Goal: Transaction & Acquisition: Obtain resource

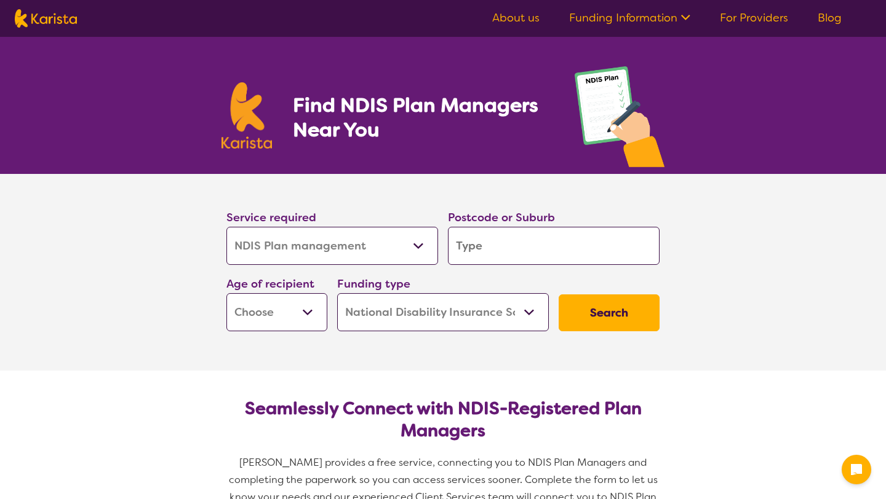
select select "NDIS Plan management"
select select "NDIS"
select select "NDIS Plan management"
select select "NDIS"
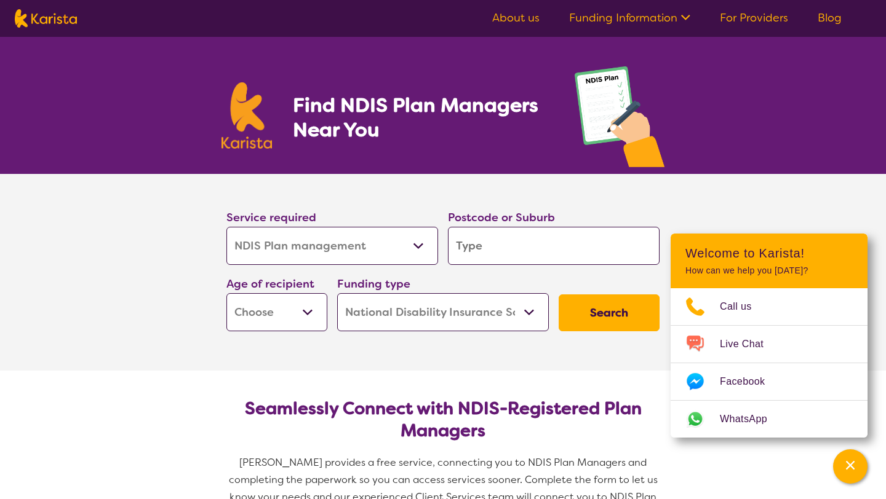
click at [470, 248] on input "search" at bounding box center [554, 246] width 212 height 38
click at [480, 252] on input "search" at bounding box center [554, 246] width 212 height 38
click at [849, 462] on icon "Channel Menu" at bounding box center [850, 465] width 12 height 12
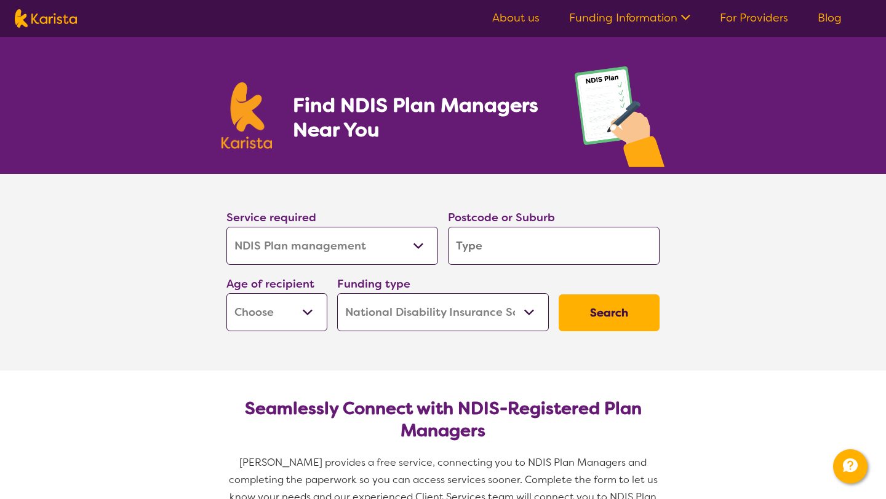
click at [629, 255] on input "search" at bounding box center [554, 246] width 212 height 38
type input "j"
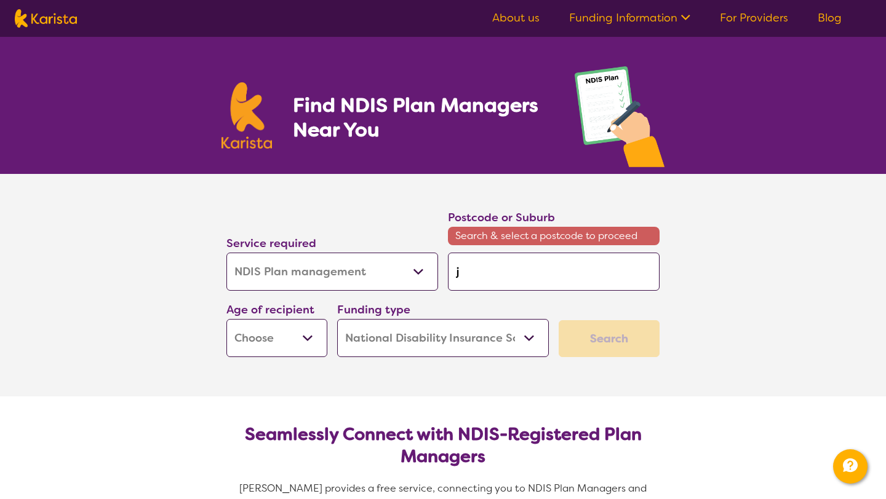
type input "jo"
type input "jor"
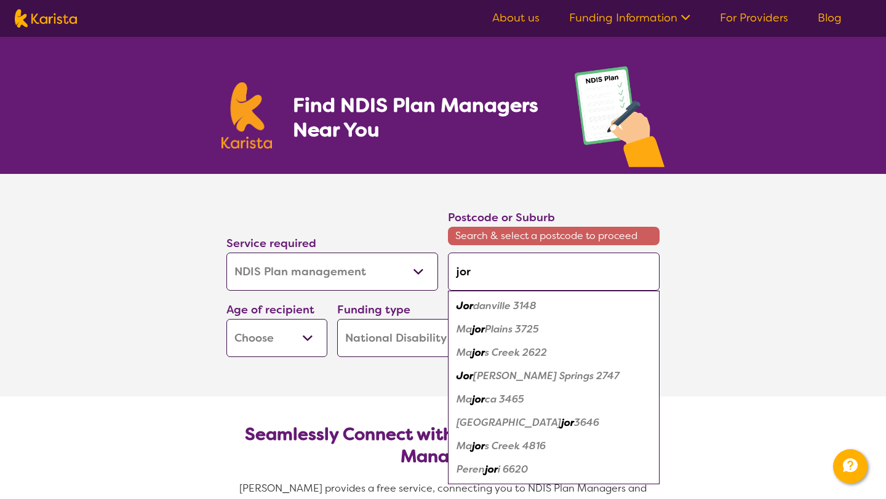
type input "jord"
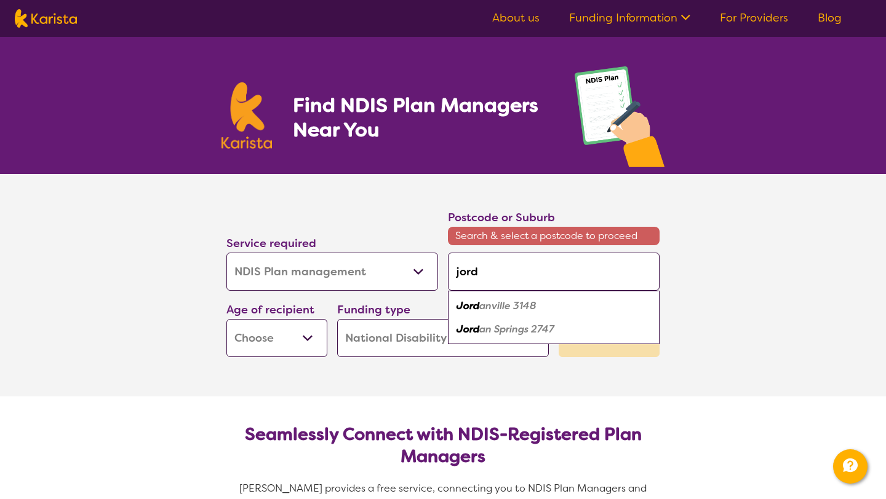
type input "jorda"
type input "jordan"
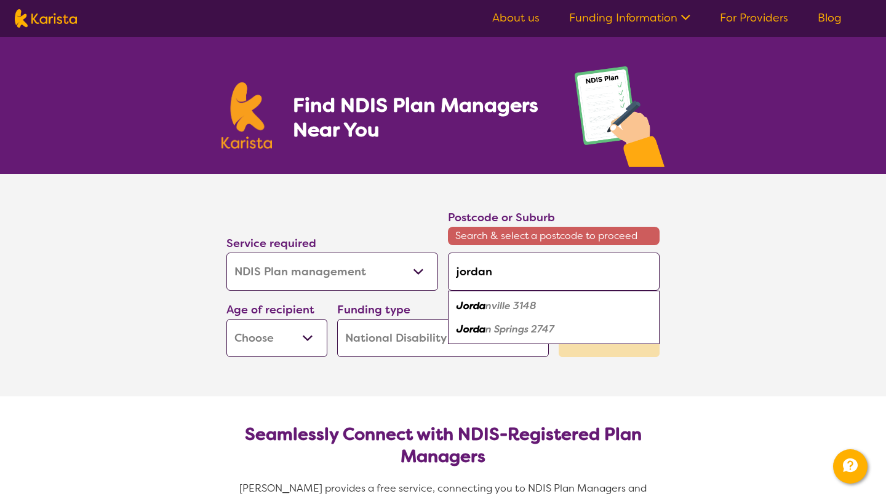
type input "jordan"
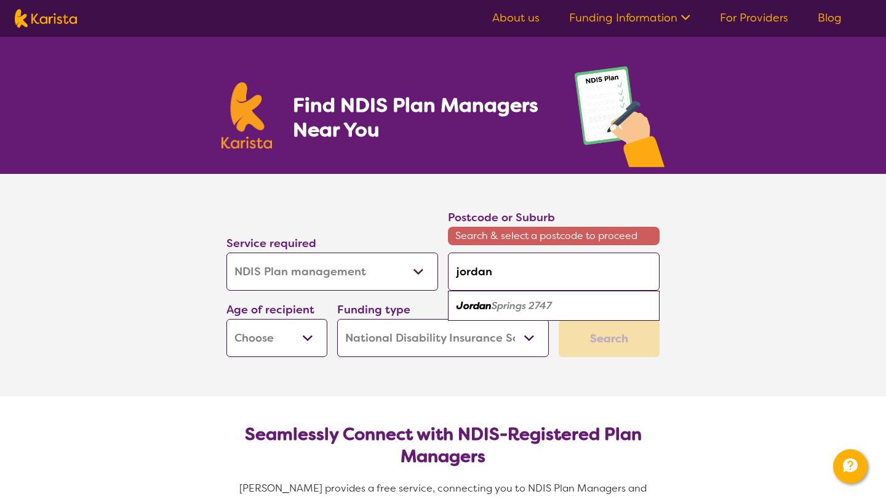
type input "2747"
click at [558, 320] on button "Search" at bounding box center [608, 338] width 101 height 37
type input "2747"
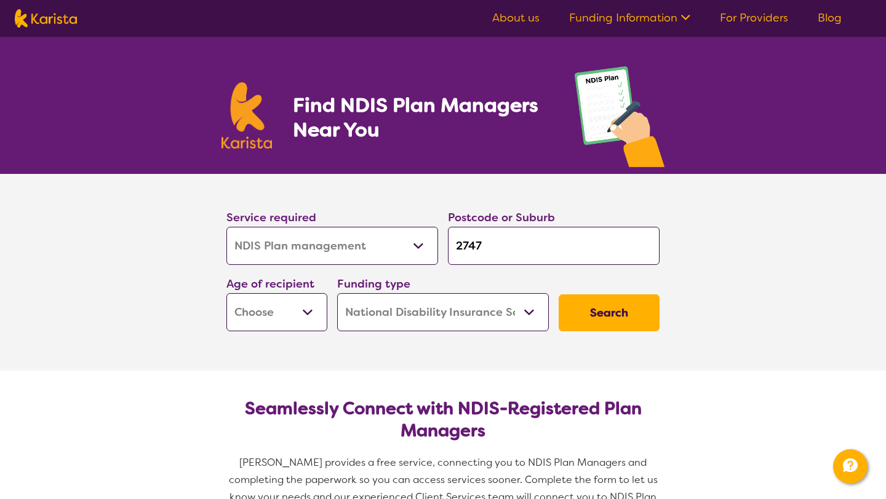
click at [286, 325] on select "Early Childhood - 0 to 9 Child - 10 to 11 Adolescent - 12 to 17 Adult - 18 to 6…" at bounding box center [276, 312] width 101 height 38
select select "EC"
click at [226, 293] on select "Early Childhood - 0 to 9 Child - 10 to 11 Adolescent - 12 to 17 Adult - 18 to 6…" at bounding box center [276, 312] width 101 height 38
select select "EC"
click at [487, 316] on select "Home Care Package (HCP) National Disability Insurance Scheme (NDIS) I don't know" at bounding box center [443, 312] width 212 height 38
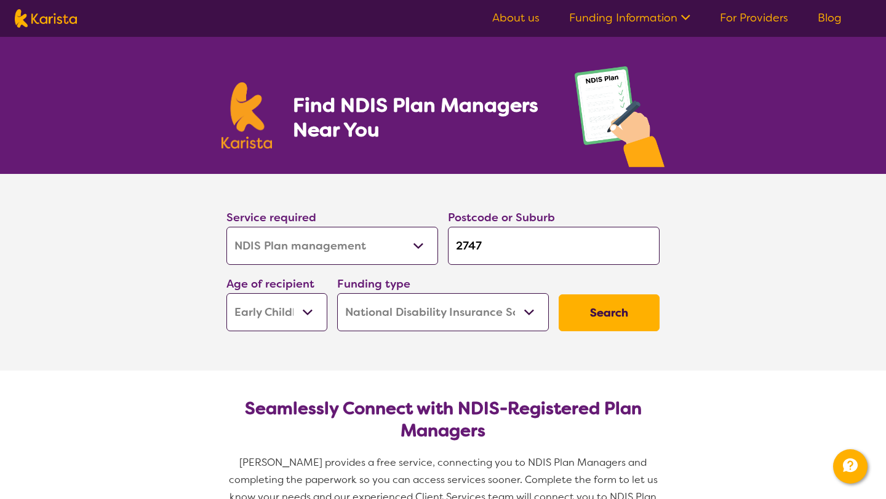
click at [337, 293] on select "Home Care Package (HCP) National Disability Insurance Scheme (NDIS) I don't know" at bounding box center [443, 312] width 212 height 38
click at [573, 314] on button "Search" at bounding box center [608, 313] width 101 height 37
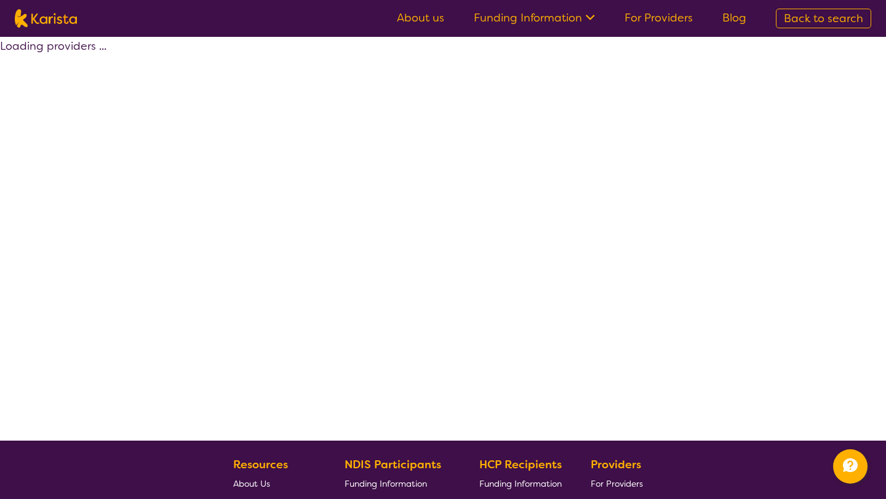
select select "by_score"
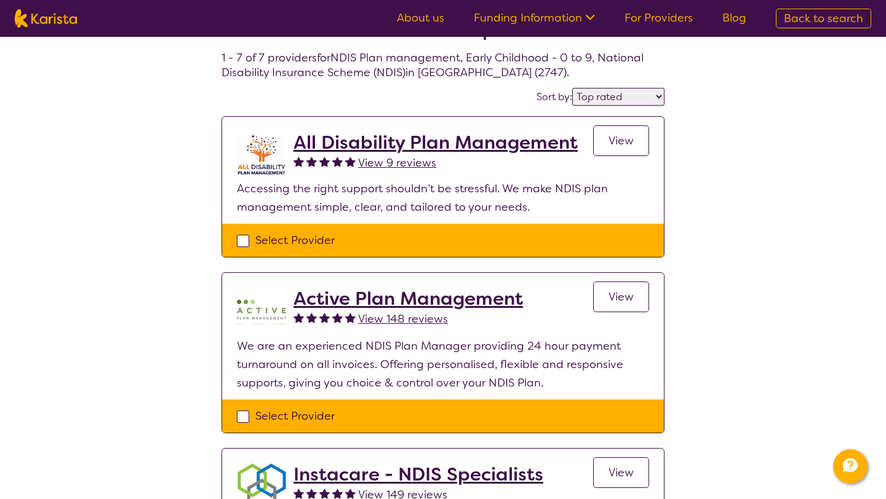
scroll to position [60, 0]
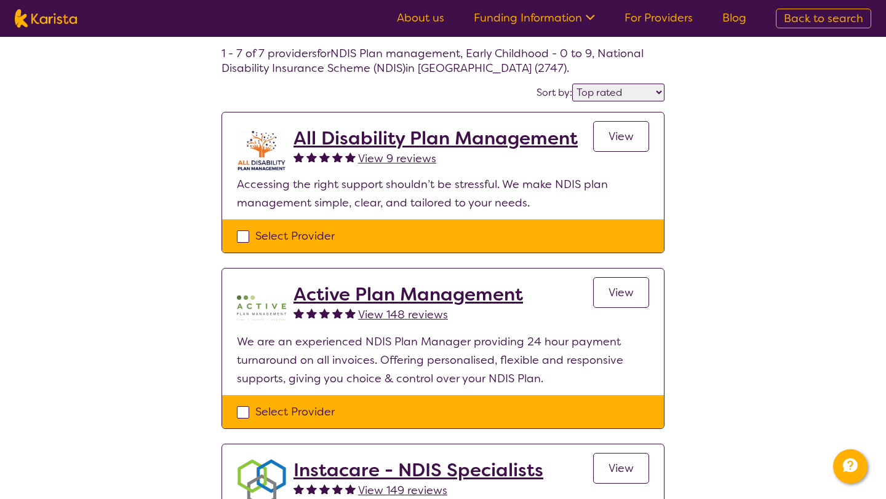
click at [430, 313] on span "View 148 reviews" at bounding box center [403, 315] width 90 height 15
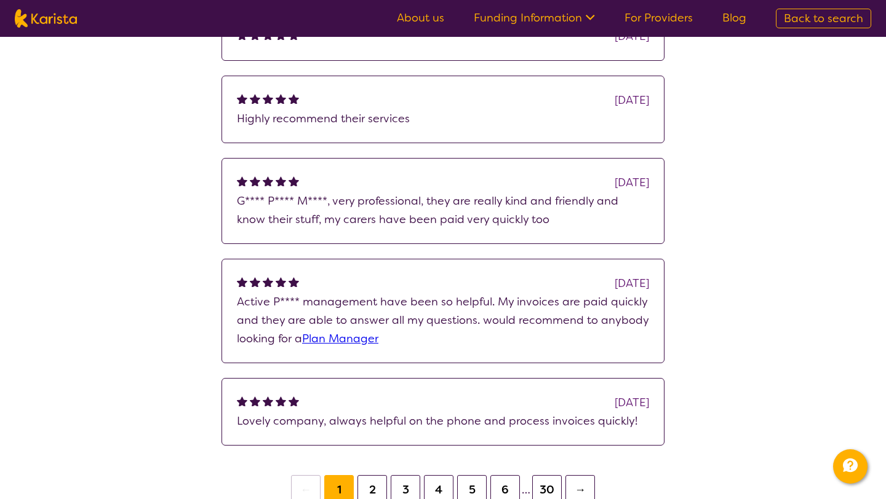
scroll to position [279, 0]
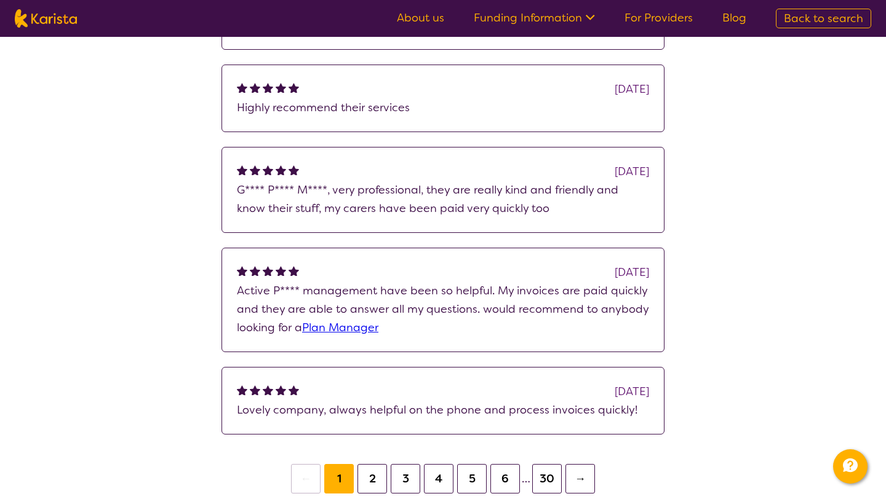
click at [550, 493] on button "30" at bounding box center [547, 479] width 30 height 30
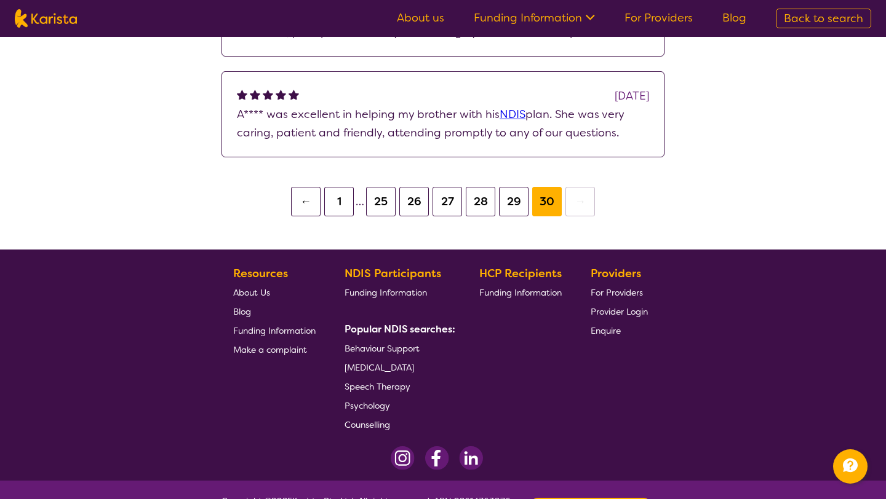
scroll to position [440, 0]
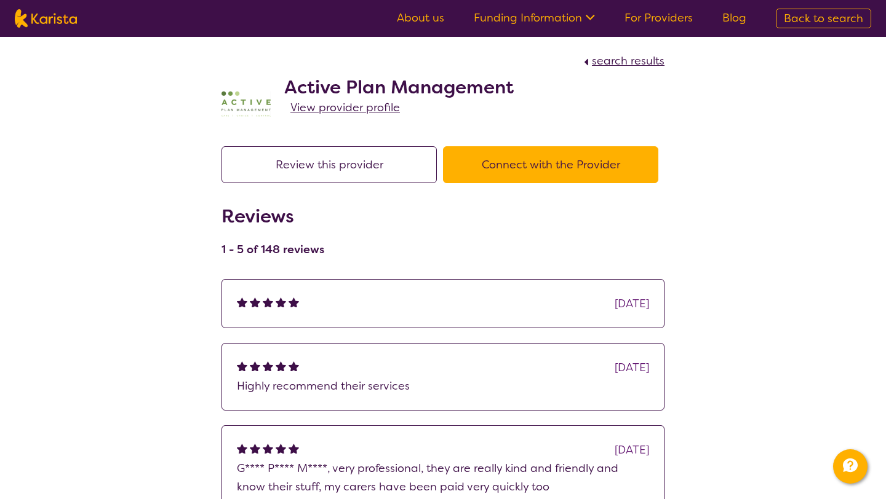
select select "by_score"
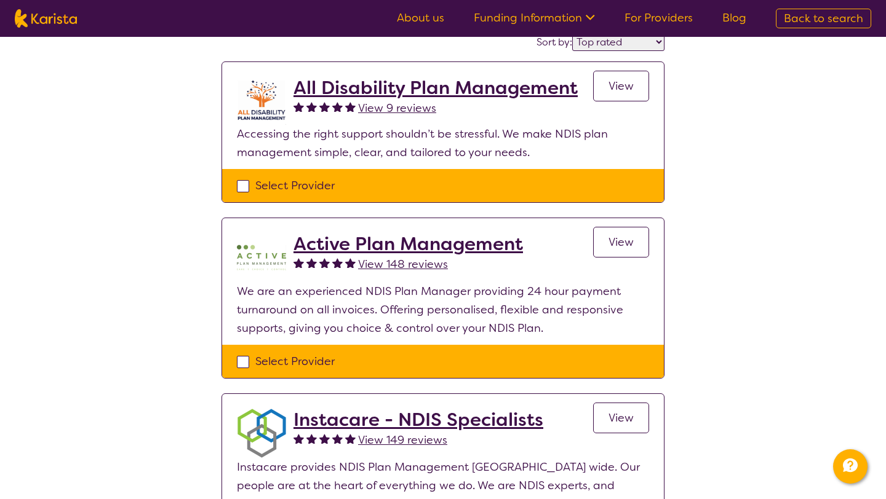
scroll to position [80, 0]
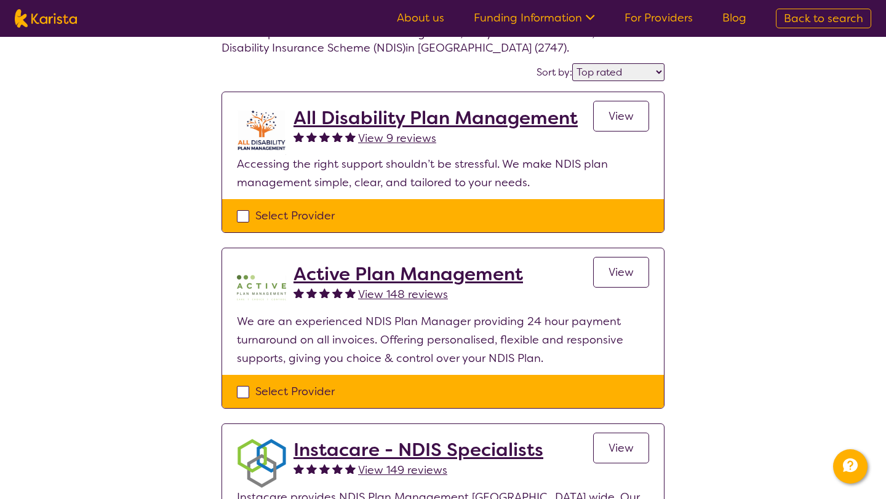
click at [406, 135] on span "View 9 reviews" at bounding box center [397, 138] width 78 height 15
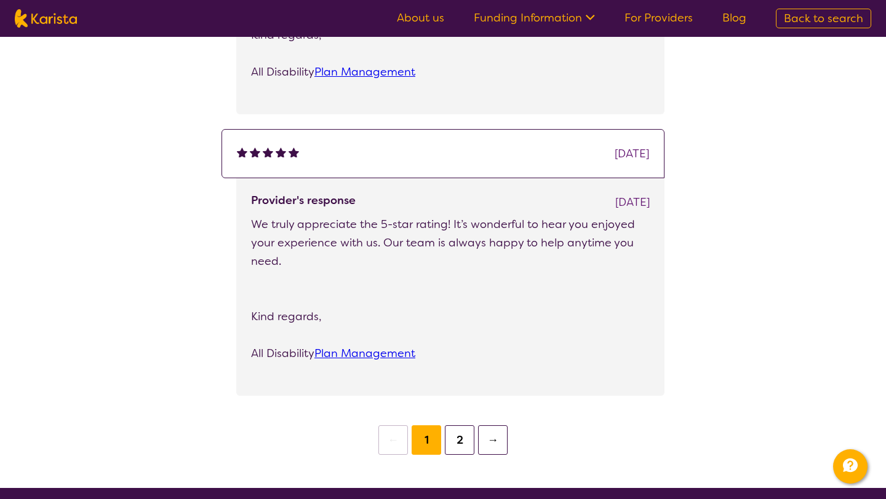
scroll to position [1071, 0]
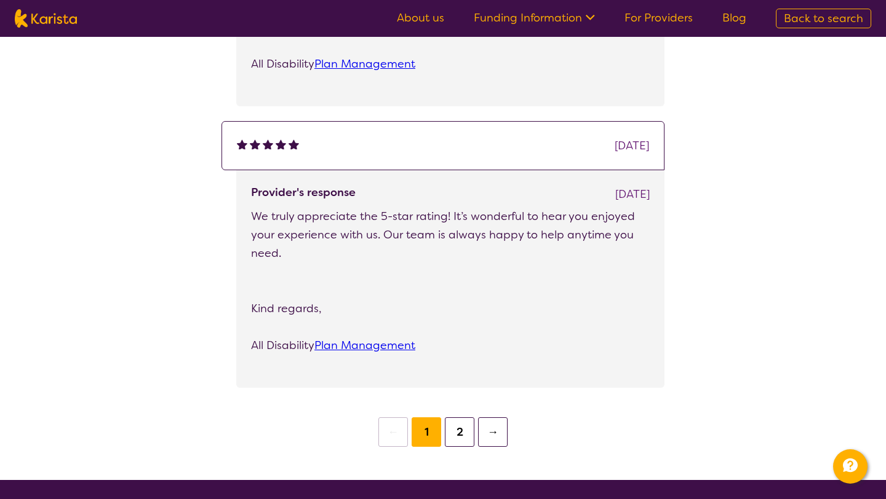
click at [454, 426] on button "2" at bounding box center [460, 433] width 30 height 30
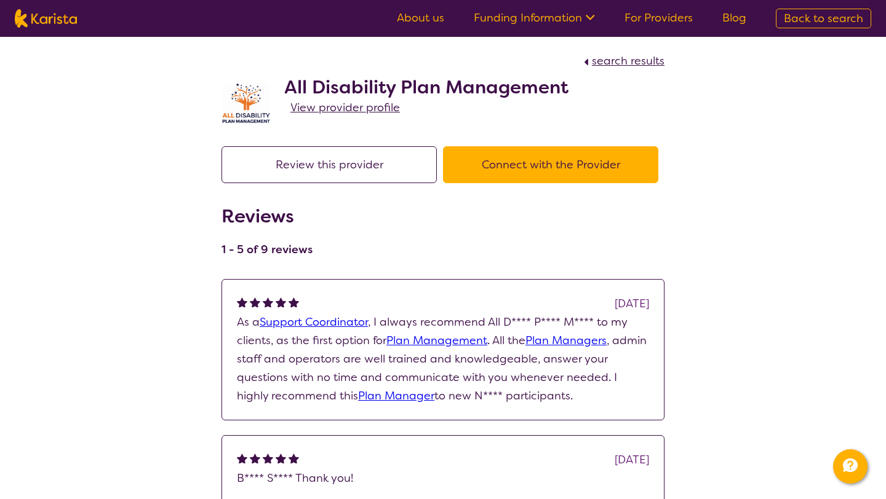
scroll to position [80, 0]
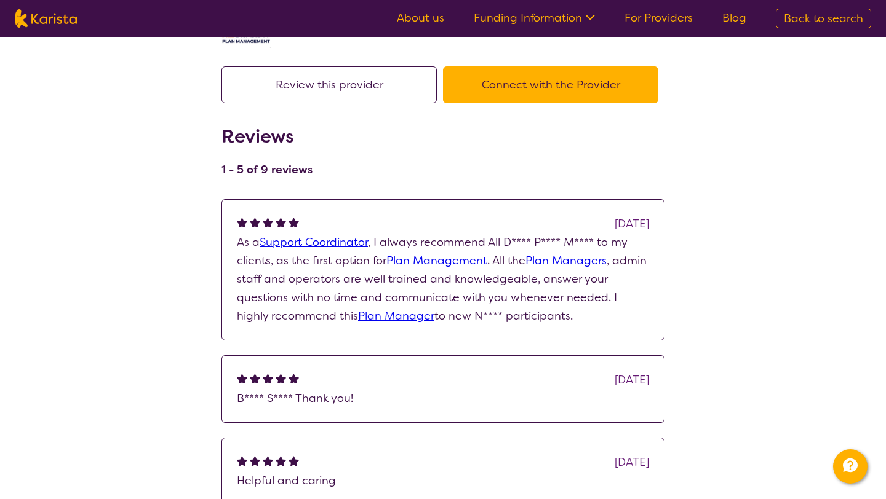
select select "by_score"
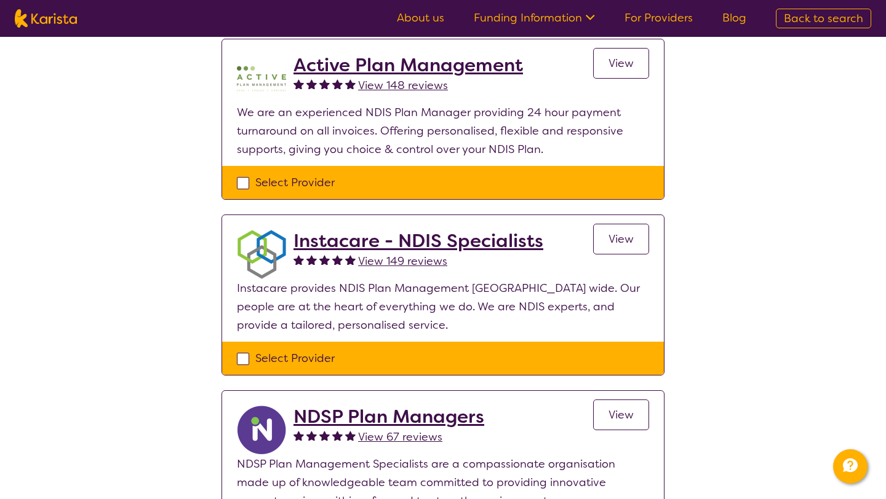
scroll to position [334, 0]
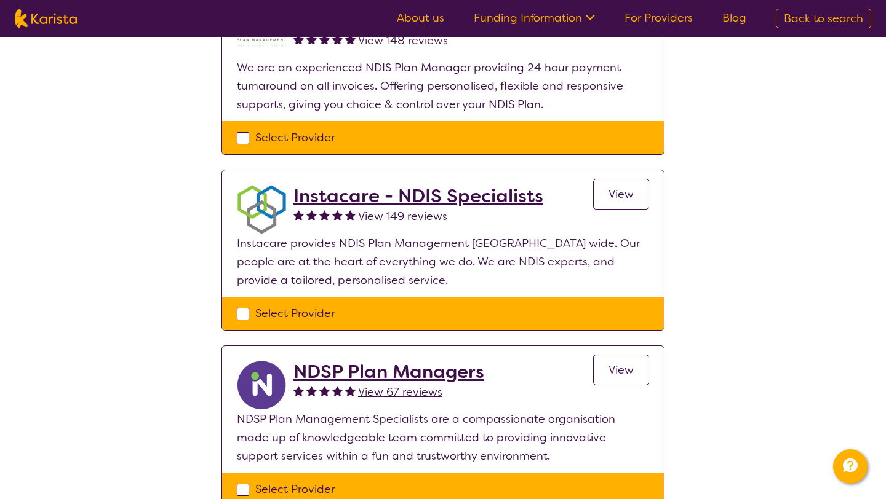
click at [375, 219] on span "View 149 reviews" at bounding box center [402, 216] width 89 height 15
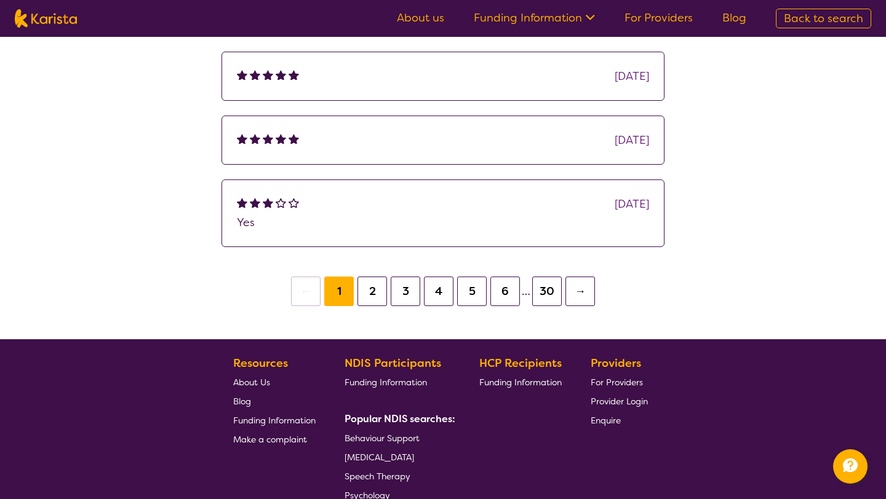
scroll to position [356, 0]
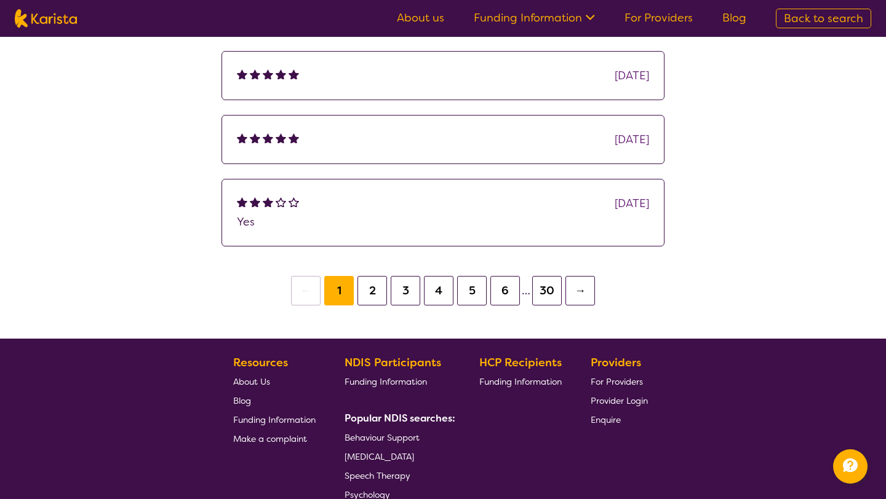
click at [367, 294] on button "2" at bounding box center [372, 291] width 30 height 30
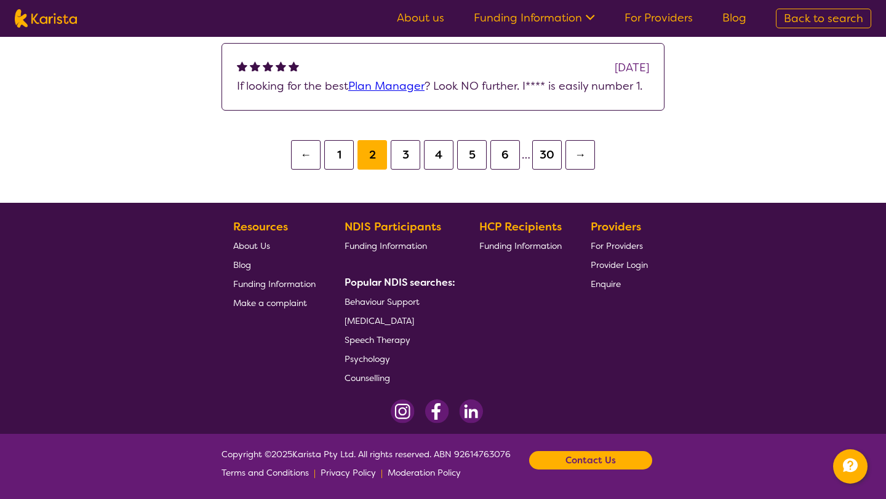
click at [407, 156] on button "3" at bounding box center [406, 155] width 30 height 30
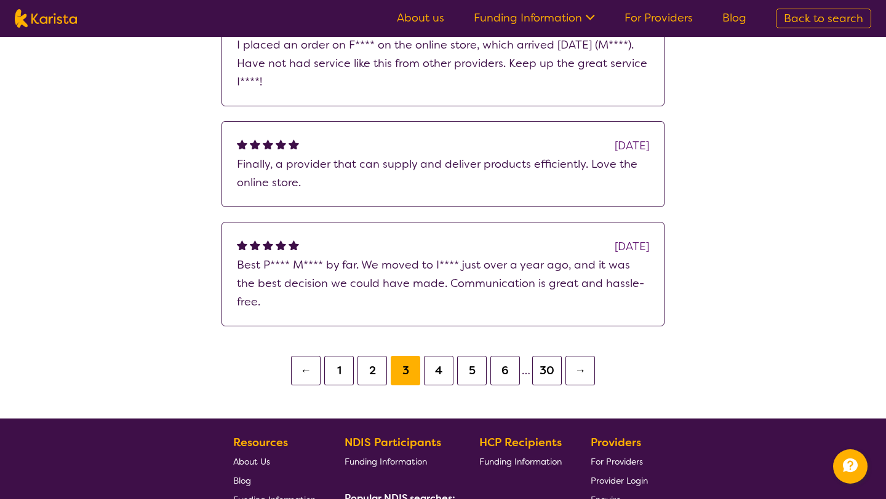
scroll to position [466, 0]
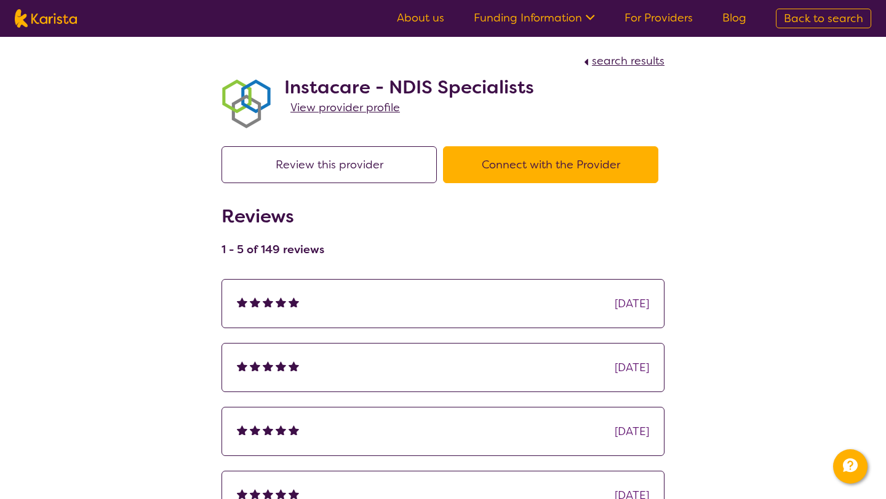
select select "by_score"
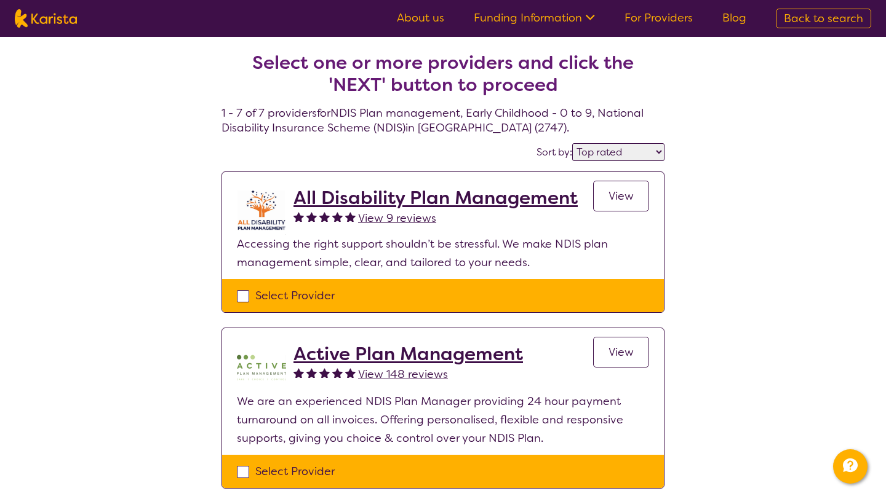
scroll to position [334, 0]
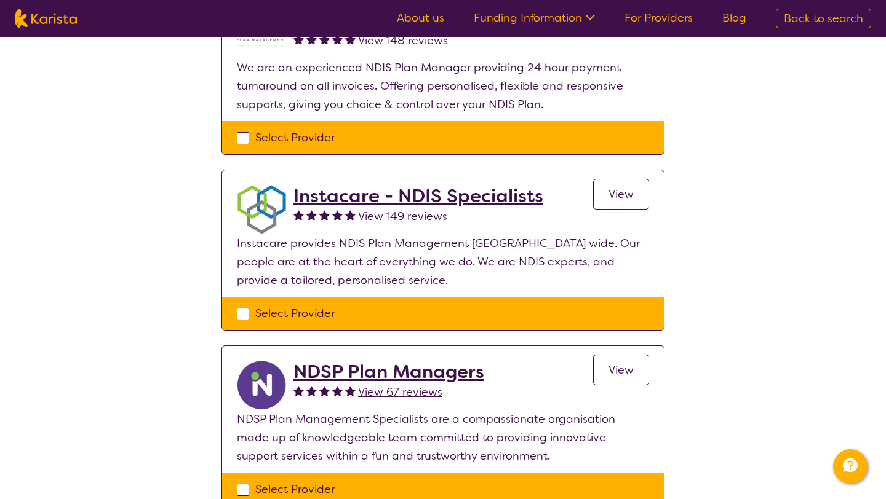
click at [246, 314] on div "Select Provider" at bounding box center [443, 313] width 412 height 18
checkbox input "true"
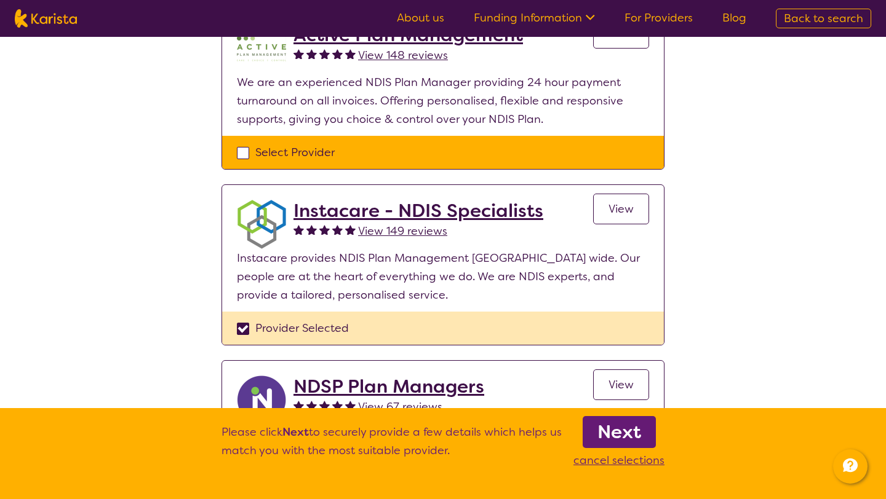
scroll to position [322, 0]
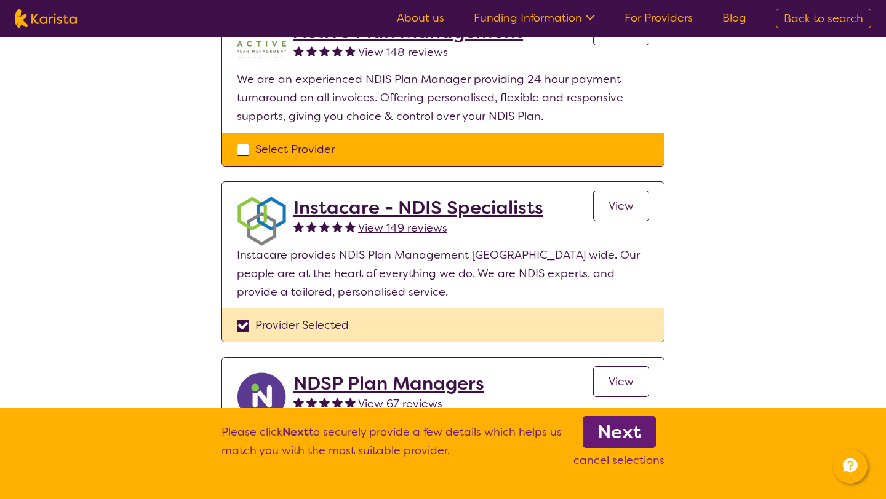
click at [637, 431] on b "Next" at bounding box center [619, 432] width 44 height 25
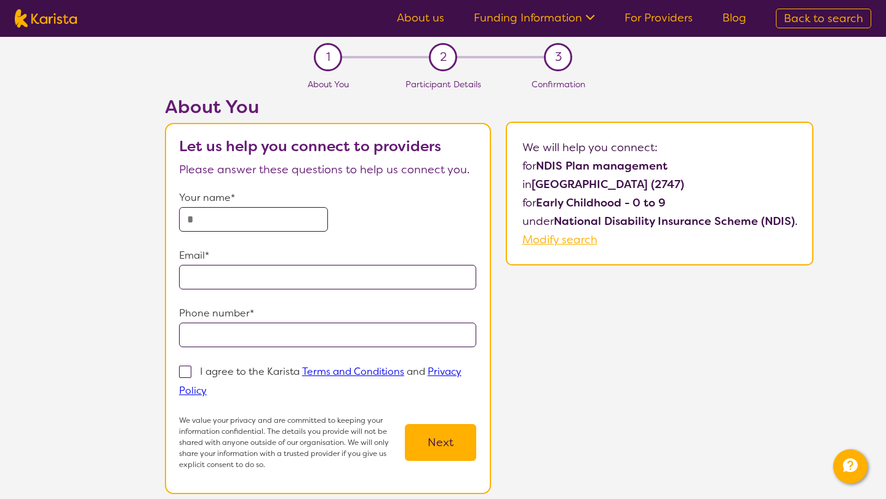
click at [312, 218] on input "text" at bounding box center [253, 219] width 149 height 25
type input "*"
type input "**********"
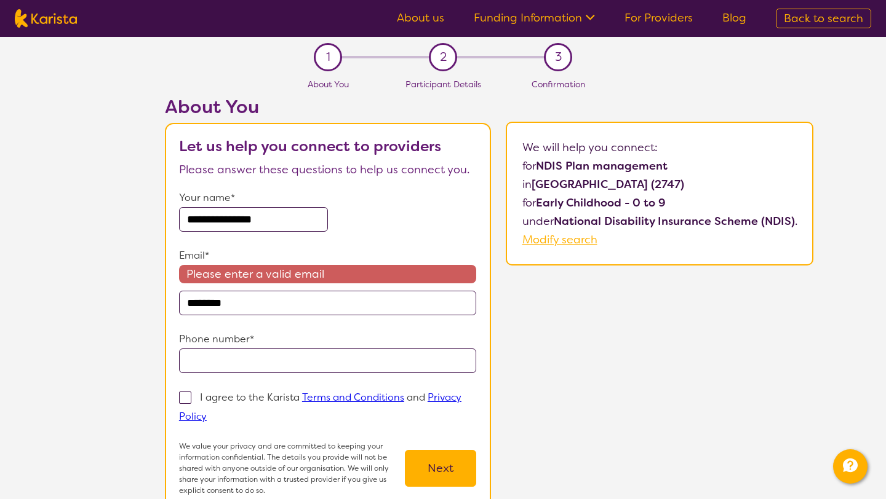
type input "**********"
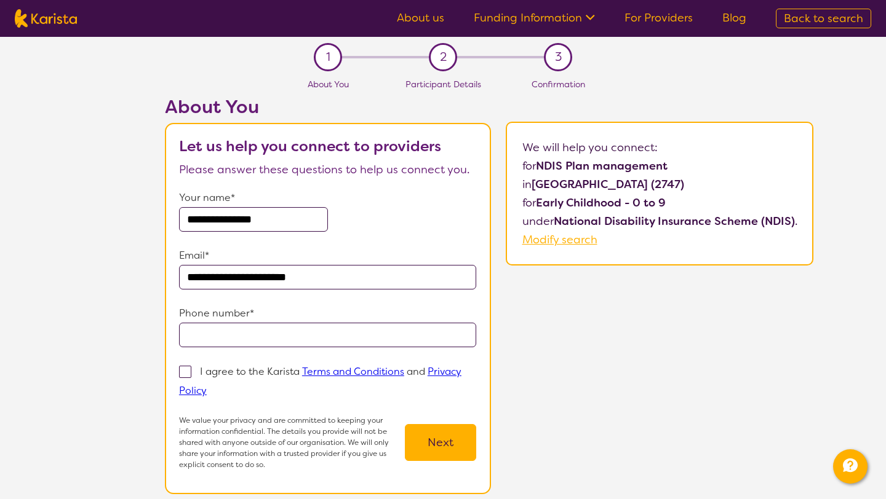
click at [287, 342] on input "tel" at bounding box center [328, 335] width 298 height 25
type input "**********"
click at [186, 373] on span at bounding box center [185, 372] width 12 height 12
click at [207, 386] on input "I agree to the Karista Terms and Conditions and Privacy Policy" at bounding box center [211, 390] width 8 height 8
checkbox input "true"
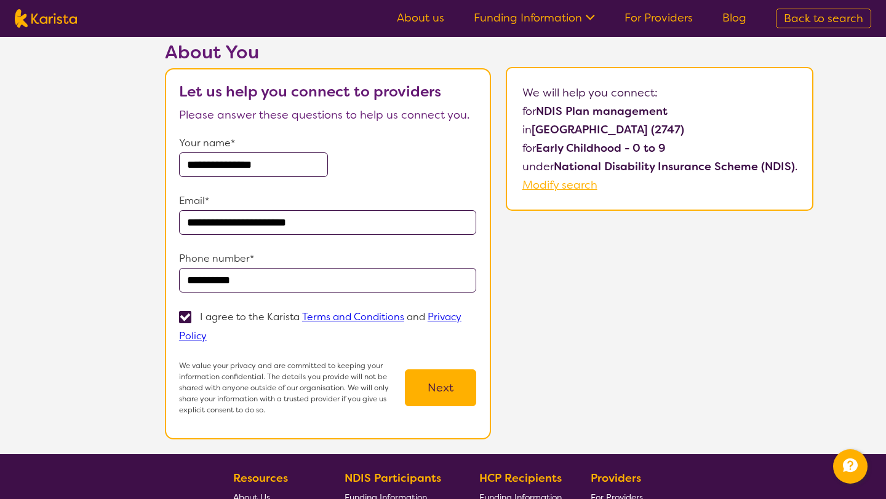
scroll to position [79, 0]
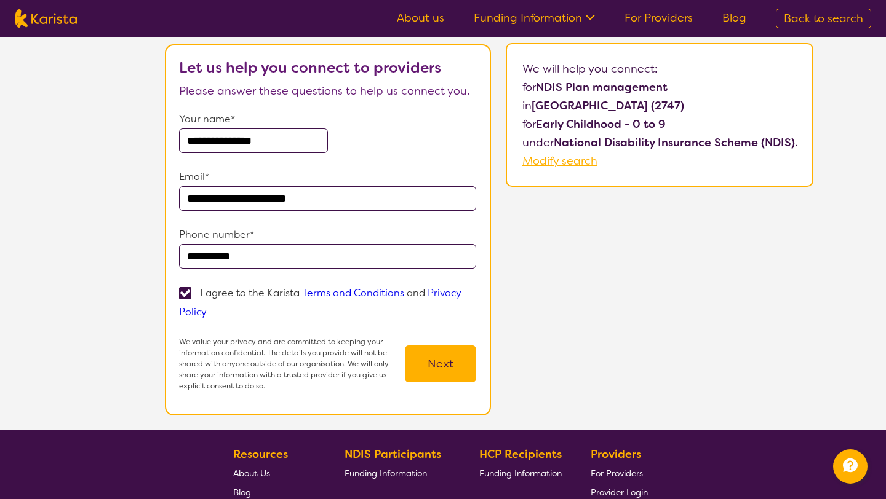
click at [450, 378] on button "Next" at bounding box center [440, 364] width 71 height 37
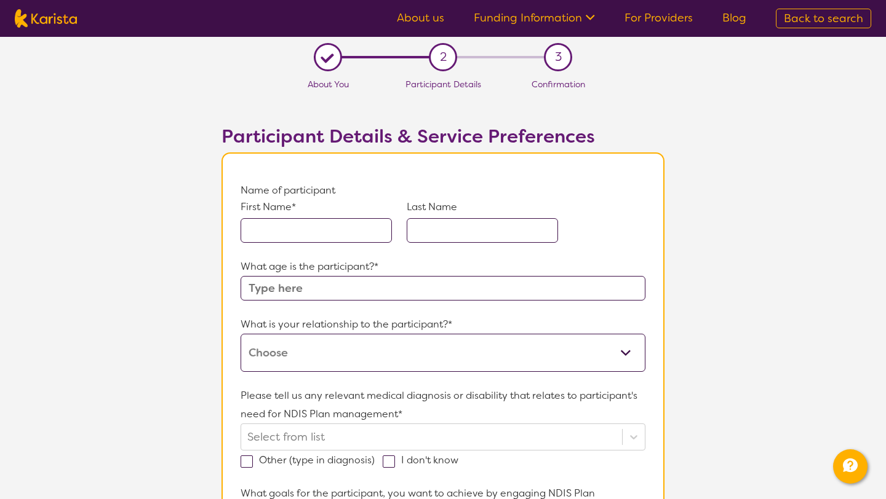
click at [336, 236] on input "text" at bounding box center [315, 230] width 151 height 25
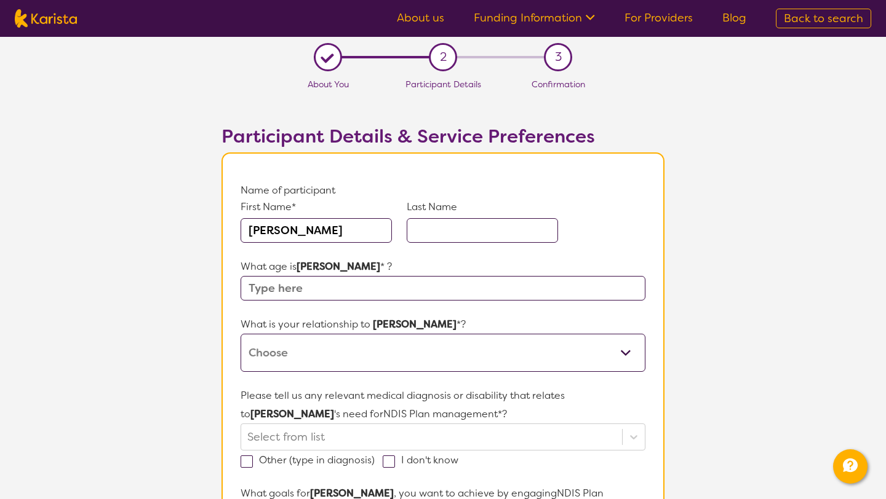
type input "james"
type input "rasmussen"
click at [348, 287] on input "text" at bounding box center [442, 288] width 405 height 25
type input "5"
click at [354, 359] on select "This request is for myself I am their parent I am their child I am their spouse…" at bounding box center [442, 353] width 405 height 38
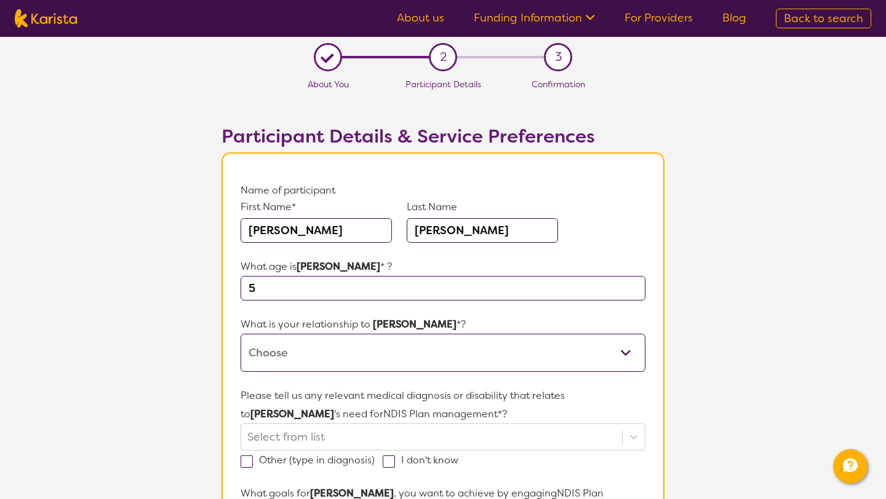
select select "I am their parent"
click at [240, 334] on select "This request is for myself I am their parent I am their child I am their spouse…" at bounding box center [442, 353] width 405 height 38
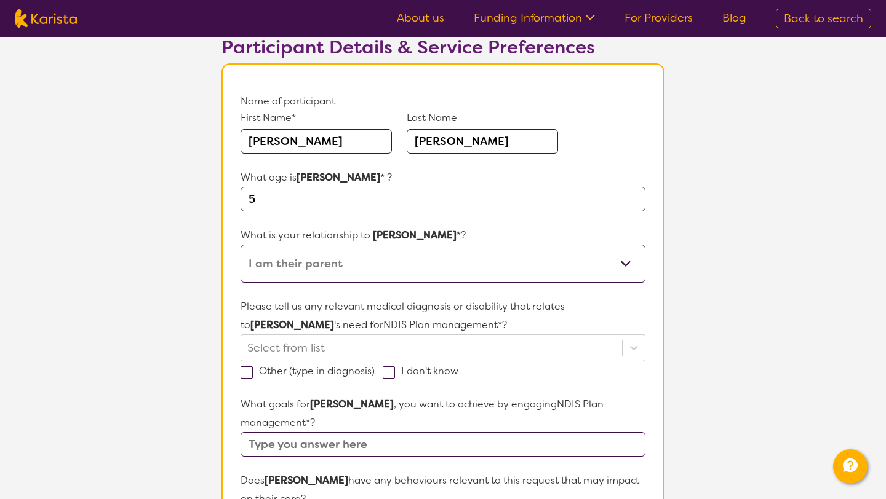
scroll to position [91, 0]
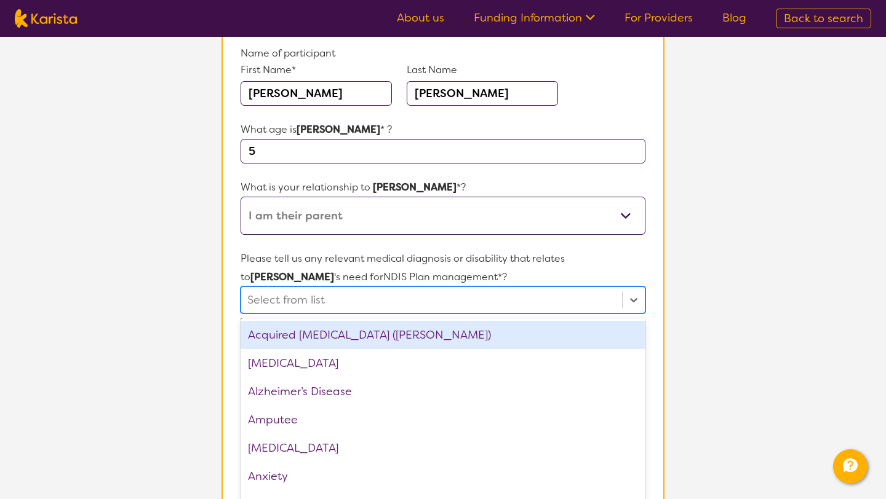
click at [447, 314] on div "option Acquired brain injury (ABI) focused, 1 of 75. 75 results available. Use …" at bounding box center [442, 300] width 405 height 27
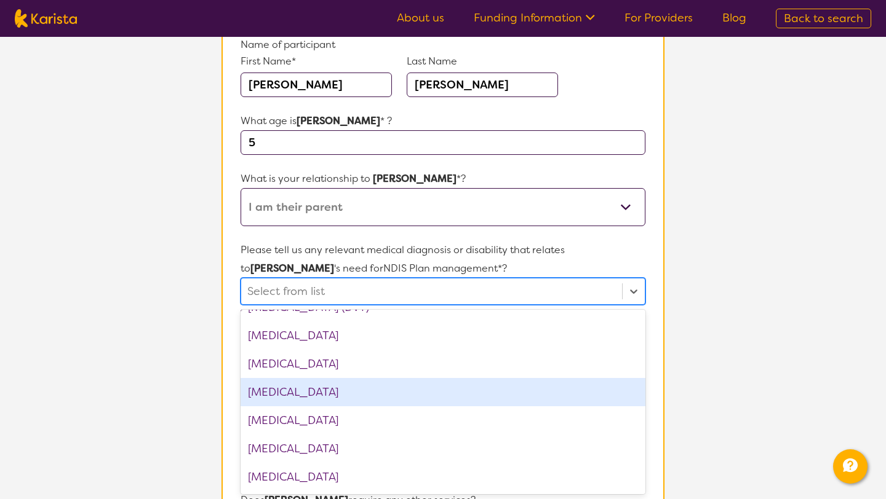
scroll to position [612, 0]
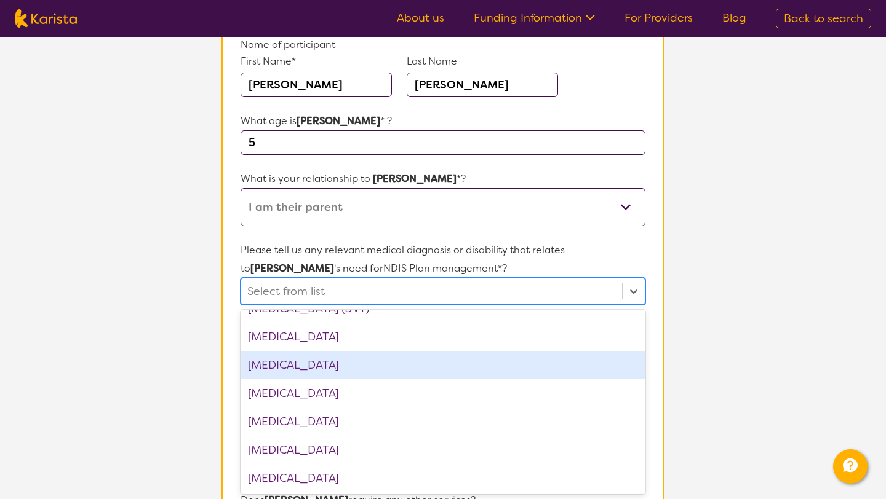
click at [445, 372] on div "Developmental delay" at bounding box center [442, 365] width 405 height 28
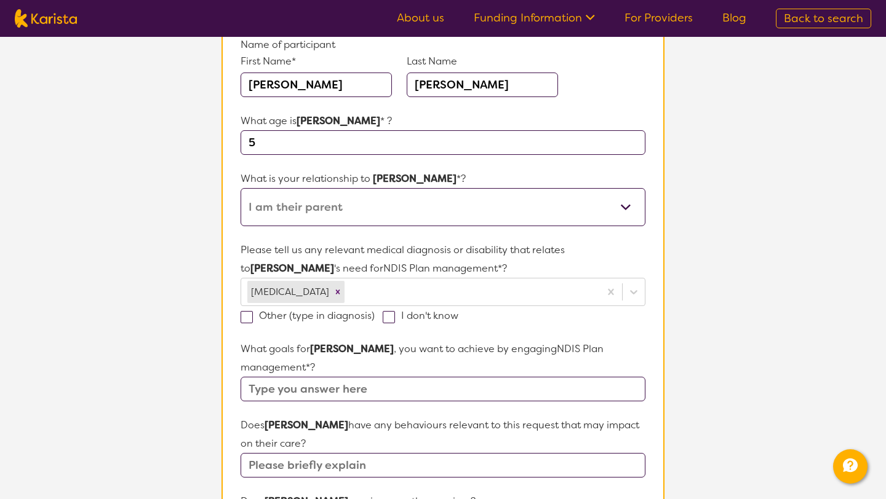
click at [713, 336] on section "L About You 2 Participant Details 3 Confirmation Participant Details & Service …" at bounding box center [443, 443] width 886 height 1104
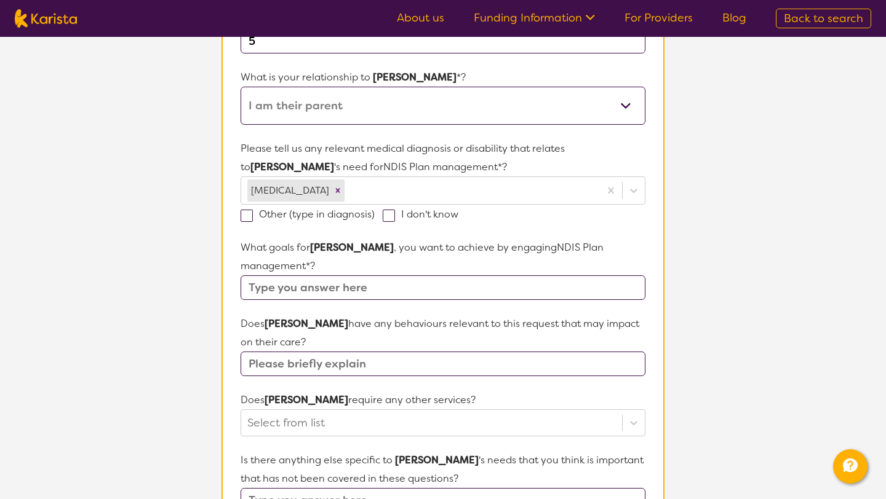
scroll to position [250, 0]
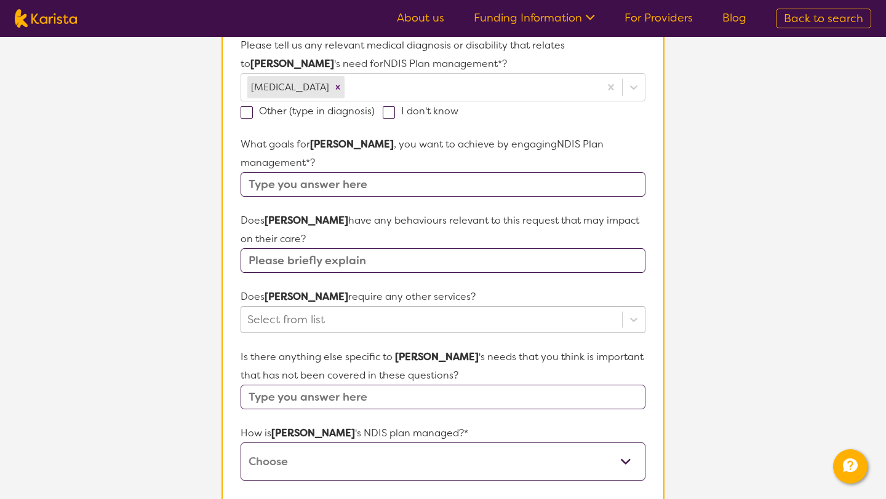
click at [407, 333] on div "Select from list" at bounding box center [442, 319] width 405 height 27
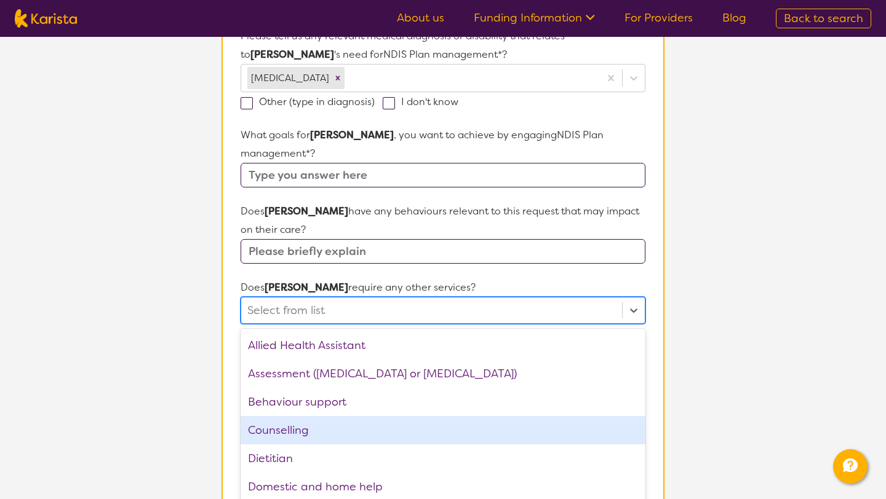
scroll to position [360, 0]
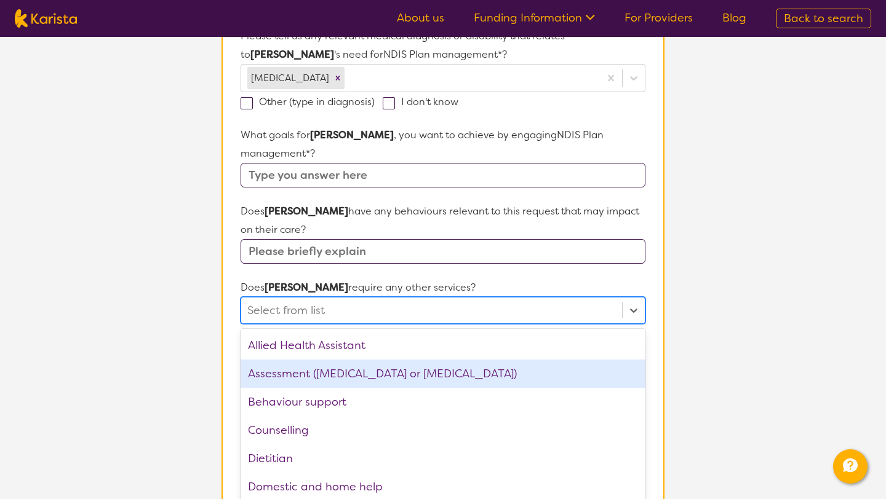
click at [439, 360] on div "Assessment ([MEDICAL_DATA] or [MEDICAL_DATA])" at bounding box center [442, 374] width 405 height 28
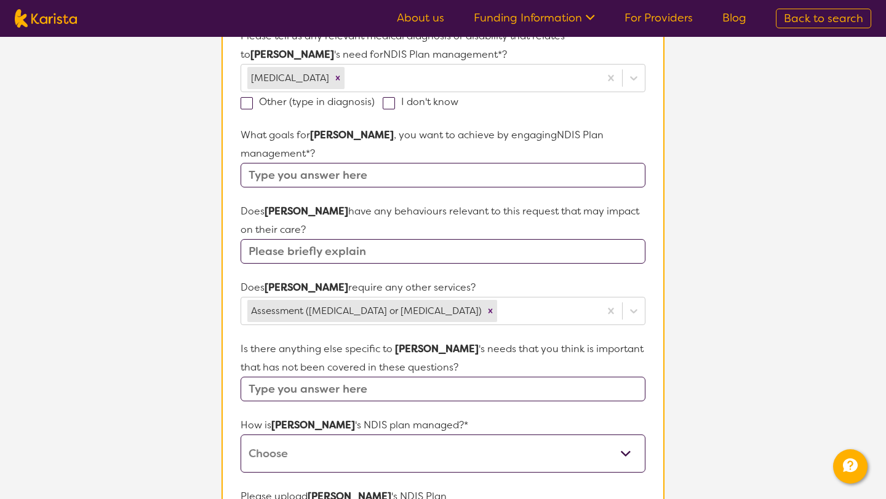
click at [697, 323] on section "L About You 2 Participant Details 3 Confirmation Participant Details & Service …" at bounding box center [443, 229] width 886 height 1105
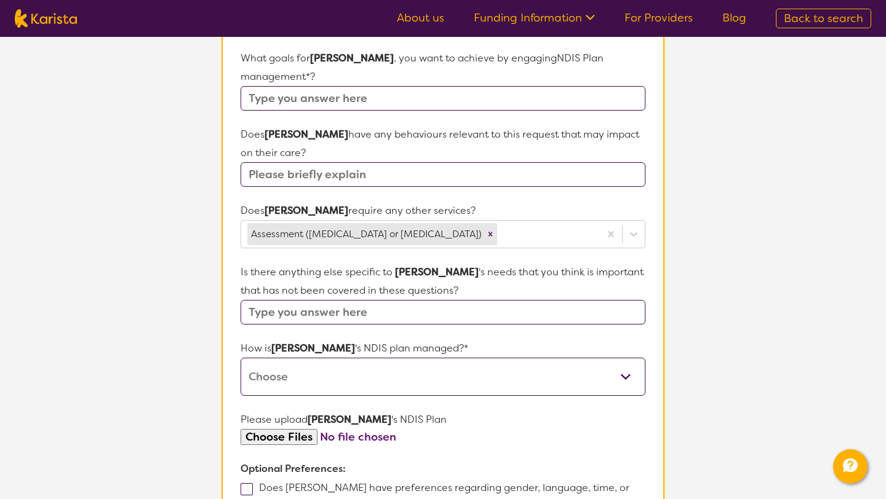
scroll to position [443, 0]
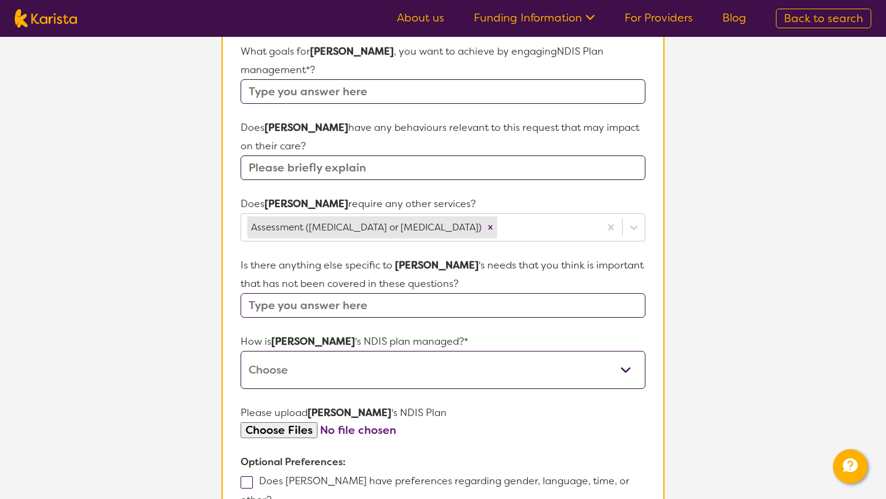
click at [478, 361] on select "Self-managed NDIS plan Managed by a registered plan management provider (not th…" at bounding box center [442, 370] width 405 height 38
select select "Plan Managed"
click at [240, 351] on select "Self-managed NDIS plan Managed by a registered plan management provider (not th…" at bounding box center [442, 370] width 405 height 38
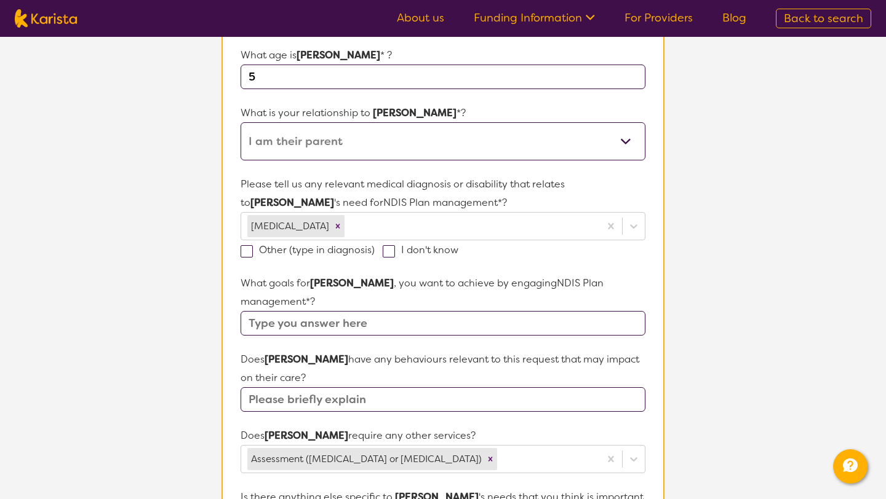
scroll to position [226, 0]
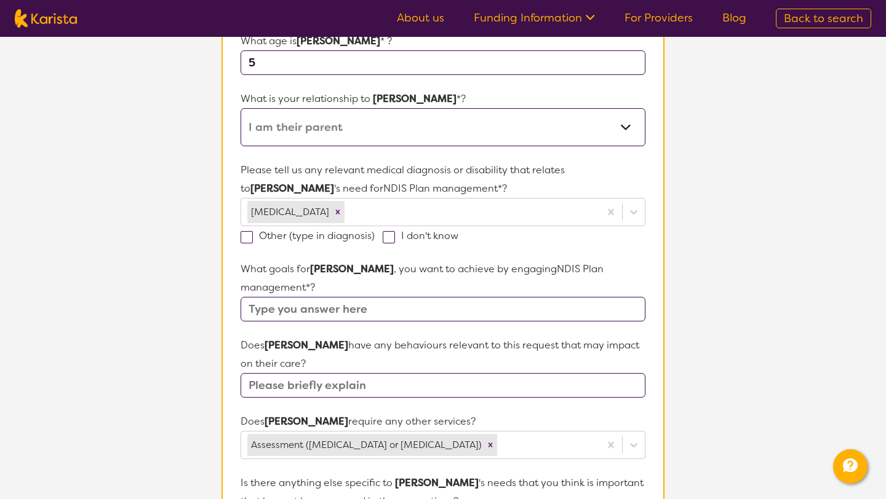
click at [354, 297] on input "text" at bounding box center [442, 309] width 405 height 25
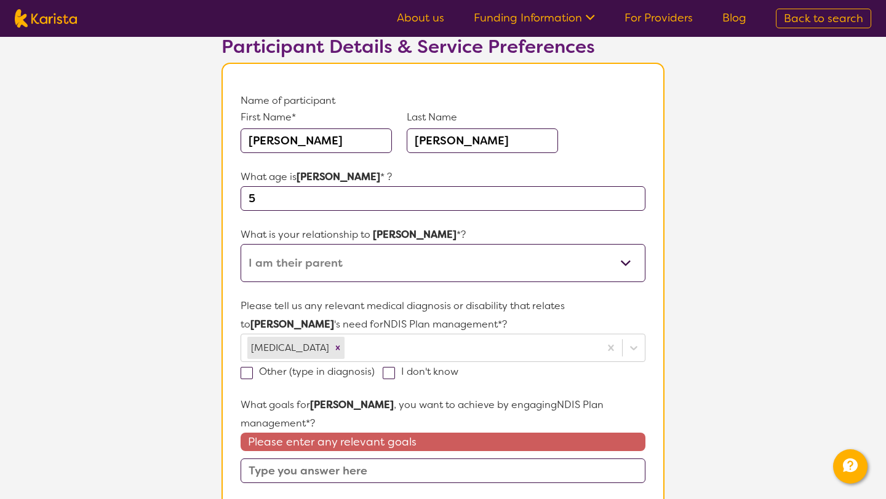
scroll to position [91, 0]
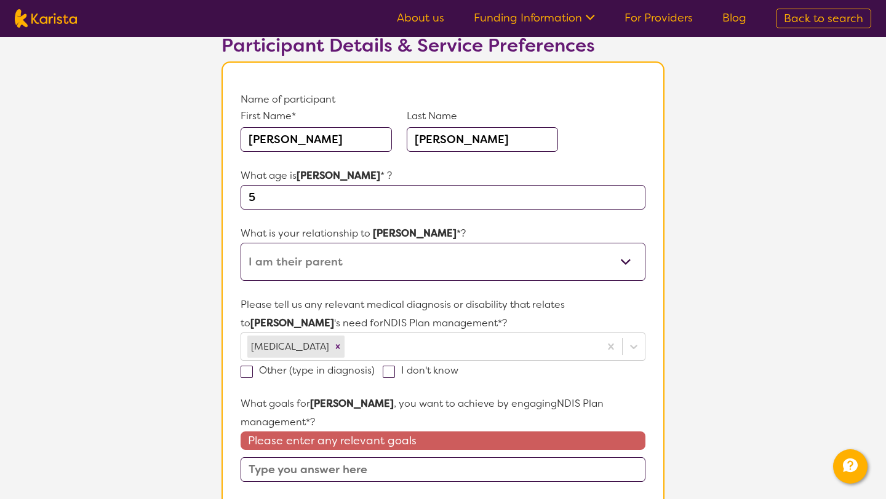
click at [252, 458] on input "text" at bounding box center [442, 470] width 405 height 25
click at [341, 458] on input "text" at bounding box center [442, 470] width 405 height 25
click at [370, 458] on input "text" at bounding box center [442, 470] width 405 height 25
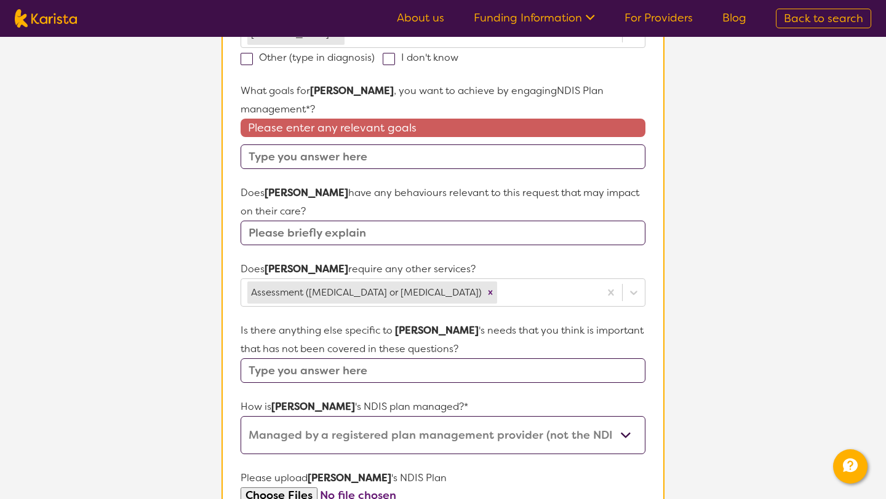
scroll to position [407, 0]
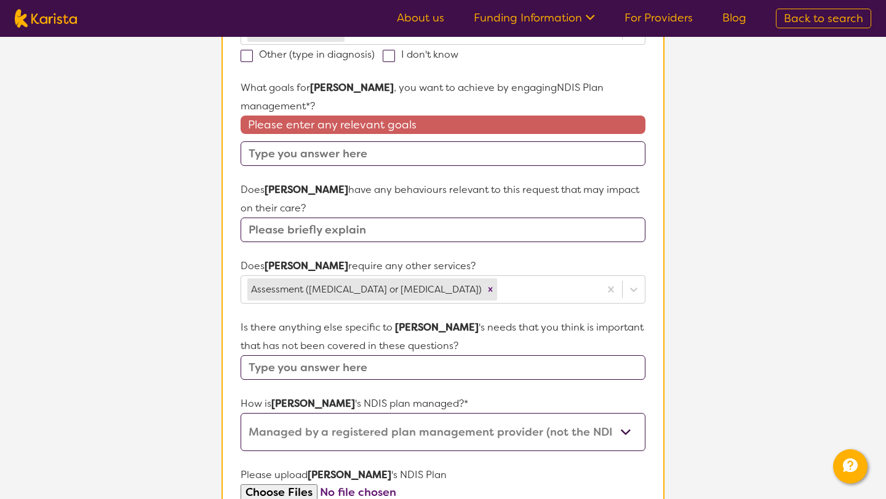
click at [296, 413] on select "Self-managed NDIS plan Managed by a registered plan management provider (not th…" at bounding box center [442, 432] width 405 height 38
click at [240, 413] on select "Self-managed NDIS plan Managed by a registered plan management provider (not th…" at bounding box center [442, 432] width 405 height 38
click at [418, 327] on p "Is there anything else specific to james 's needs that you think is important t…" at bounding box center [442, 337] width 405 height 37
click at [498, 141] on input "text" at bounding box center [442, 153] width 405 height 25
click at [375, 355] on input "text" at bounding box center [442, 367] width 405 height 25
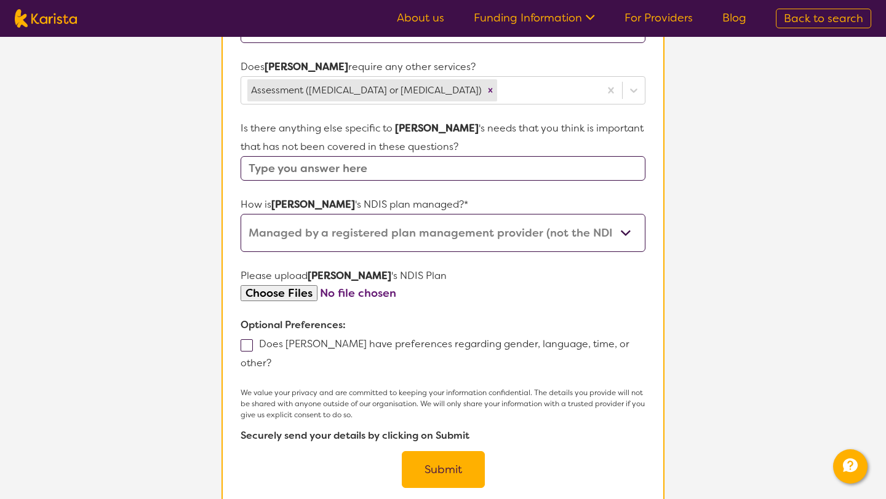
scroll to position [625, 0]
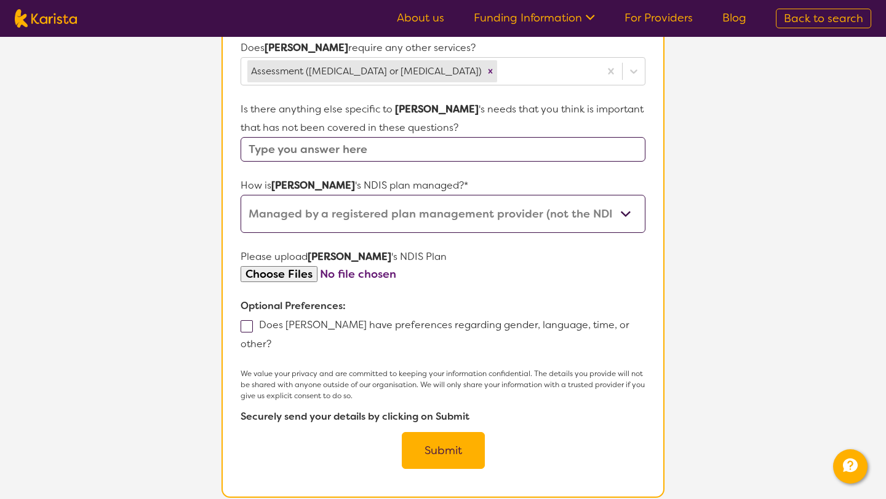
click at [485, 207] on select "Self-managed NDIS plan Managed by a registered plan management provider (not th…" at bounding box center [442, 214] width 405 height 38
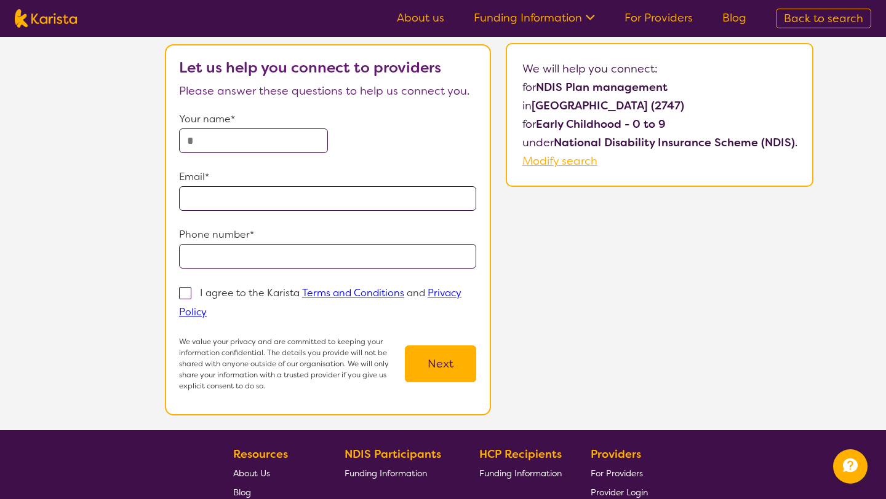
click at [213, 136] on input "text" at bounding box center [253, 141] width 149 height 25
type input "**********"
click at [232, 202] on input "email" at bounding box center [328, 198] width 298 height 25
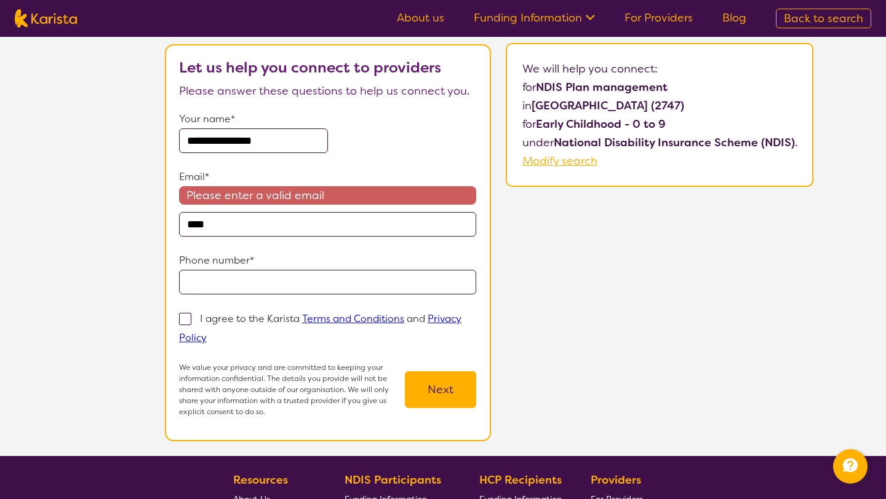
type input "**********"
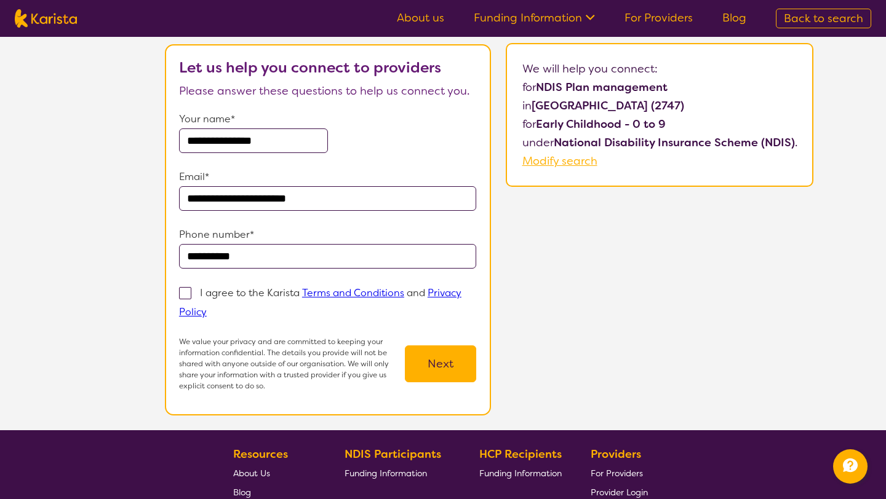
type input "**********"
click at [183, 303] on div "I agree to the Karista Terms and Conditions and Privacy Policy" at bounding box center [328, 303] width 298 height 38
click at [186, 296] on span at bounding box center [185, 293] width 12 height 12
click at [207, 308] on input "I agree to the Karista Terms and Conditions and Privacy Policy" at bounding box center [211, 312] width 8 height 8
checkbox input "true"
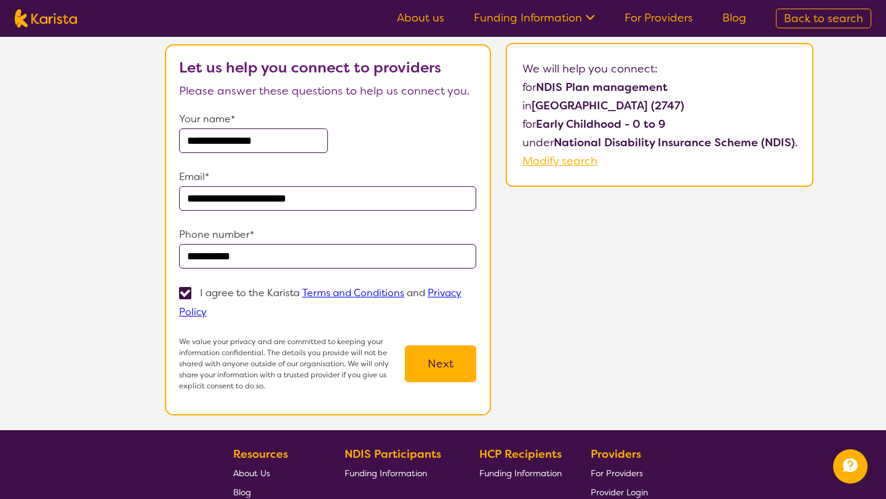
click at [430, 376] on button "Next" at bounding box center [440, 364] width 71 height 37
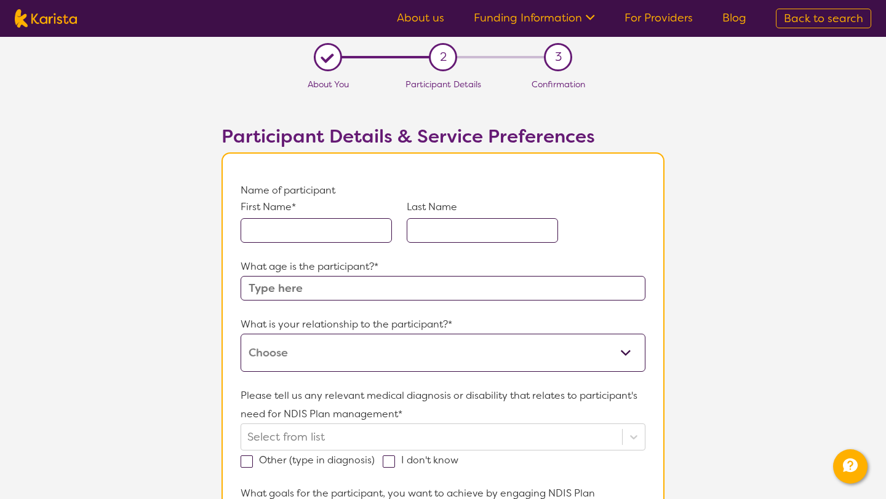
click at [357, 232] on input "text" at bounding box center [315, 230] width 151 height 25
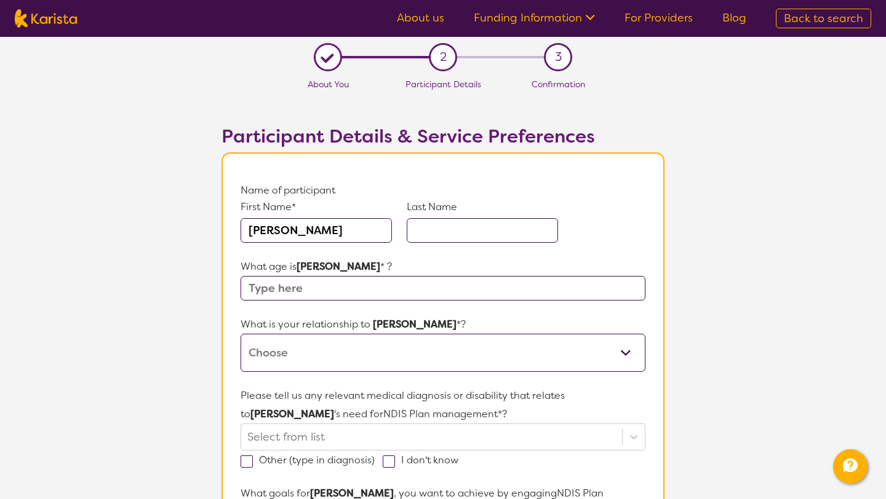
type input "James"
type input "Rasmussen"
type input "5"
click at [302, 354] on select "This request is for myself I am their parent I am their child I am their spouse…" at bounding box center [442, 353] width 405 height 38
select select "I am their parent"
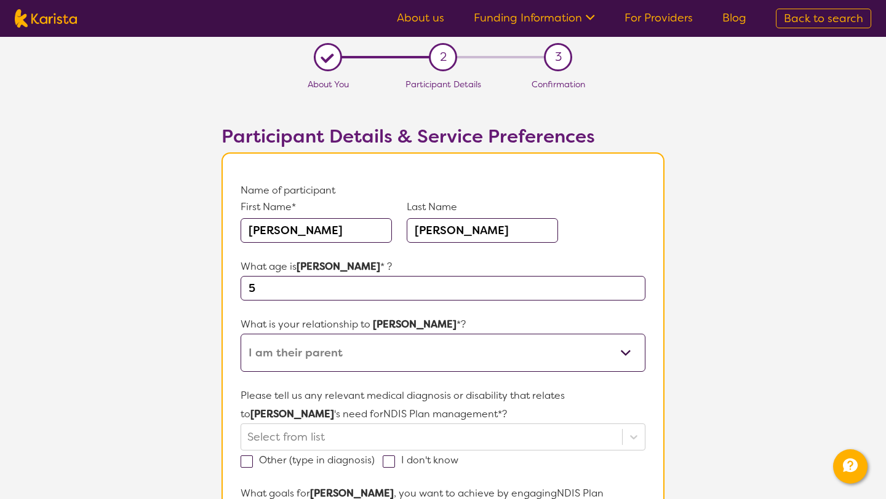
click at [240, 334] on select "This request is for myself I am their parent I am their child I am their spouse…" at bounding box center [442, 353] width 405 height 38
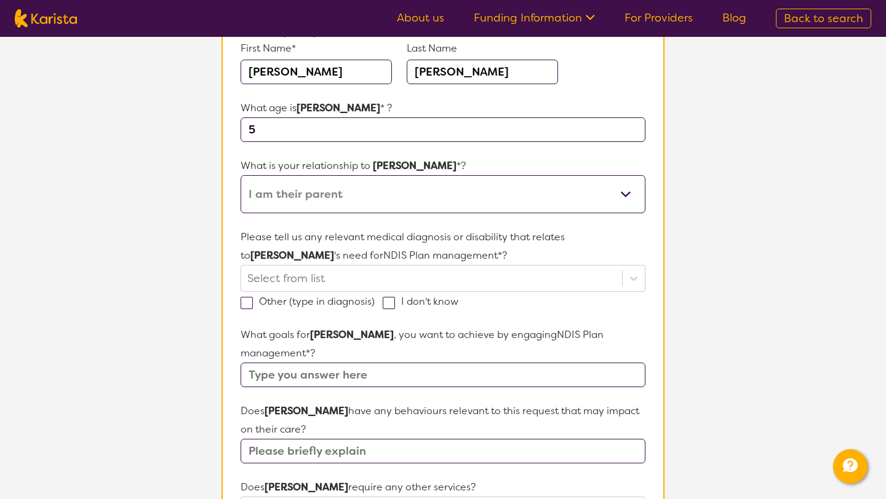
scroll to position [163, 0]
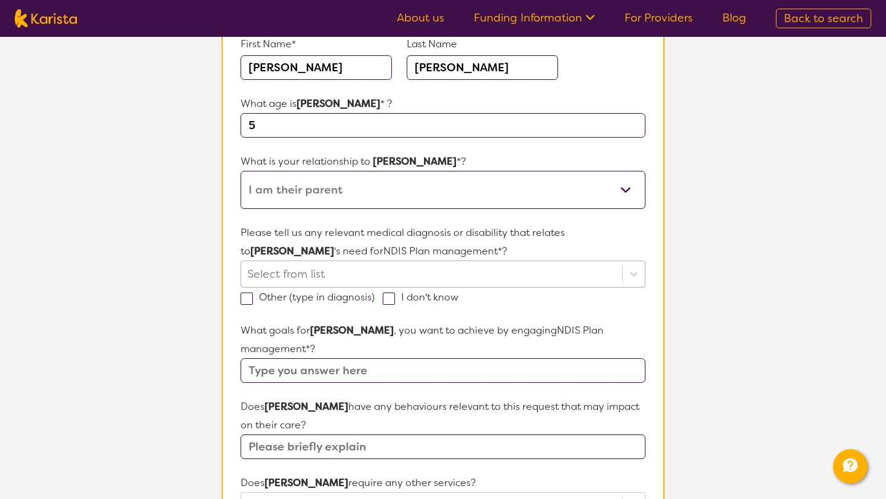
click at [378, 272] on div at bounding box center [431, 274] width 368 height 21
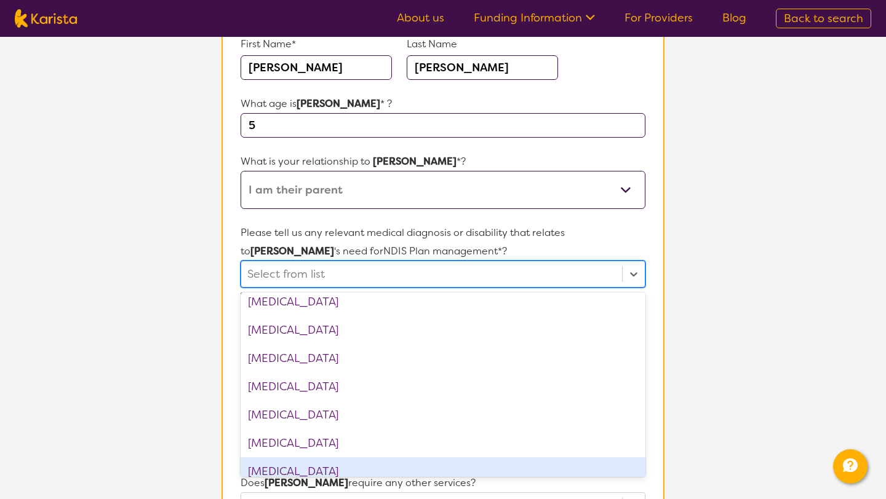
scroll to position [629, 0]
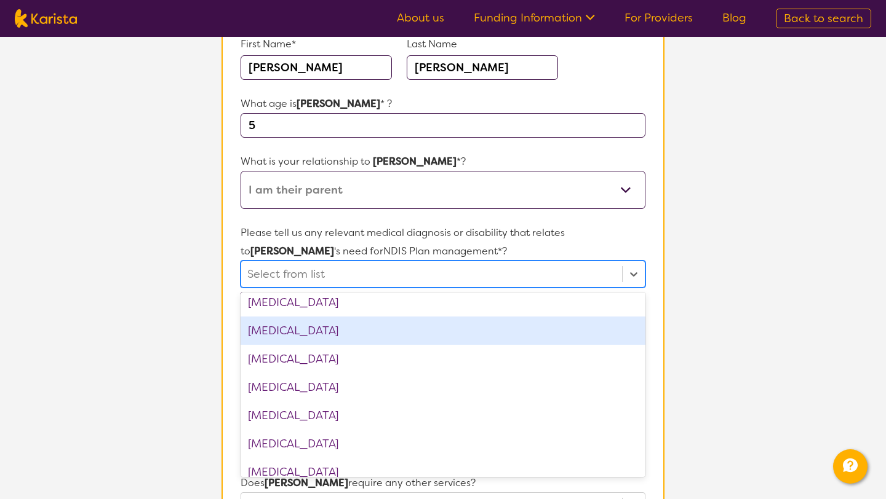
click at [346, 334] on div "Developmental delay" at bounding box center [442, 331] width 405 height 28
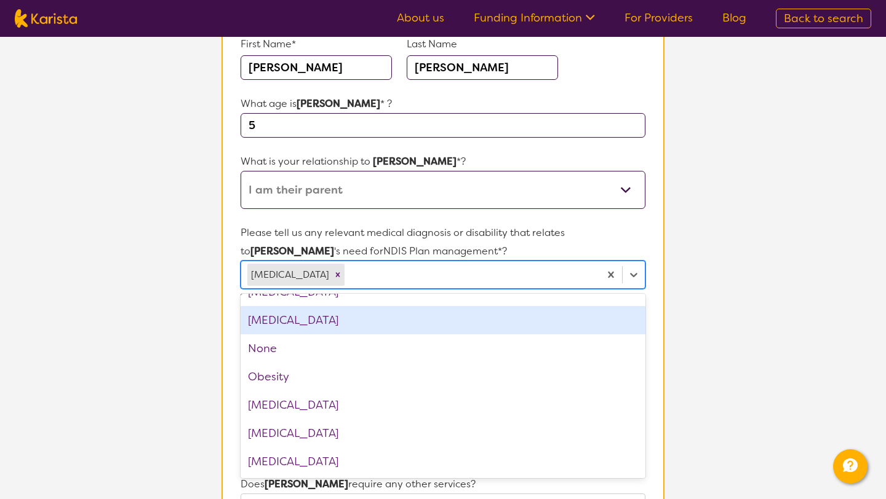
scroll to position [1324, 0]
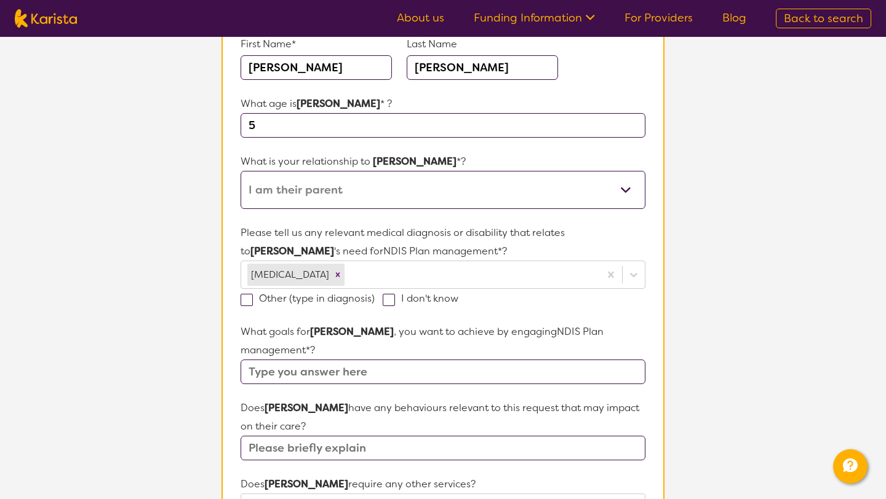
click at [726, 373] on section "L About You 2 Participant Details 3 Confirmation Participant Details & Service …" at bounding box center [443, 426] width 886 height 1104
click at [510, 362] on input "text" at bounding box center [442, 372] width 405 height 25
click at [352, 360] on input "I want james to be more confident," at bounding box center [442, 372] width 405 height 25
click at [550, 360] on input "I want james to be well-spoken and more confident," at bounding box center [442, 372] width 405 height 25
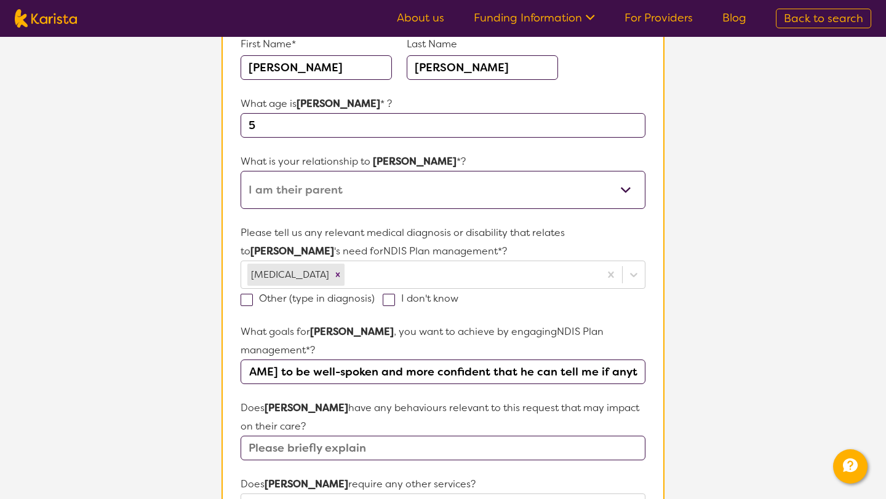
type input "I want james to be well-spoken and more confident that he can tell me if anythi…"
click at [330, 437] on input "text" at bounding box center [442, 448] width 405 height 25
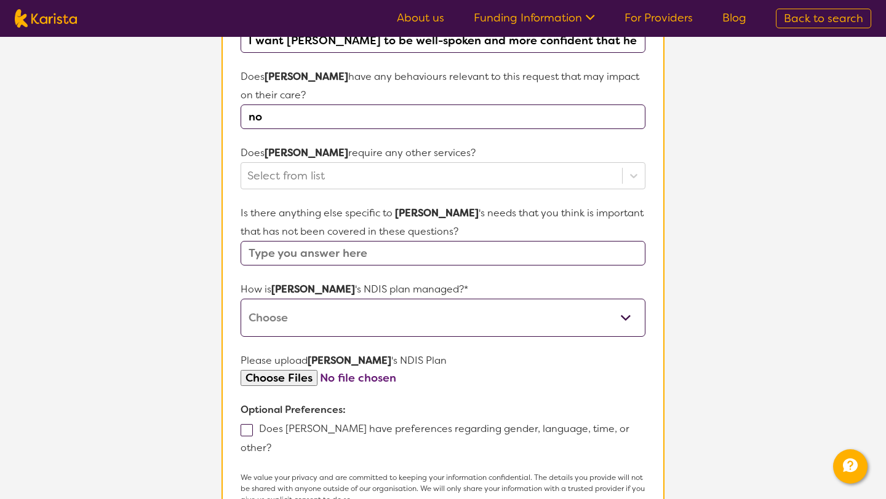
scroll to position [498, 0]
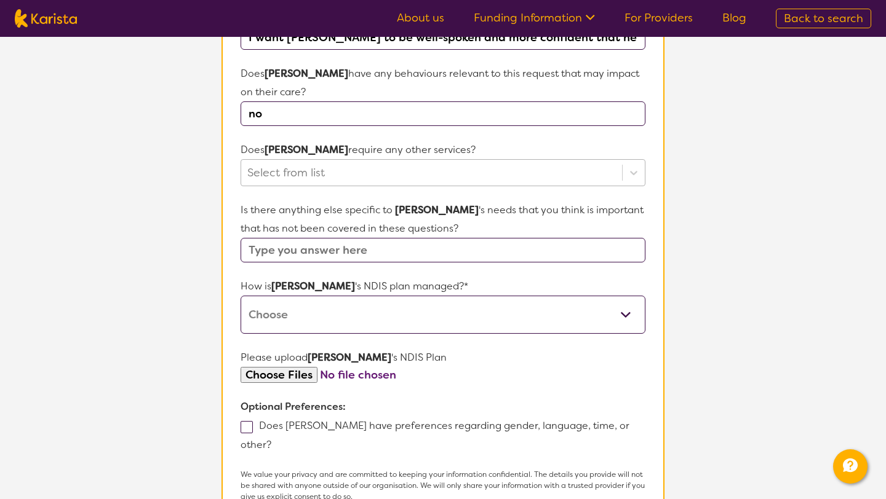
type input "no"
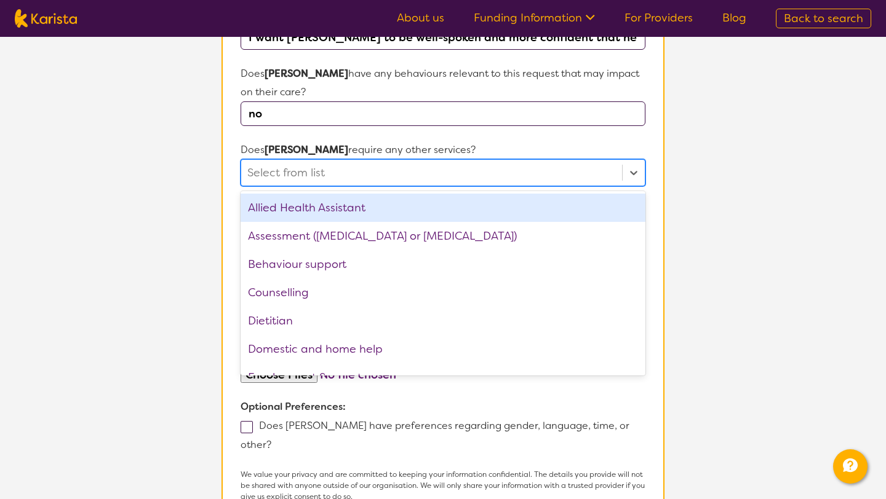
click at [501, 162] on div at bounding box center [431, 172] width 368 height 21
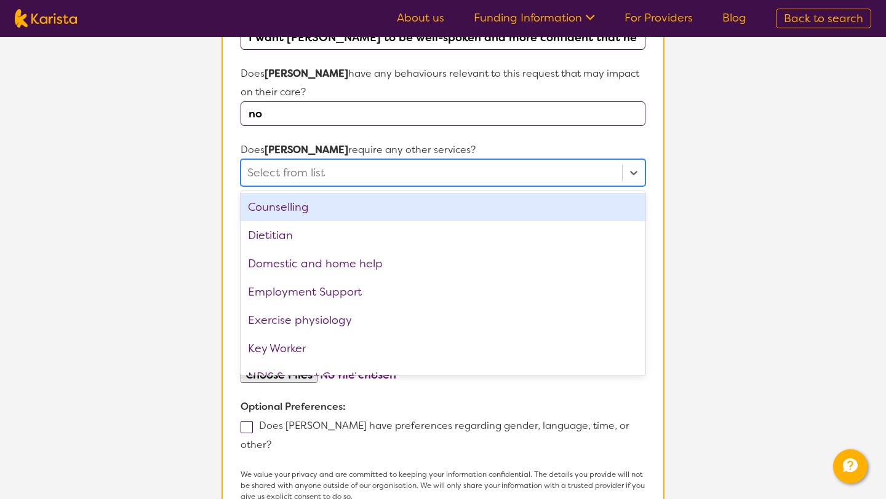
scroll to position [88, 0]
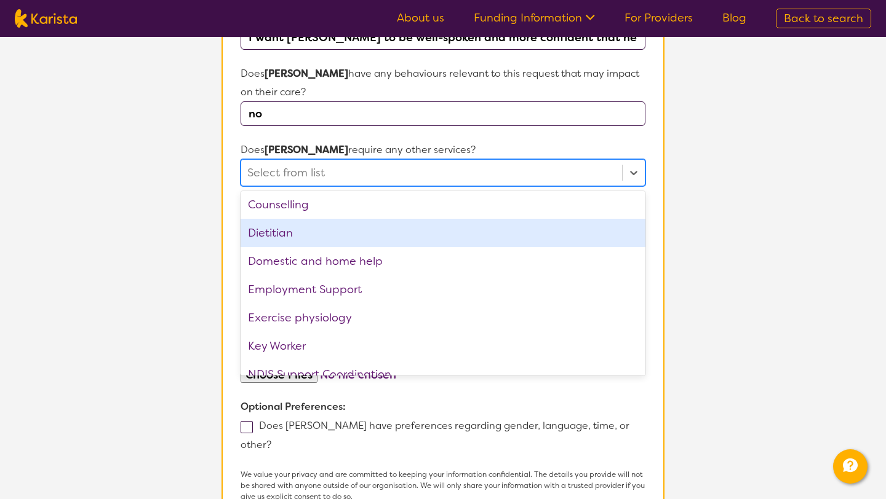
click at [445, 219] on div "Dietitian" at bounding box center [442, 233] width 405 height 28
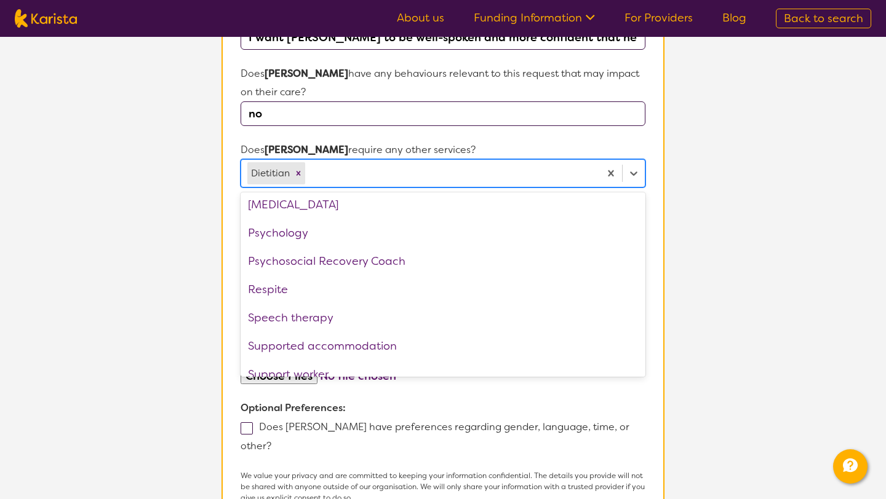
scroll to position [386, 0]
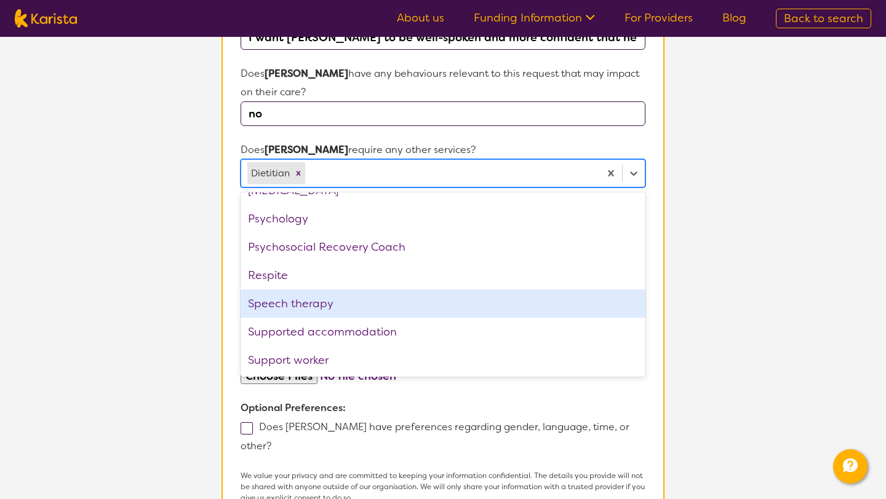
click at [499, 293] on div "Speech therapy" at bounding box center [442, 304] width 405 height 28
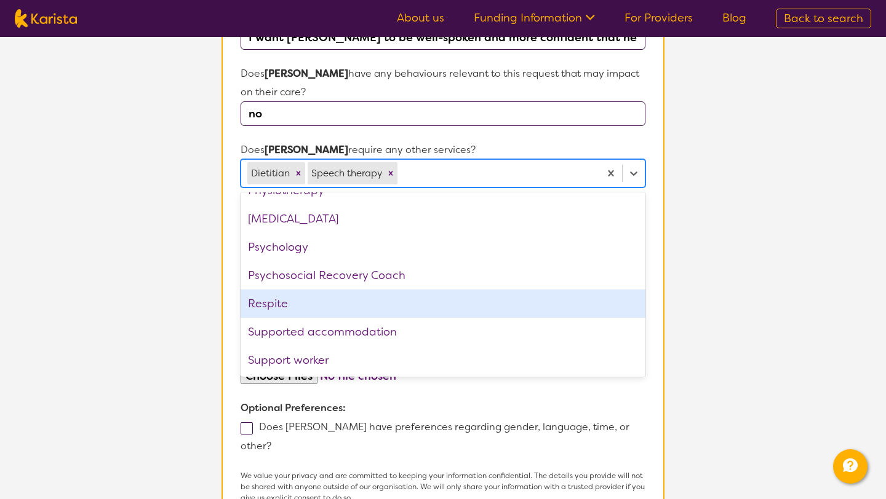
scroll to position [358, 0]
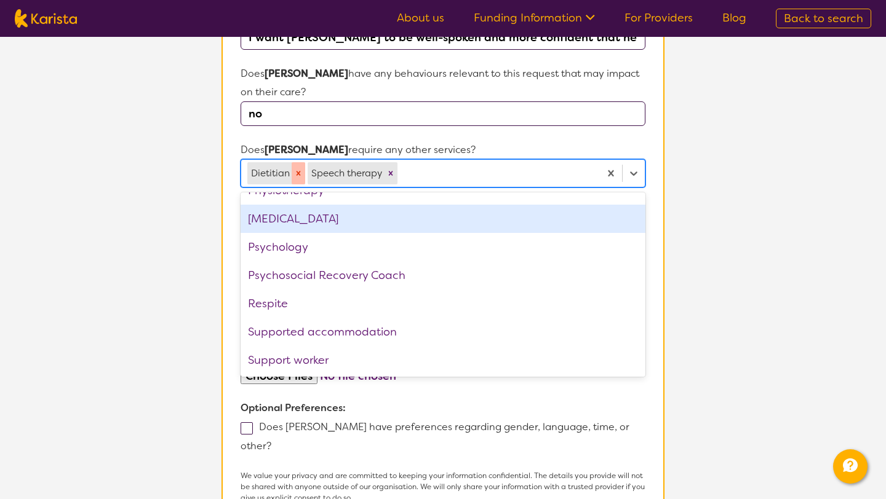
click at [298, 171] on icon "Remove Dietitian" at bounding box center [298, 173] width 4 height 4
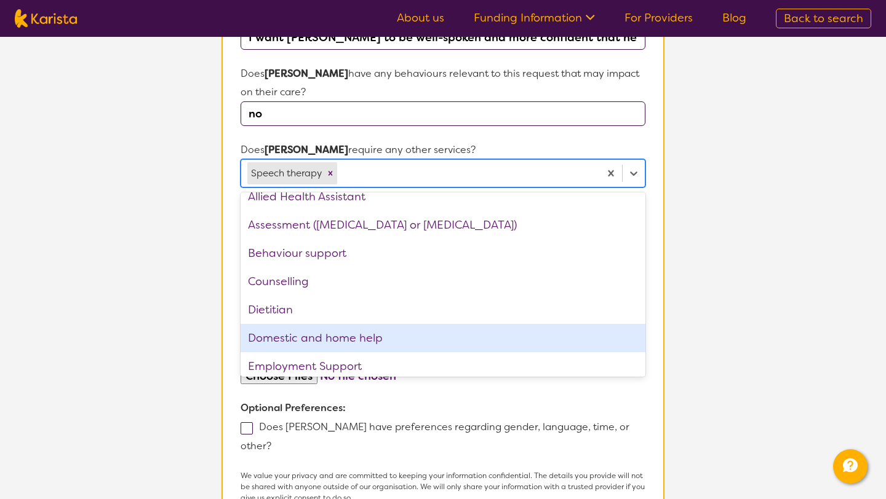
scroll to position [0, 0]
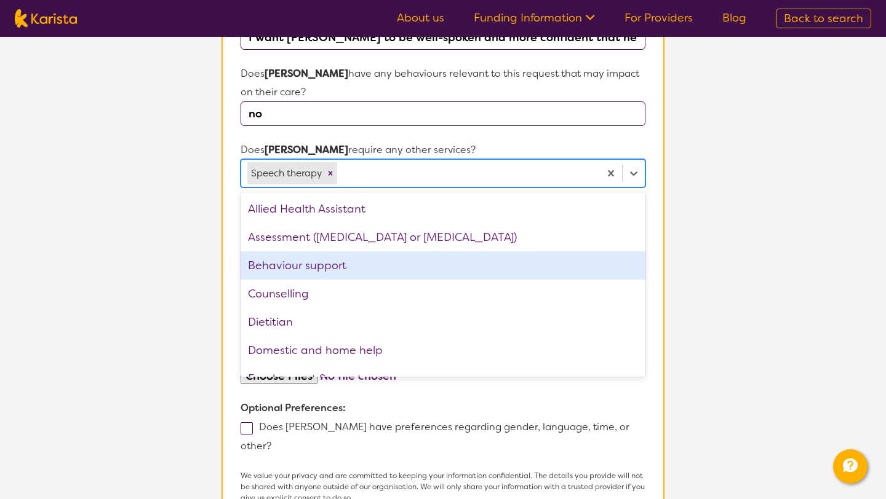
click at [325, 257] on div "Behaviour support" at bounding box center [442, 266] width 405 height 28
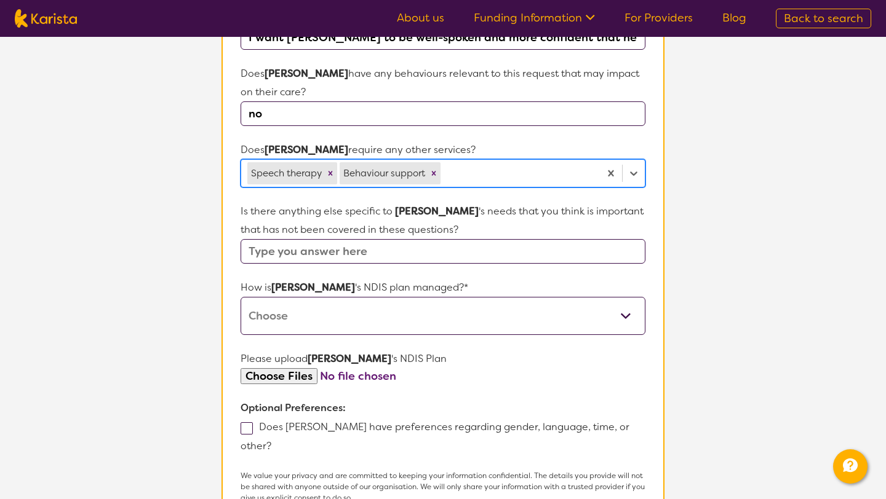
click at [576, 163] on div at bounding box center [518, 173] width 151 height 21
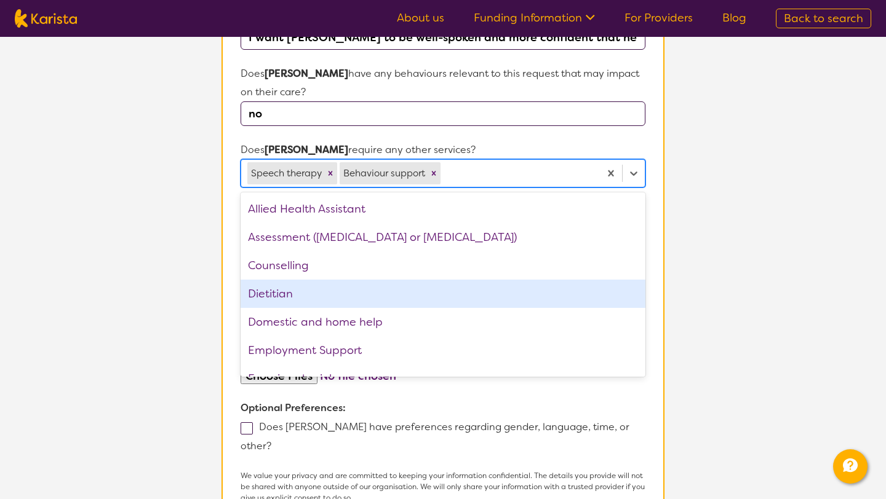
click at [498, 280] on div "Dietitian" at bounding box center [442, 294] width 405 height 28
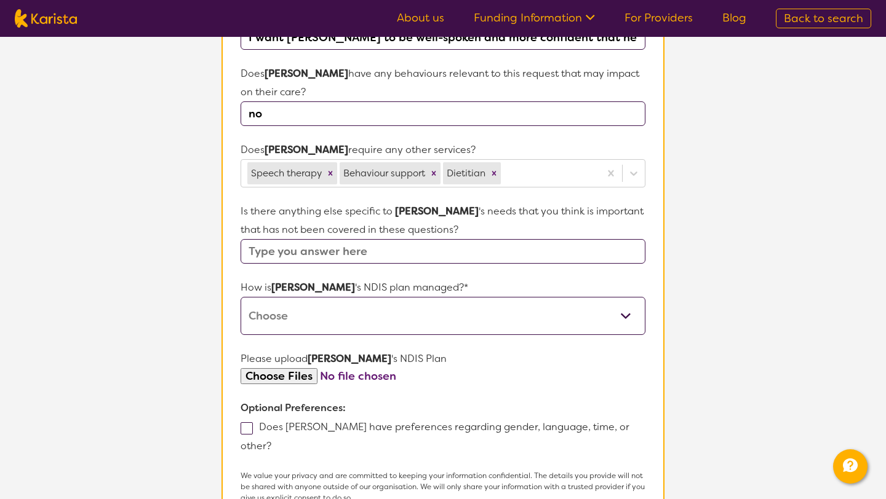
click at [682, 285] on section "L About You 2 Participant Details 3 Confirmation Participant Details & Service …" at bounding box center [443, 91] width 886 height 1105
click at [568, 239] on input "text" at bounding box center [442, 251] width 405 height 25
type input "no"
click at [541, 303] on select "Self-managed NDIS plan Managed by a registered plan management provider (not th…" at bounding box center [442, 316] width 405 height 38
select select "I'm not sure"
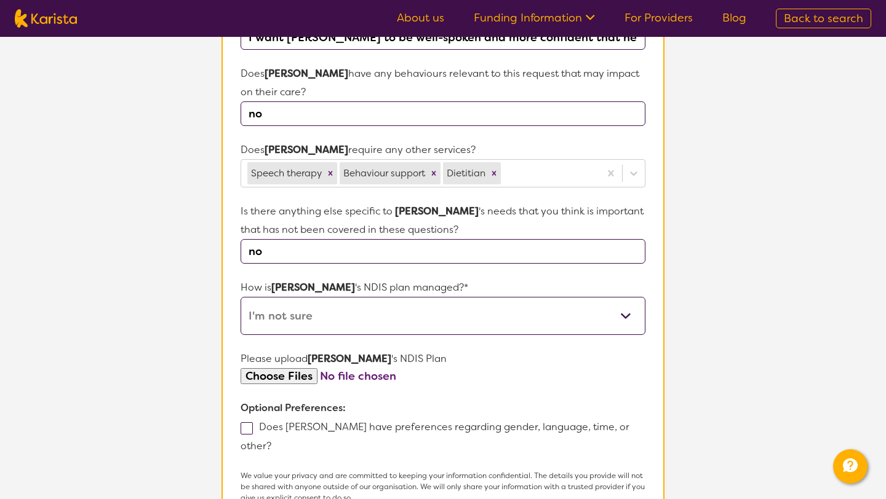
click at [240, 297] on select "Self-managed NDIS plan Managed by a registered plan management provider (not th…" at bounding box center [442, 316] width 405 height 38
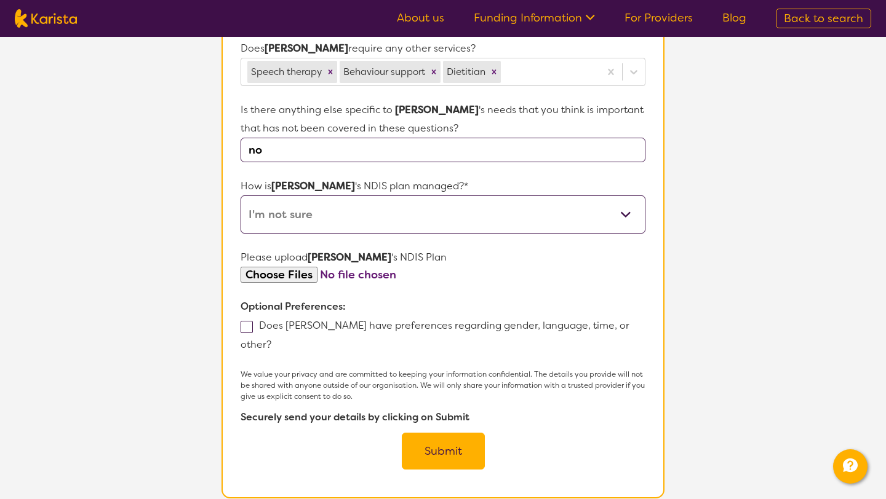
scroll to position [601, 0]
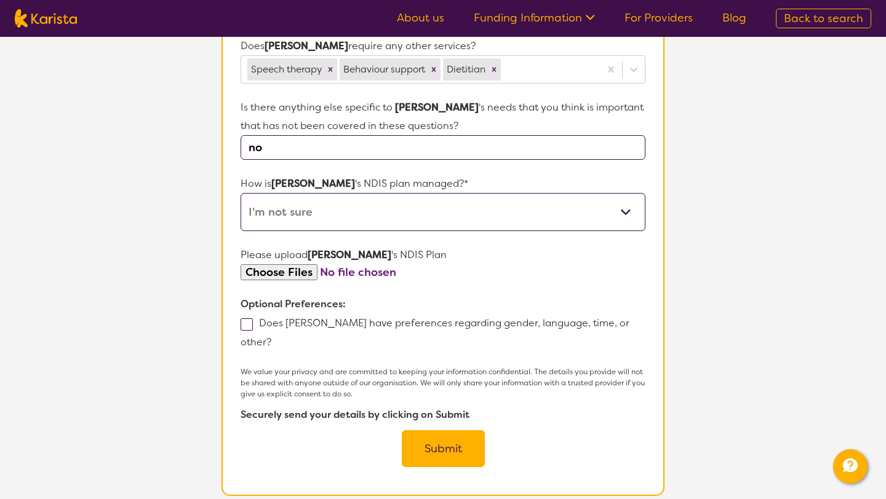
click at [435, 431] on button "Submit" at bounding box center [443, 449] width 83 height 37
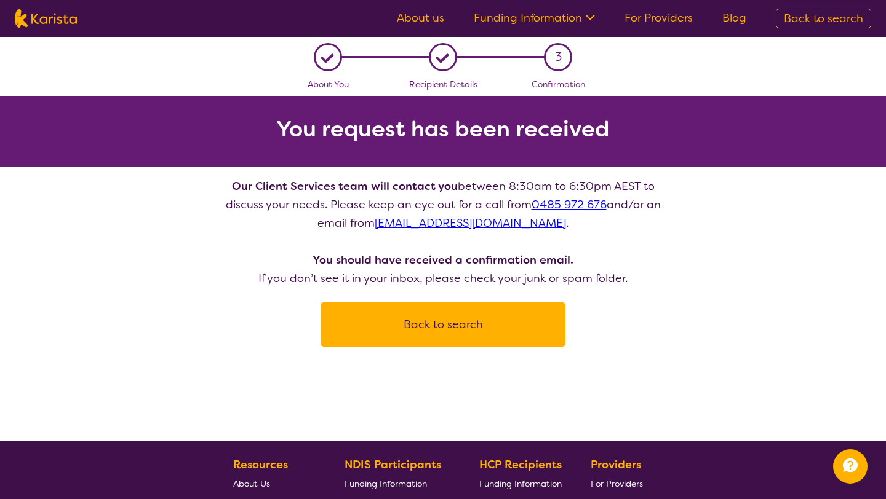
click at [408, 16] on link "About us" at bounding box center [420, 17] width 47 height 15
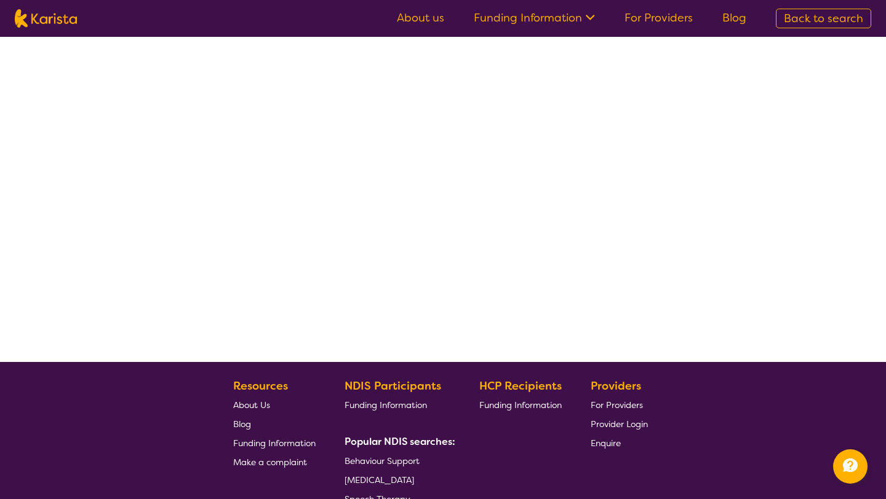
scroll to position [240, 0]
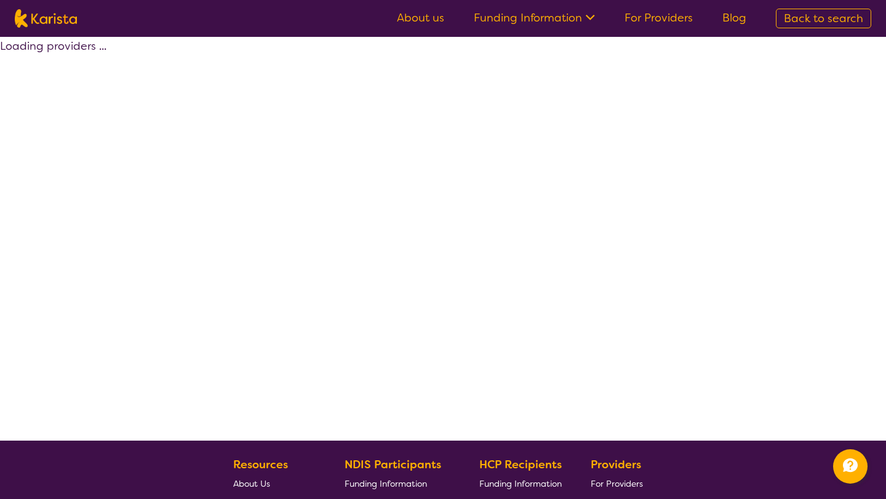
select select "NDIS Plan management"
select select "EC"
select select "NDIS"
select select "NDIS Plan management"
select select "EC"
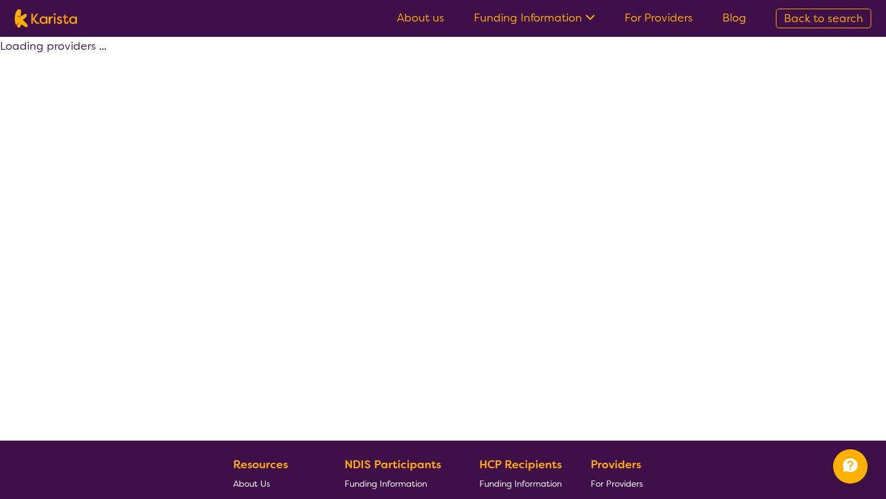
select select "NDIS"
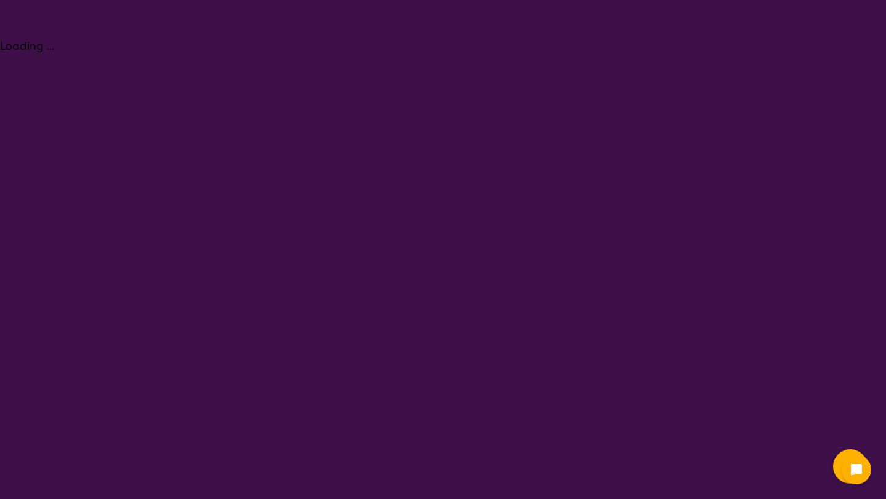
select select "NDIS Plan management"
select select "EC"
select select "NDIS"
select select "NDIS Plan management"
select select "EC"
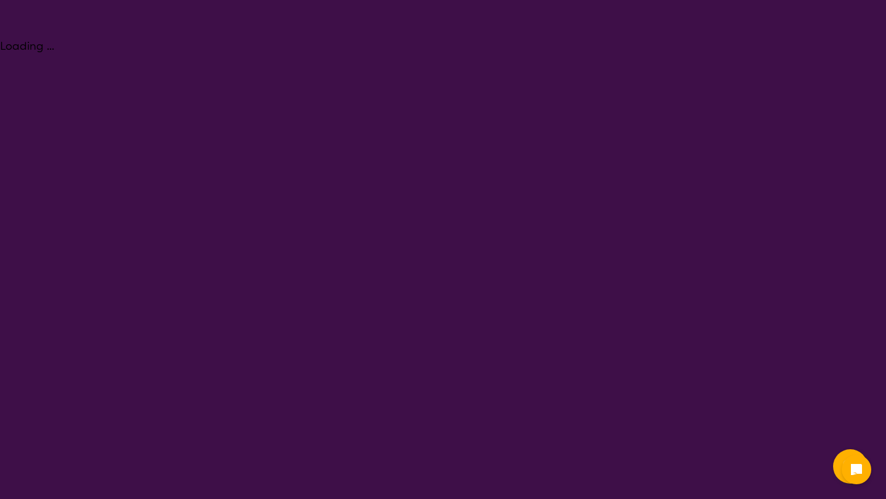
select select "NDIS"
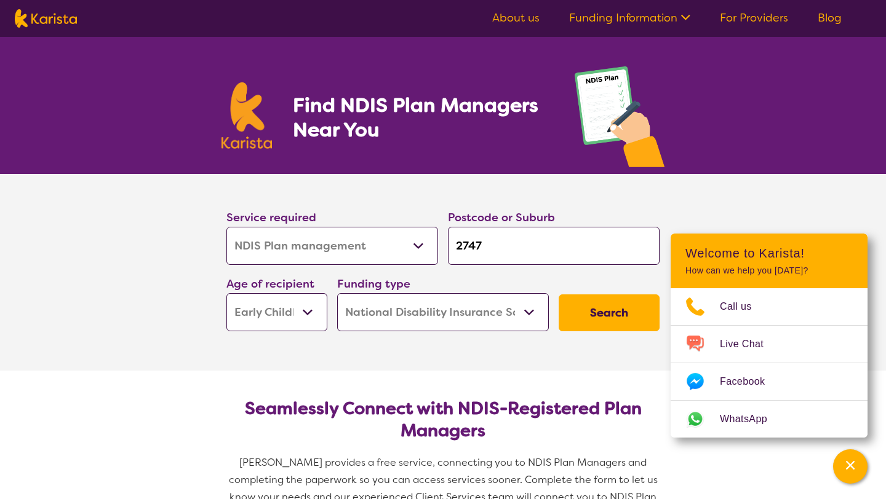
click at [283, 380] on section "Seamlessly Connect with NDIS-Registered Plan Managers Karista provides a free s…" at bounding box center [443, 456] width 472 height 171
click at [295, 330] on select "Early Childhood - 0 to 9 Child - 10 to 11 Adolescent - 12 to 17 Adult - 18 to 6…" at bounding box center [276, 312] width 101 height 38
select select "CH"
click at [226, 293] on select "Early Childhood - 0 to 9 Child - 10 to 11 Adolescent - 12 to 17 Adult - 18 to 6…" at bounding box center [276, 312] width 101 height 38
select select "CH"
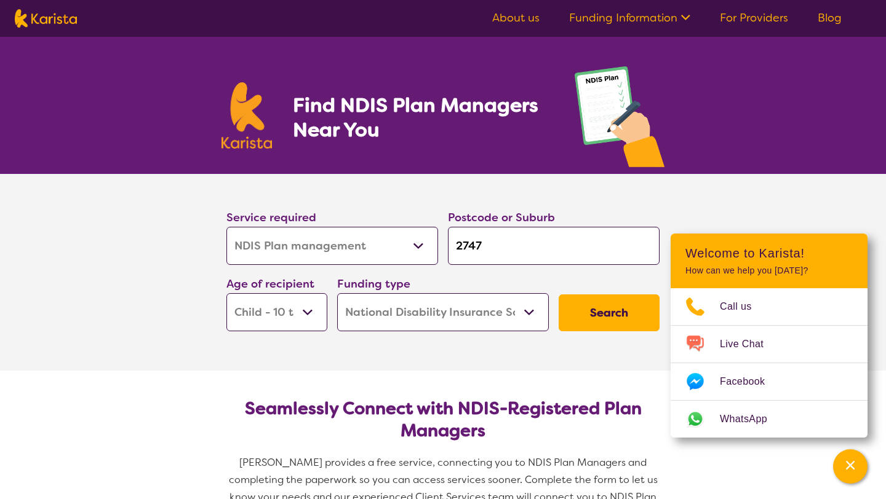
click at [633, 305] on button "Search" at bounding box center [608, 313] width 101 height 37
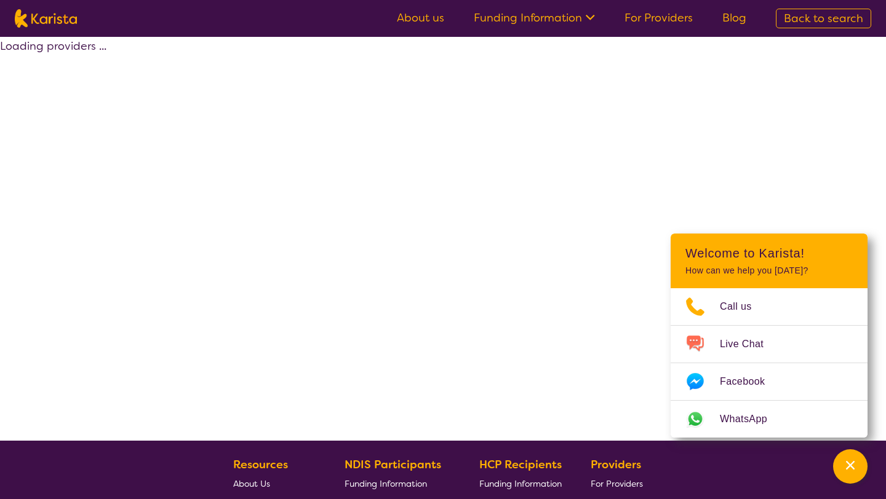
select select "by_score"
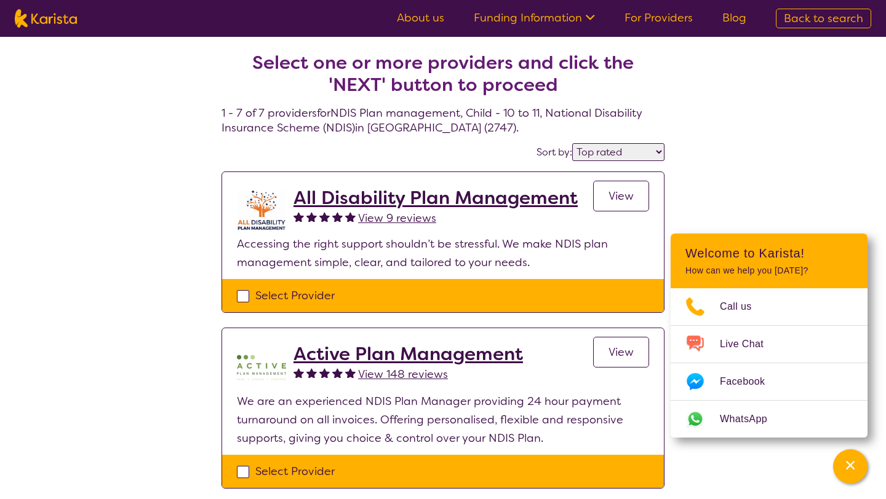
click at [851, 468] on icon "Channel Menu" at bounding box center [850, 465] width 9 height 9
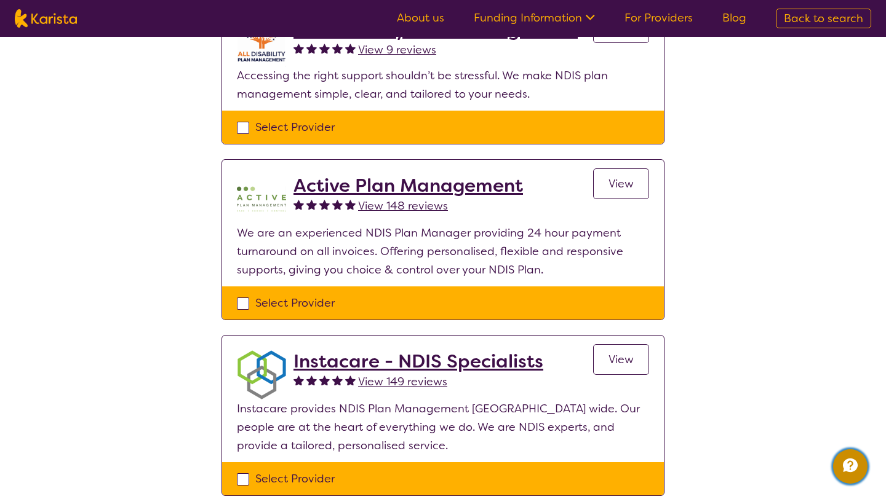
scroll to position [163, 0]
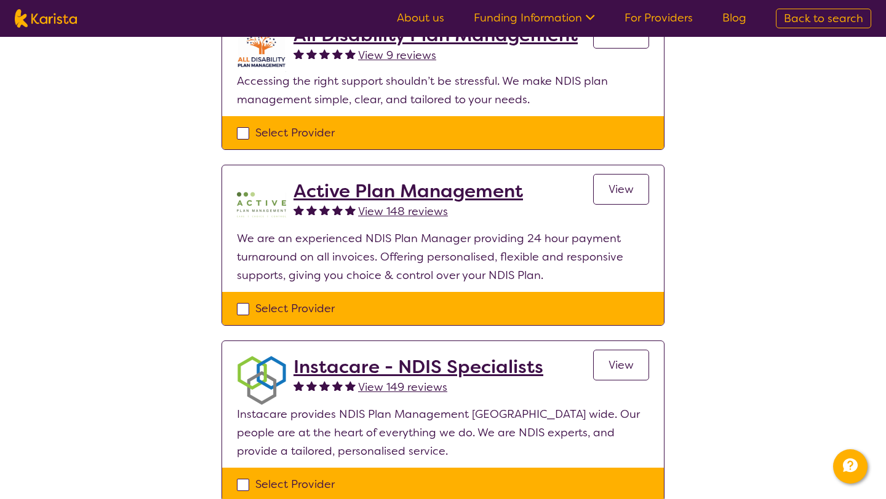
click at [376, 199] on h2 "Active Plan Management" at bounding box center [407, 191] width 229 height 22
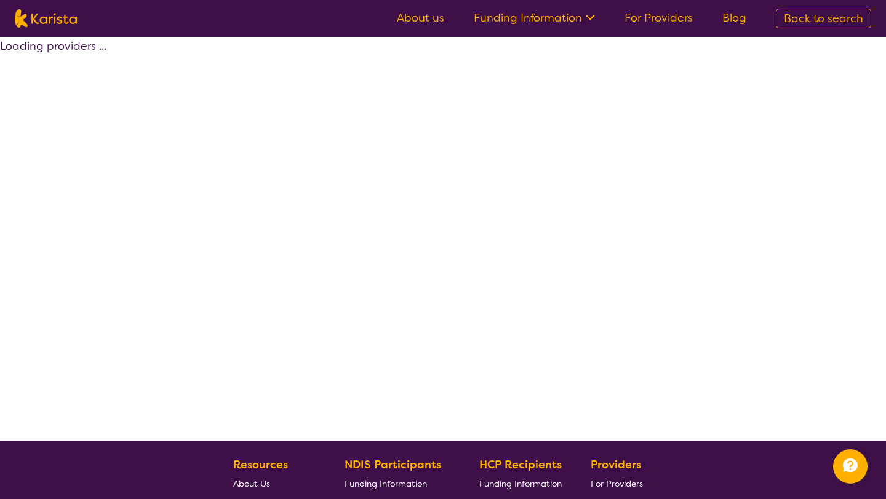
scroll to position [163, 0]
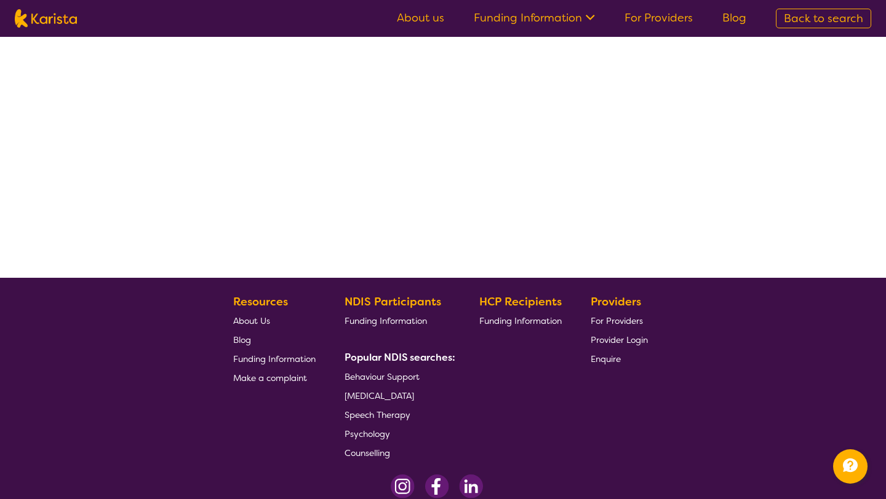
select select "by_score"
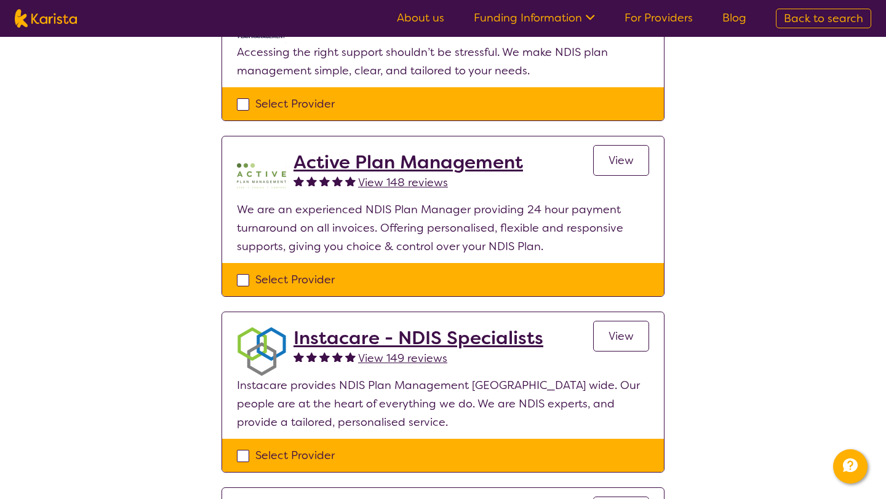
scroll to position [191, 0]
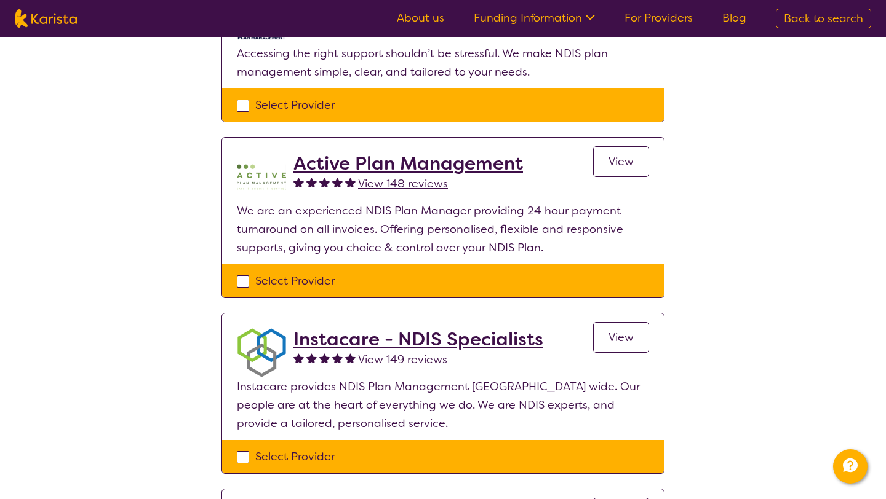
click at [373, 169] on h2 "Active Plan Management" at bounding box center [407, 164] width 229 height 22
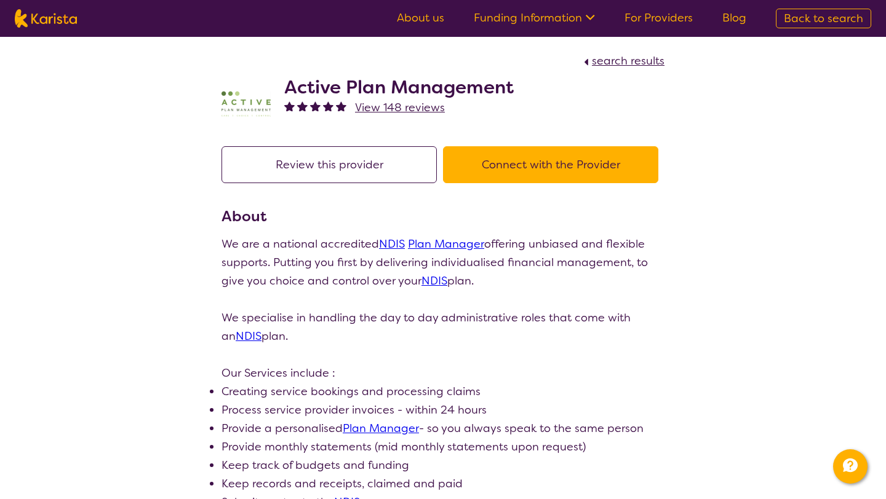
click at [397, 244] on link "NDIS" at bounding box center [392, 244] width 26 height 15
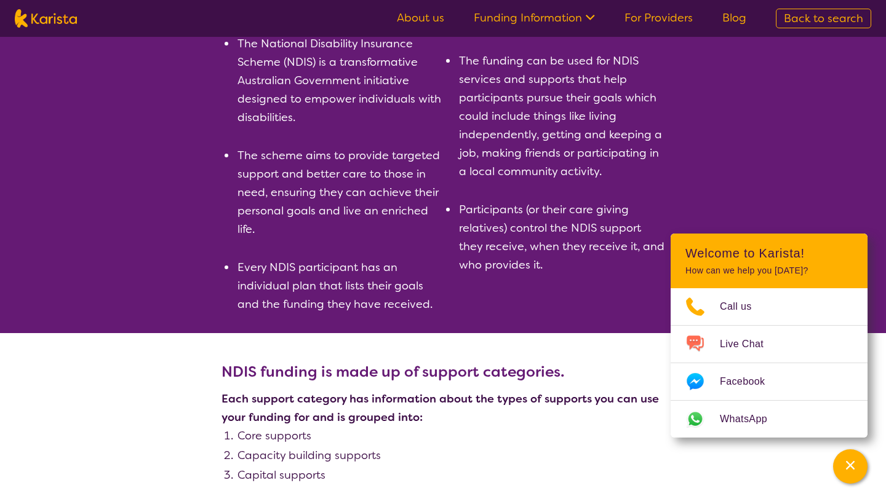
scroll to position [537, 0]
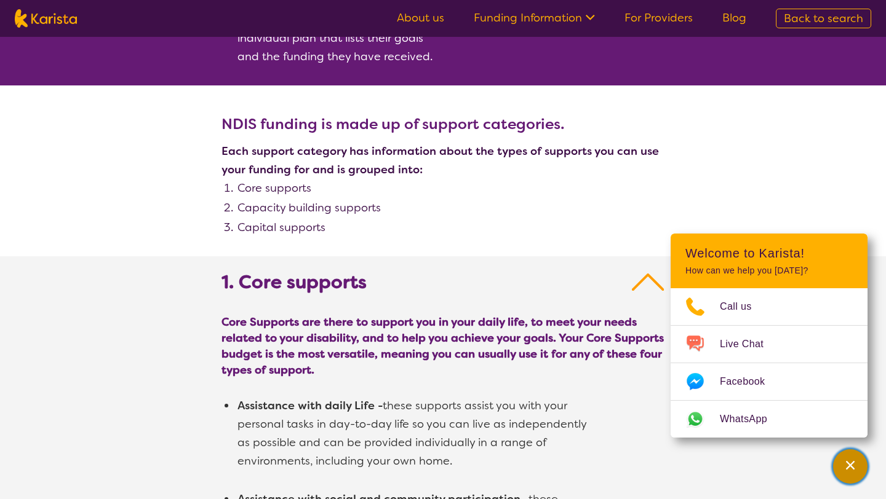
click at [844, 470] on icon "Channel Menu" at bounding box center [850, 465] width 12 height 12
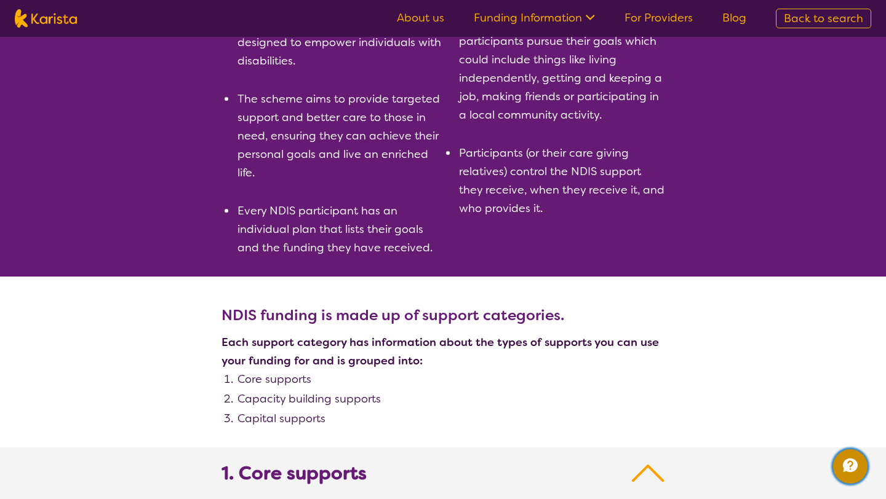
scroll to position [0, 0]
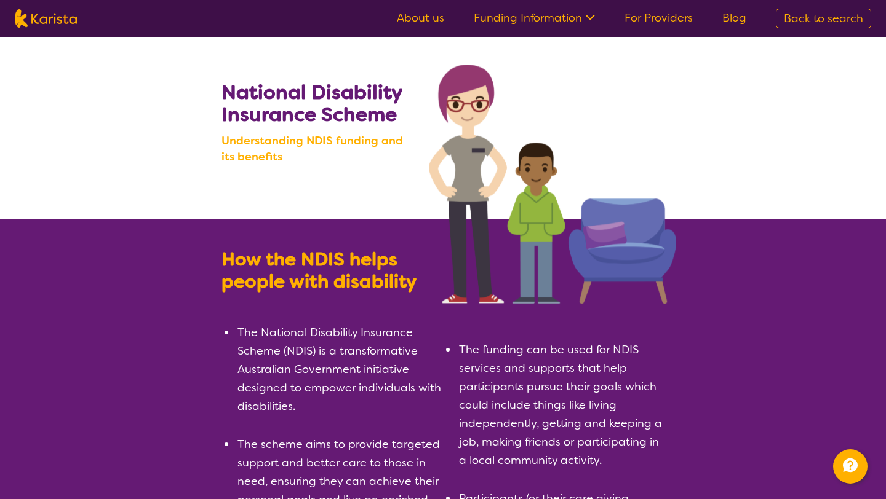
click at [653, 15] on link "For Providers" at bounding box center [658, 17] width 68 height 15
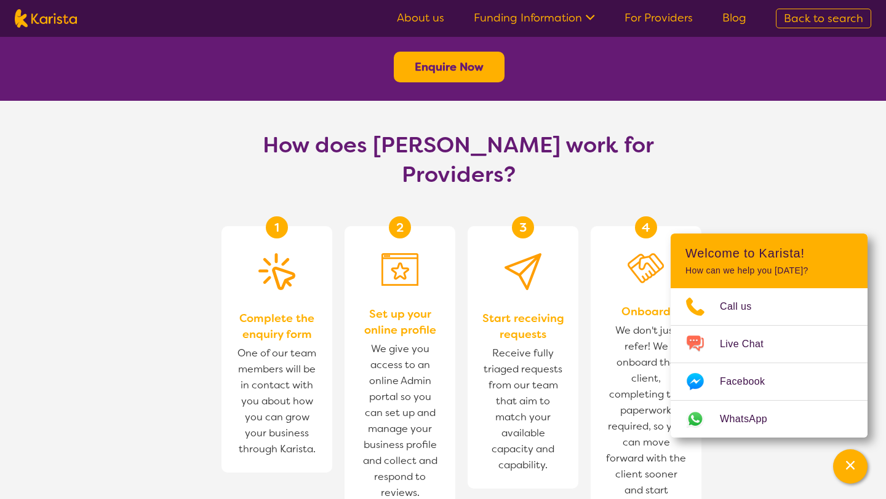
scroll to position [614, 0]
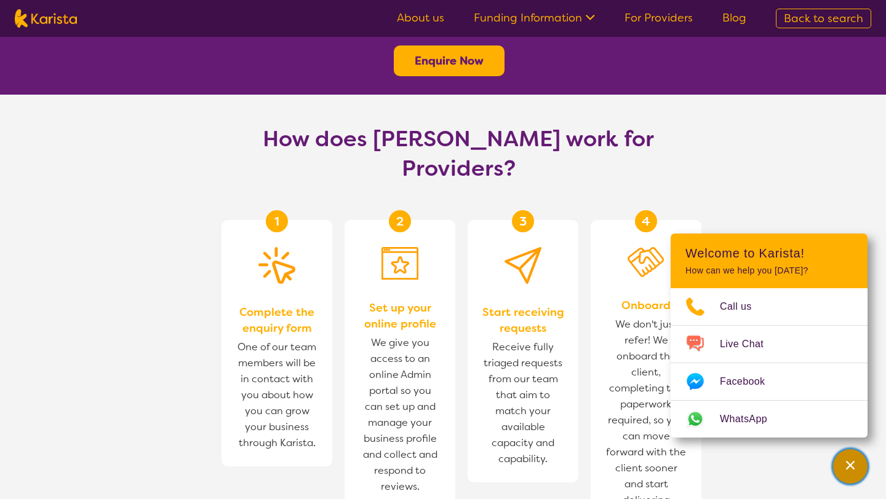
click at [852, 467] on icon "Channel Menu" at bounding box center [850, 465] width 9 height 9
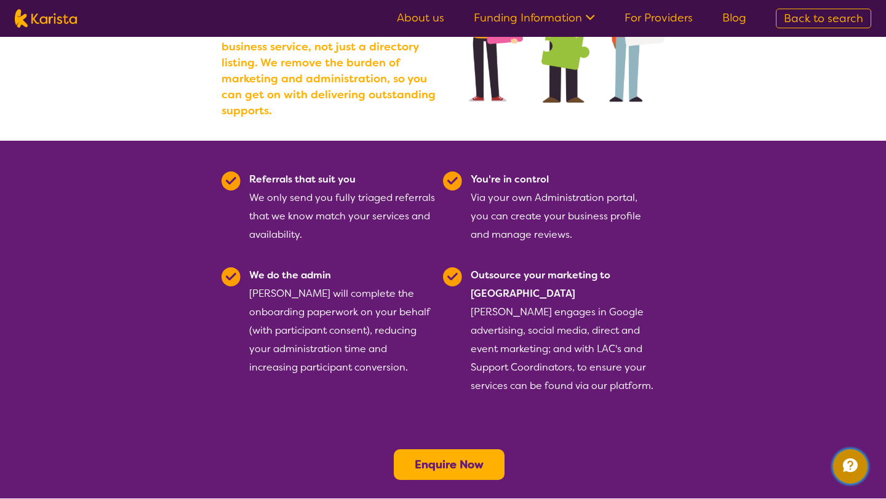
scroll to position [0, 0]
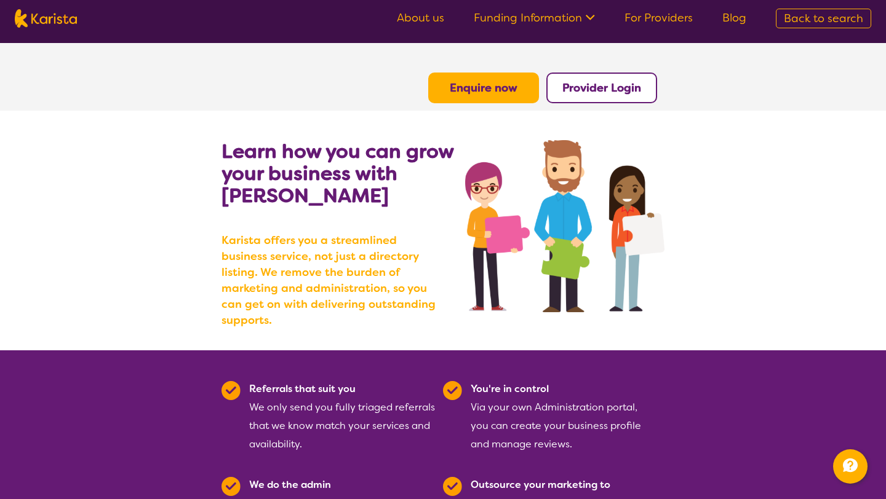
click at [502, 27] on ul "About us Funding Information NDIS - National Disability Insurance Scheme HCP - …" at bounding box center [571, 19] width 379 height 20
click at [511, 21] on link "Funding Information" at bounding box center [534, 17] width 121 height 15
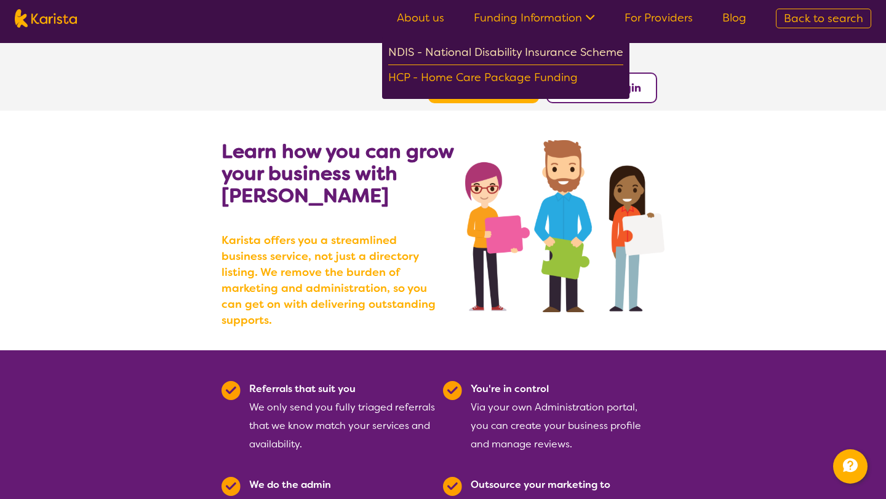
click at [493, 53] on div "NDIS - National Disability Insurance Scheme" at bounding box center [505, 54] width 235 height 22
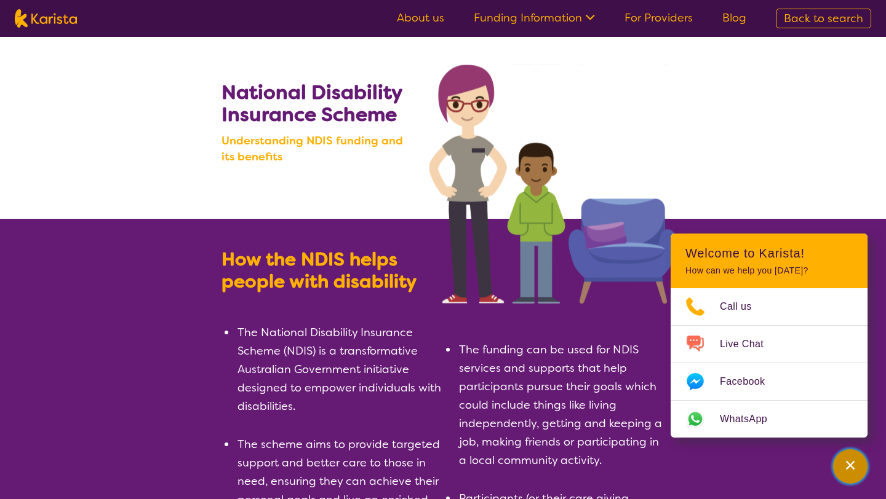
click at [850, 471] on icon "Channel Menu" at bounding box center [850, 465] width 12 height 12
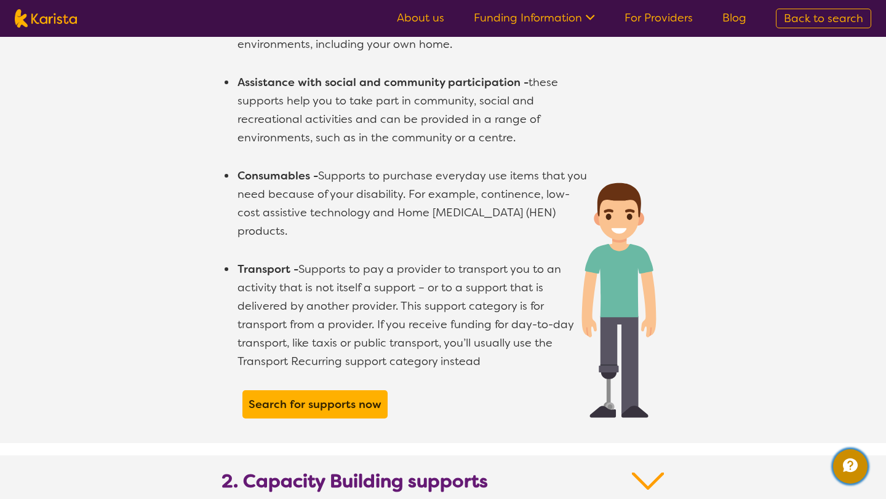
scroll to position [956, 0]
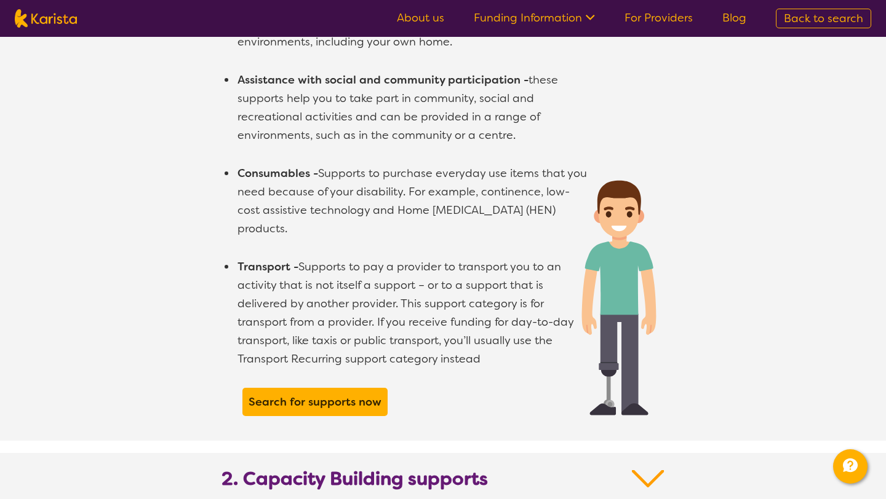
click at [505, 156] on ul "Assistance with daily Life - these supports assist you with your personal tasks…" at bounding box center [413, 182] width 354 height 411
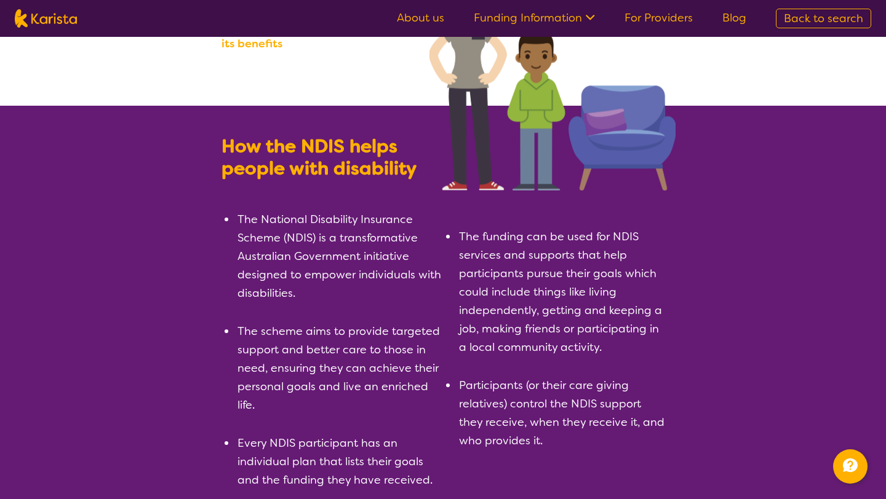
scroll to position [122, 0]
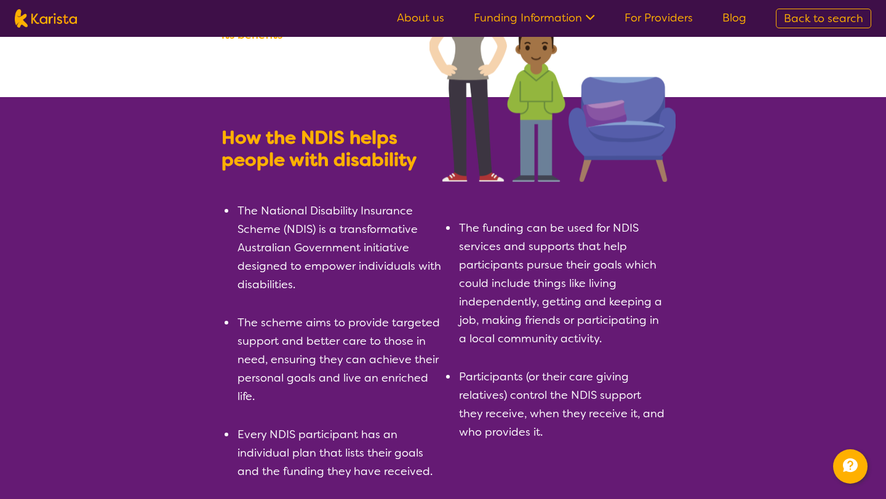
click at [554, 16] on link "Funding Information" at bounding box center [534, 17] width 121 height 15
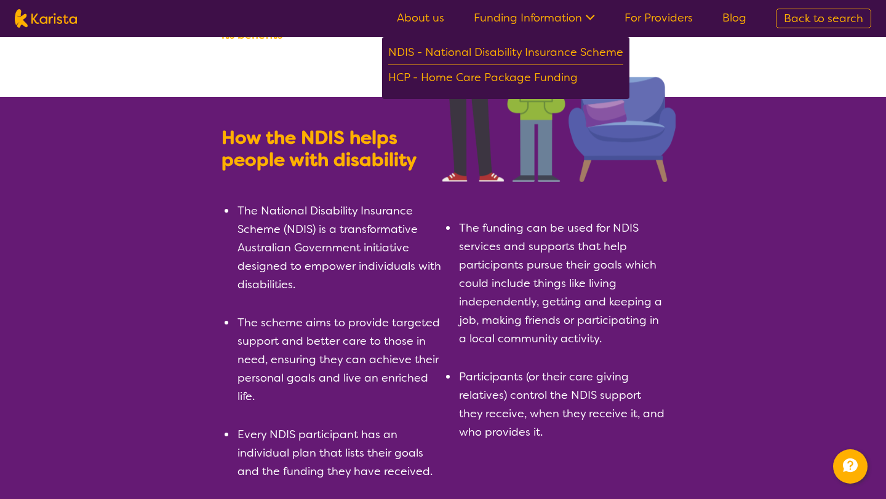
click at [646, 15] on link "For Providers" at bounding box center [658, 17] width 68 height 15
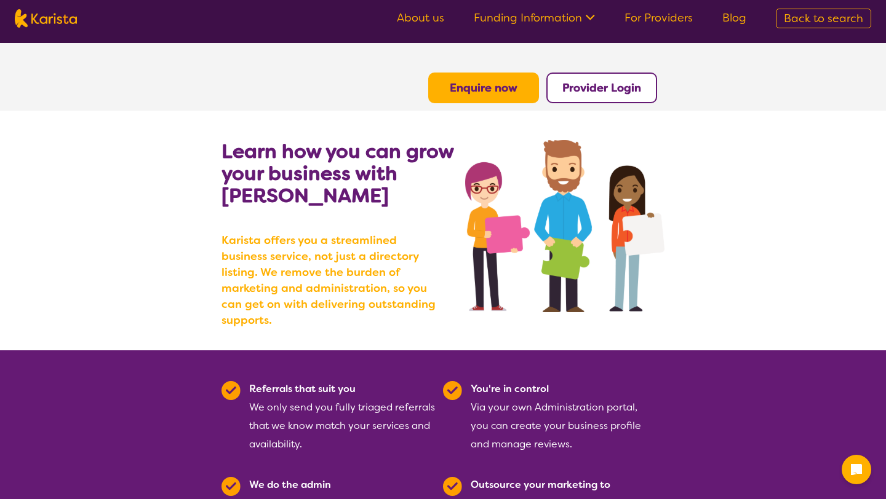
click at [571, 22] on link "Funding Information" at bounding box center [534, 17] width 121 height 15
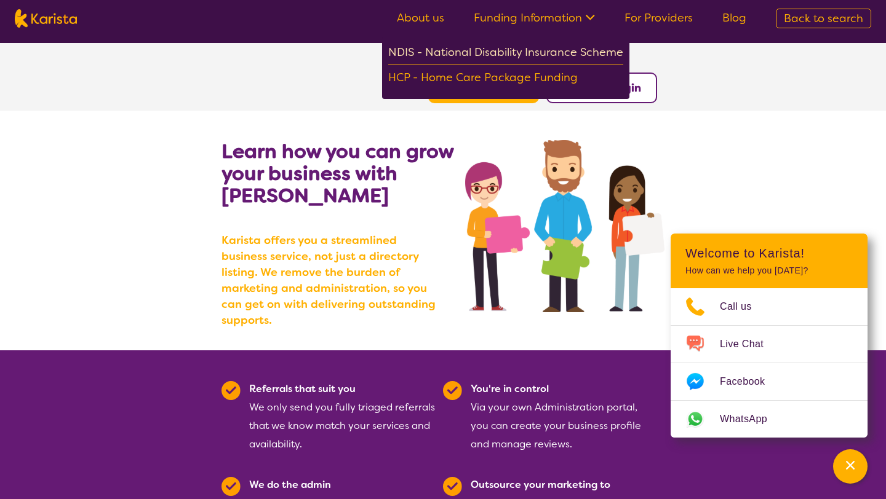
click at [547, 55] on div "NDIS - National Disability Insurance Scheme" at bounding box center [505, 54] width 235 height 22
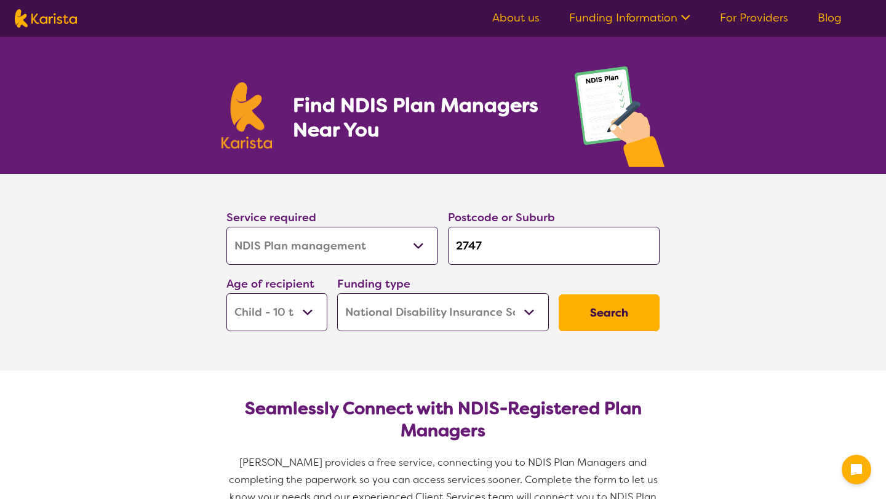
select select "NDIS Plan management"
select select "CH"
select select "NDIS"
select select "NDIS Plan management"
select select "CH"
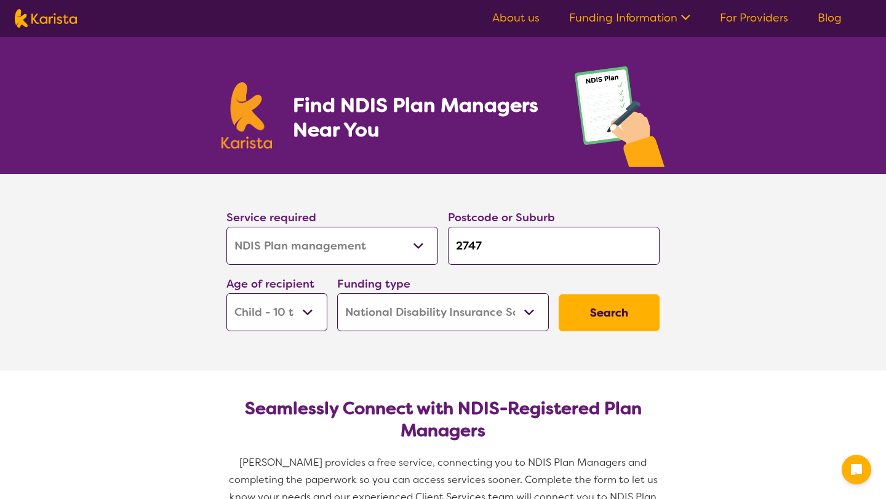
select select "NDIS"
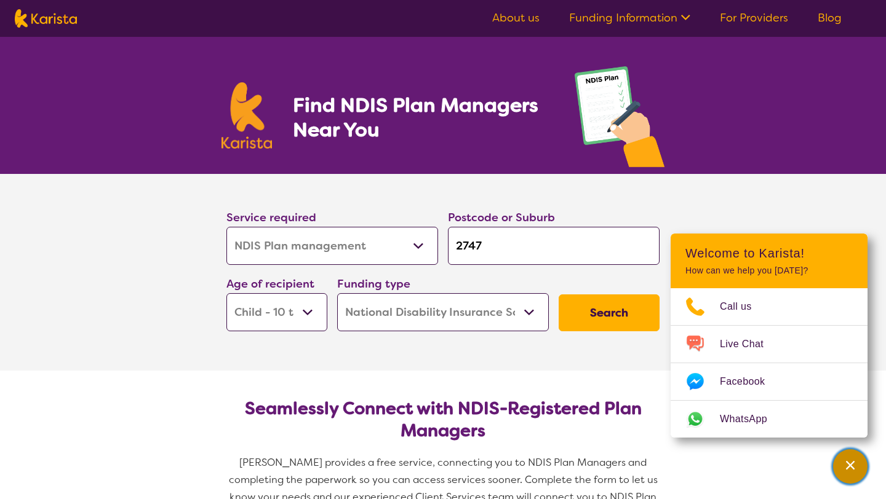
click at [852, 470] on icon "Channel Menu" at bounding box center [850, 465] width 12 height 12
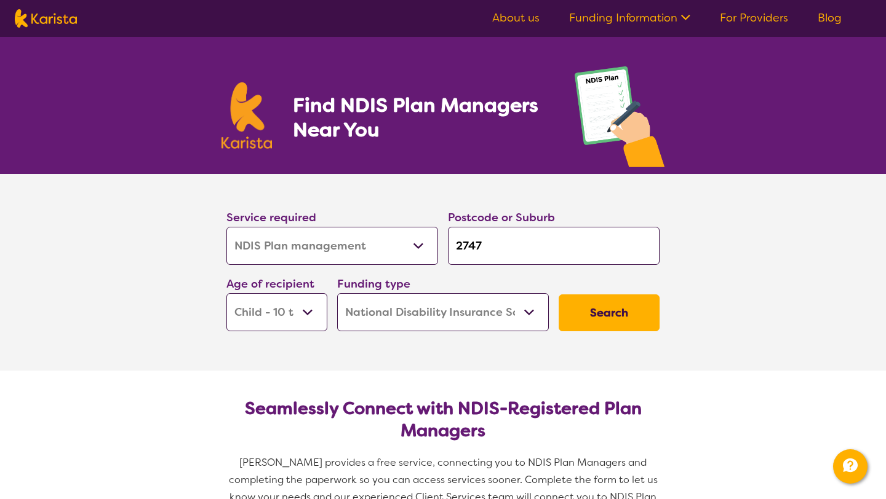
click at [560, 325] on button "Search" at bounding box center [608, 313] width 101 height 37
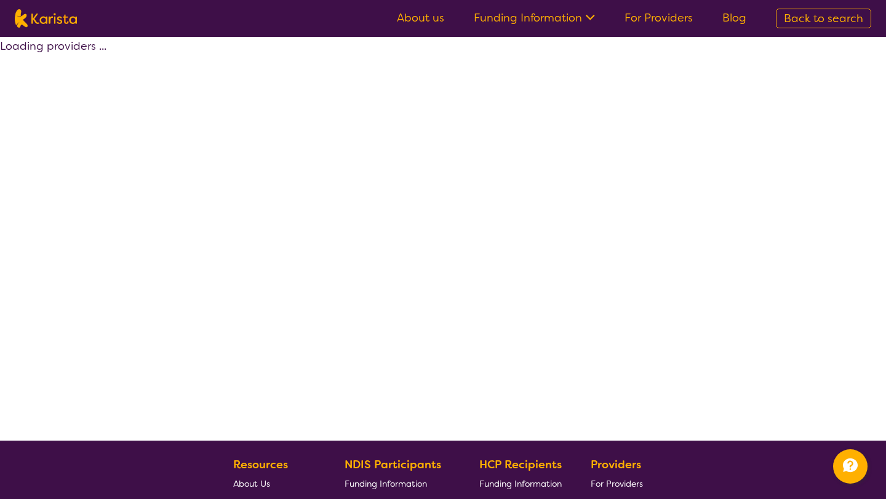
select select "by_score"
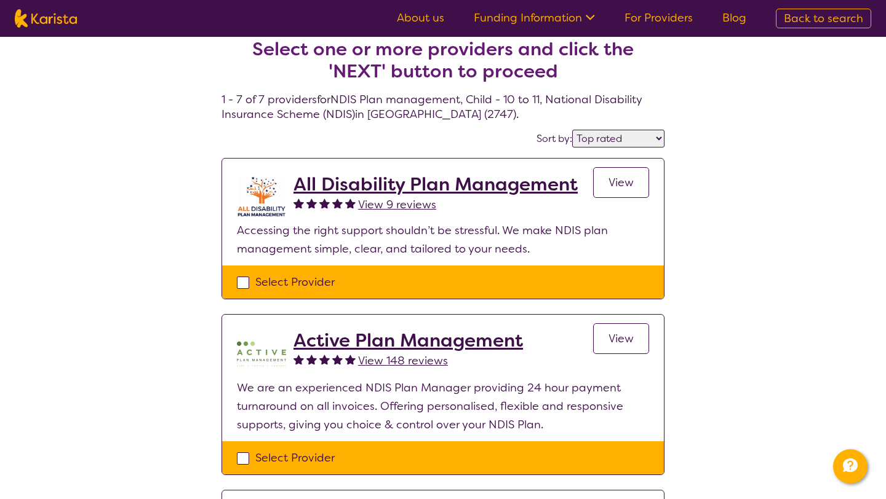
scroll to position [15, 0]
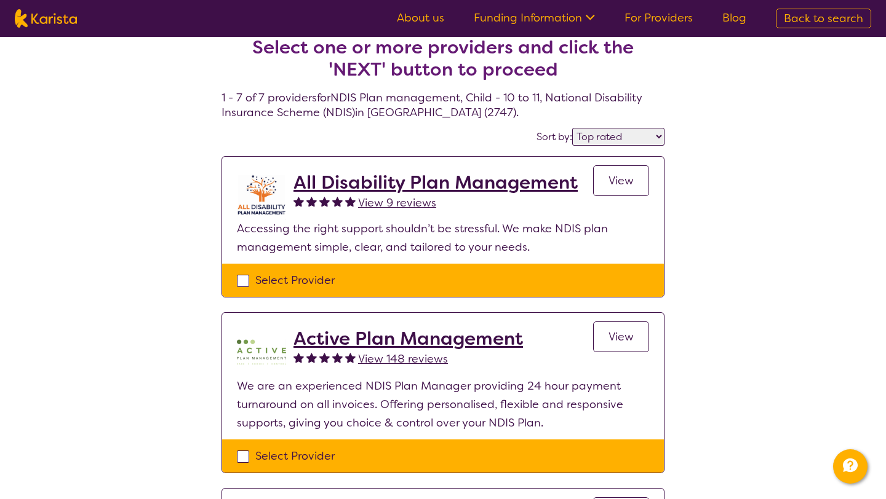
click at [458, 372] on div "Active Plan Management View 148 reviews" at bounding box center [407, 352] width 229 height 49
click at [624, 340] on span "View" at bounding box center [620, 337] width 25 height 15
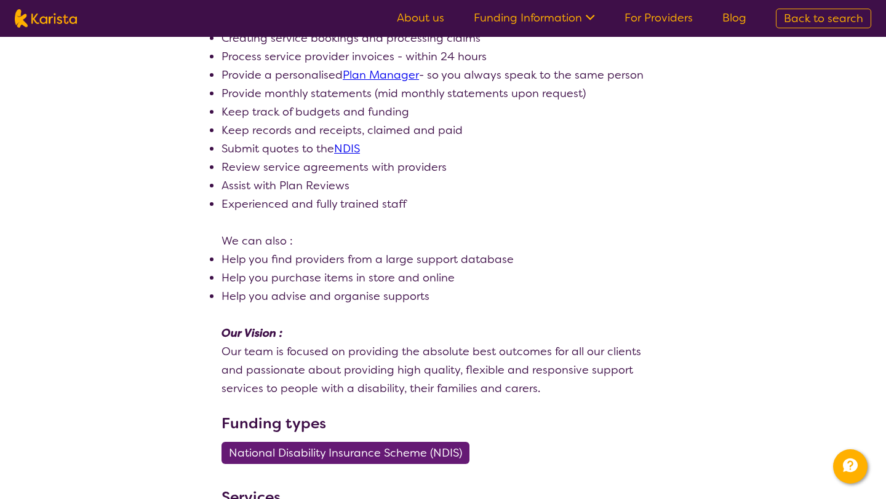
scroll to position [437, 0]
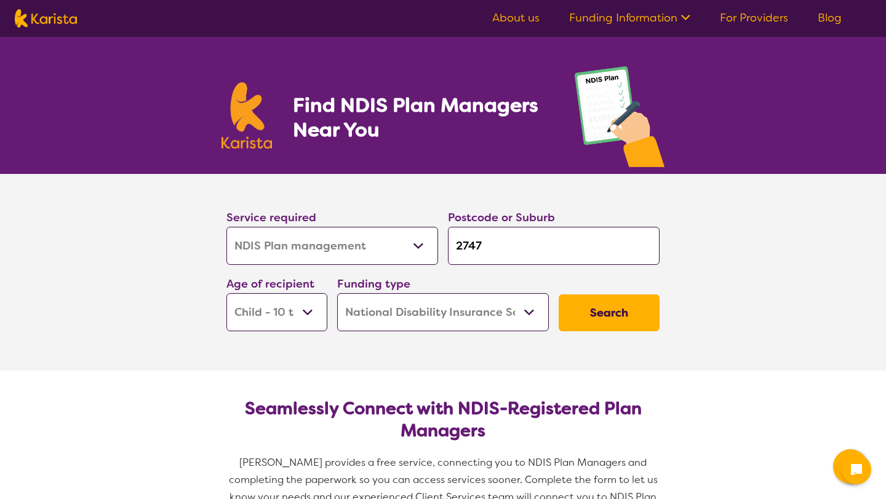
select select "NDIS Plan management"
select select "CH"
select select "NDIS"
select select "NDIS Plan management"
select select "CH"
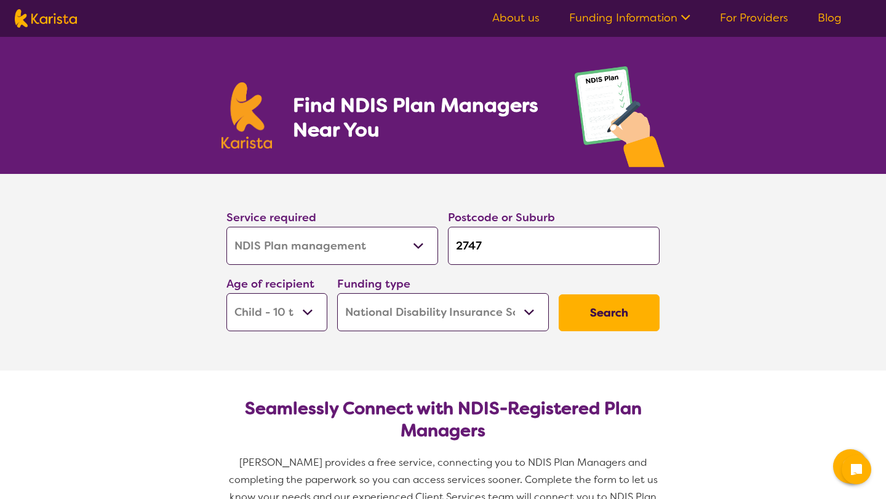
select select "NDIS"
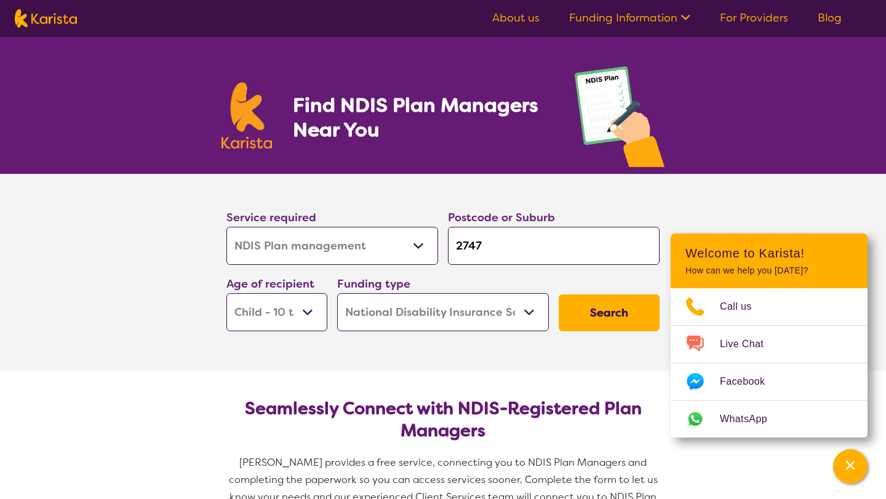
click at [568, 309] on button "Search" at bounding box center [608, 313] width 101 height 37
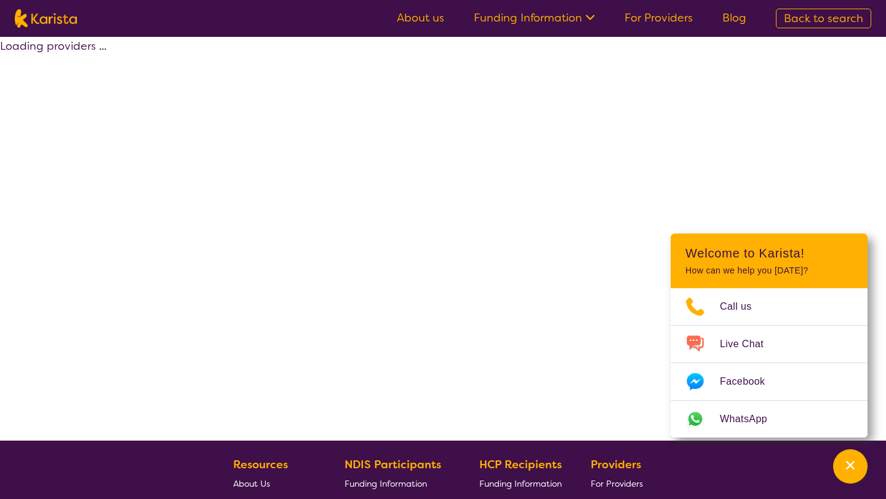
select select "by_score"
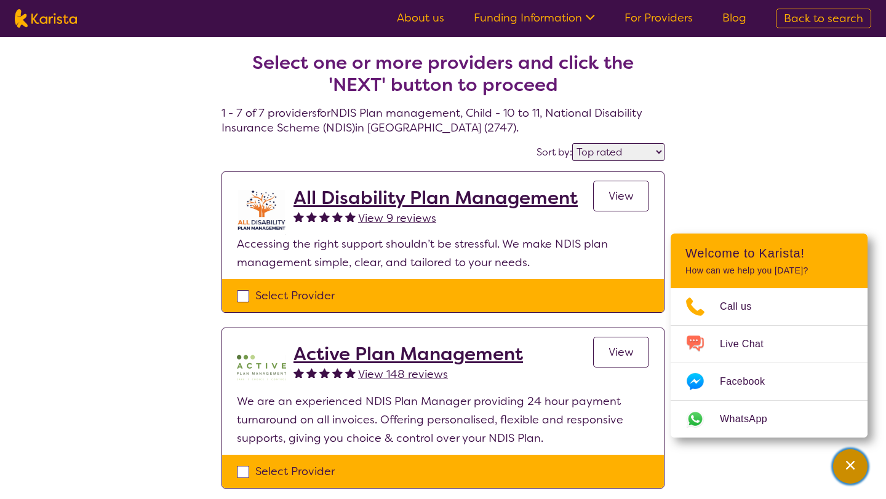
click at [845, 472] on div "Channel Menu" at bounding box center [850, 466] width 25 height 27
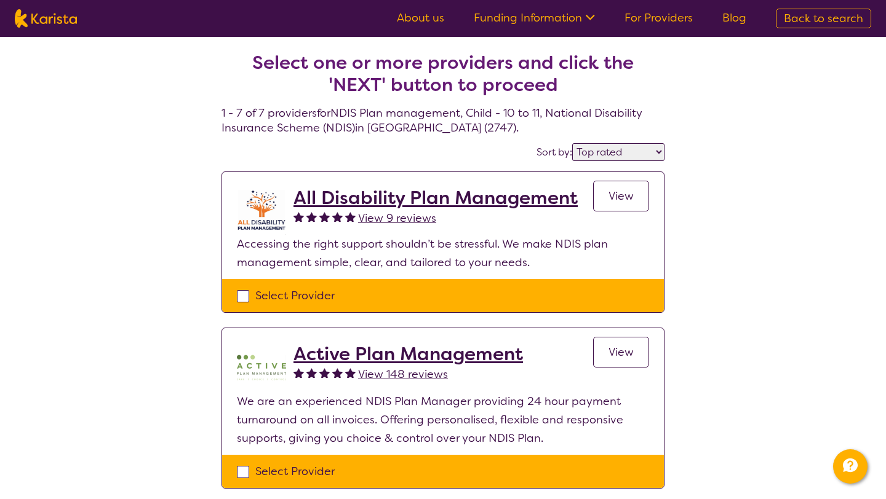
click at [645, 368] on div "View" at bounding box center [621, 367] width 56 height 49
click at [642, 365] on link "View" at bounding box center [621, 352] width 56 height 31
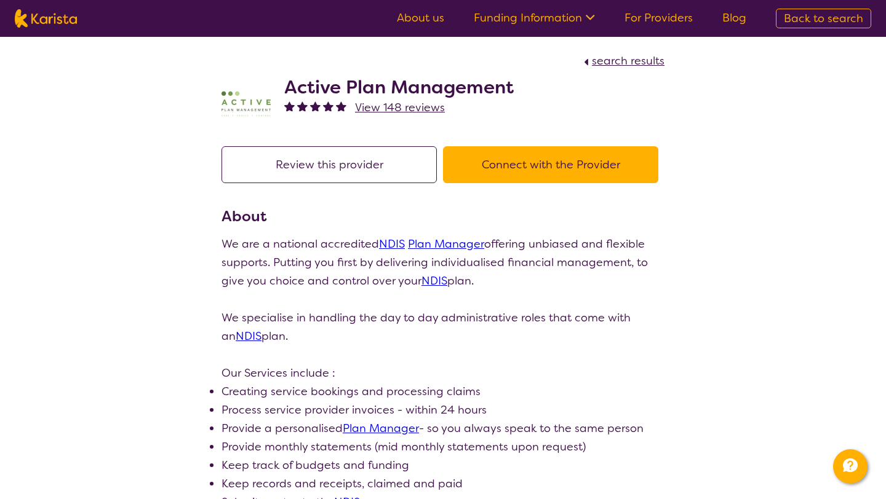
select select "by_score"
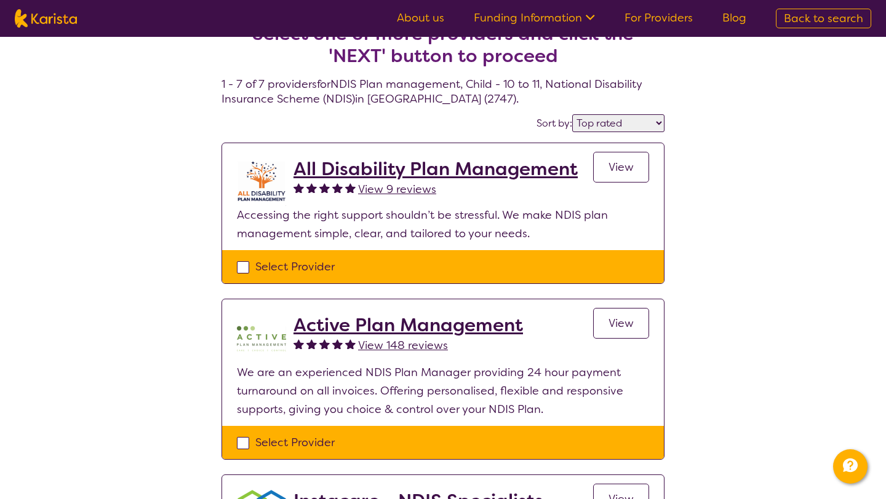
scroll to position [31, 0]
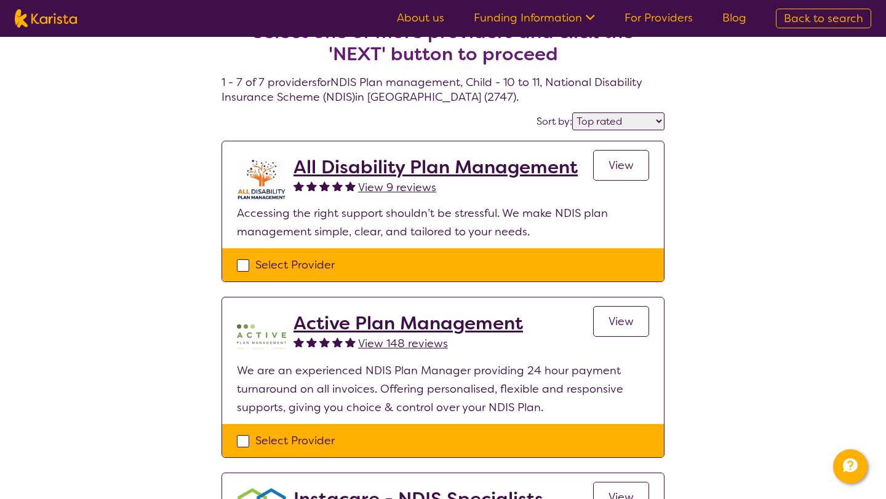
click at [609, 324] on span "View" at bounding box center [620, 321] width 25 height 15
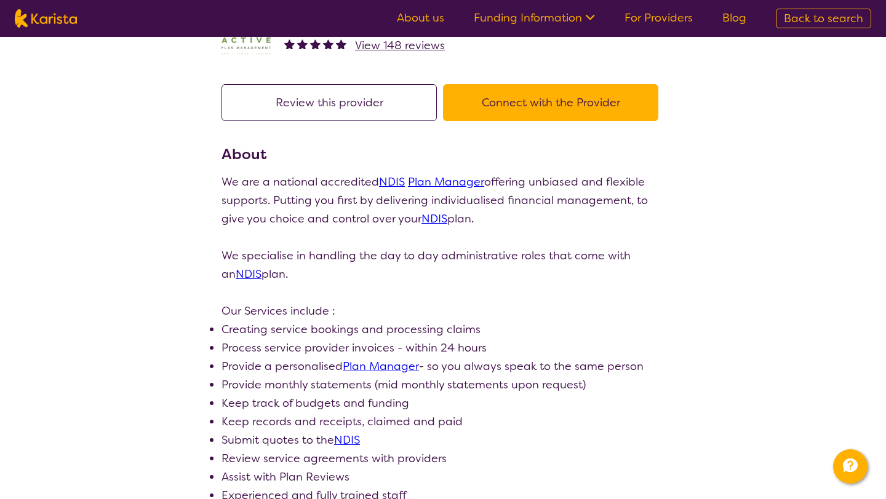
scroll to position [60, 0]
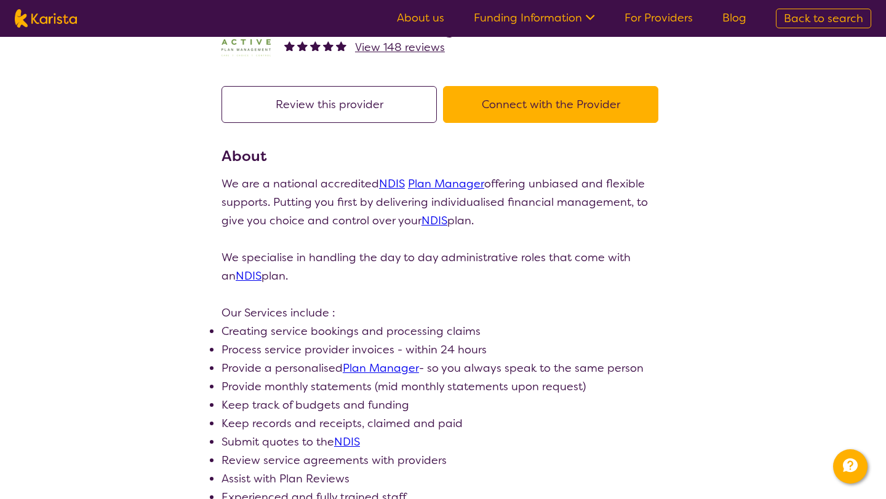
click at [435, 225] on link "NDIS" at bounding box center [434, 220] width 26 height 15
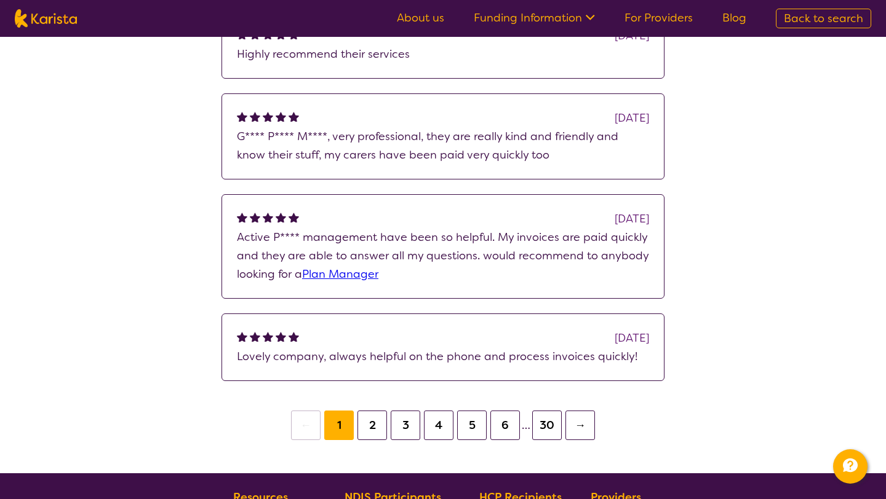
scroll to position [1041, 0]
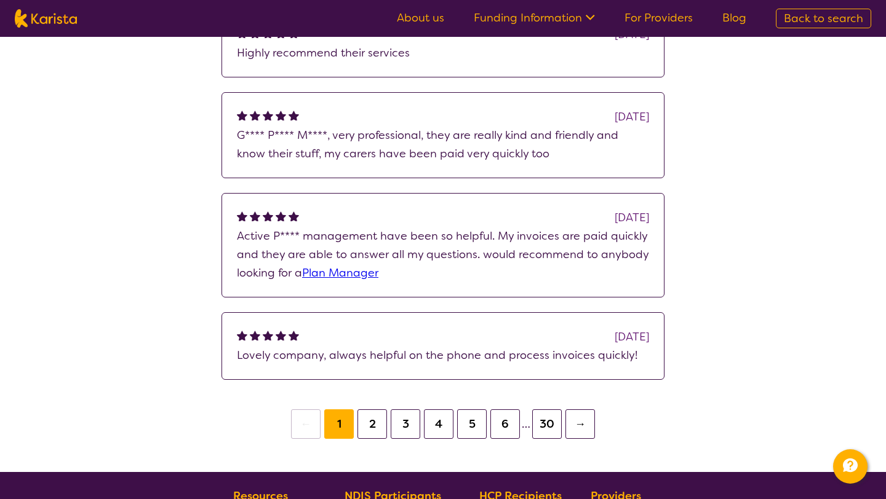
click at [373, 432] on button "2" at bounding box center [372, 425] width 30 height 30
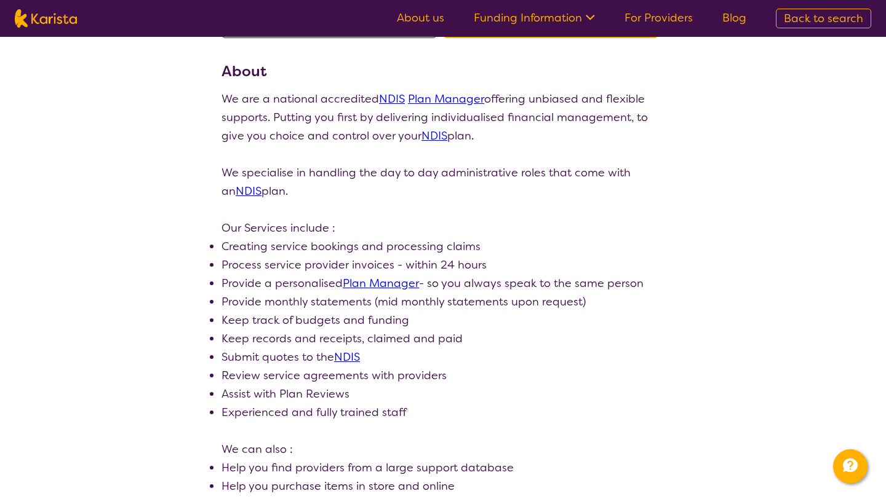
scroll to position [146, 0]
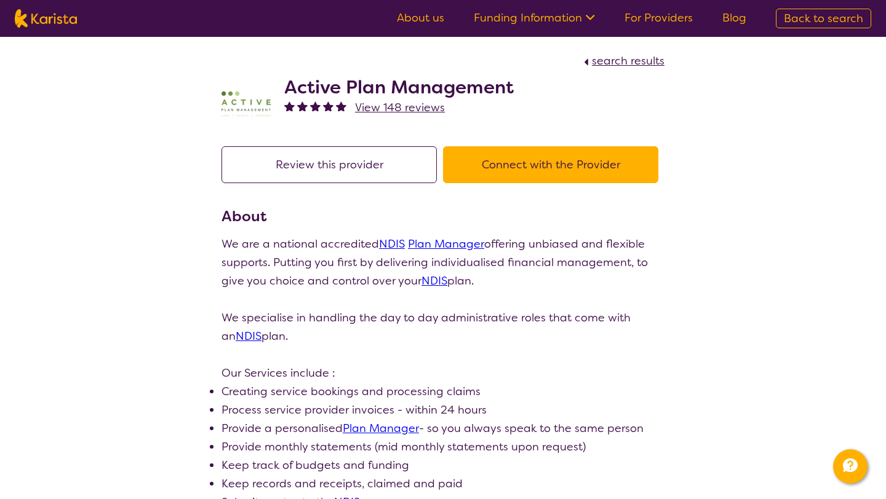
scroll to position [31, 0]
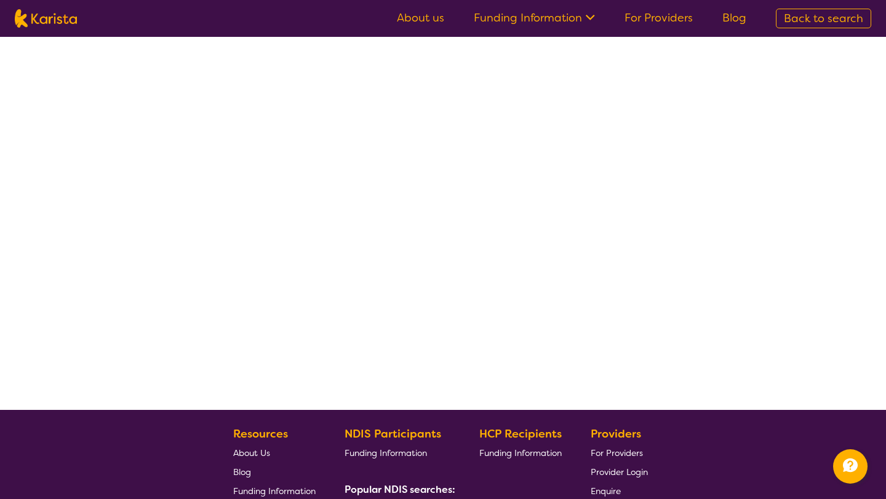
select select "by_score"
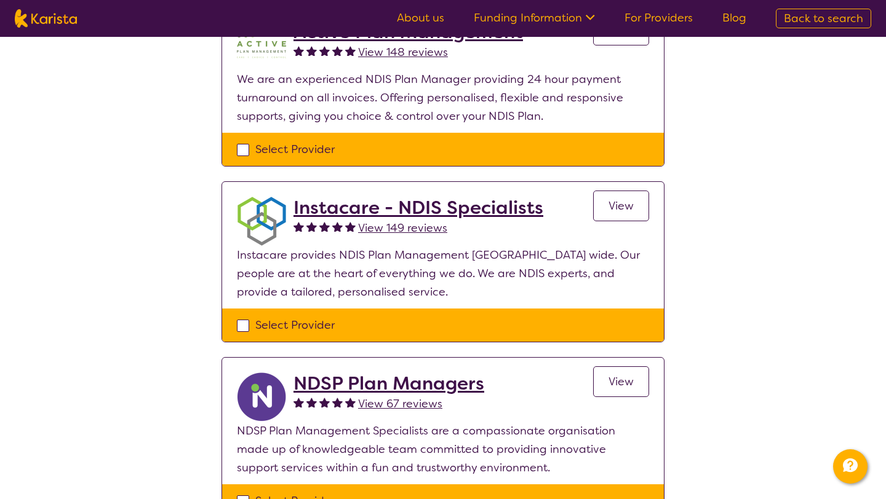
scroll to position [323, 0]
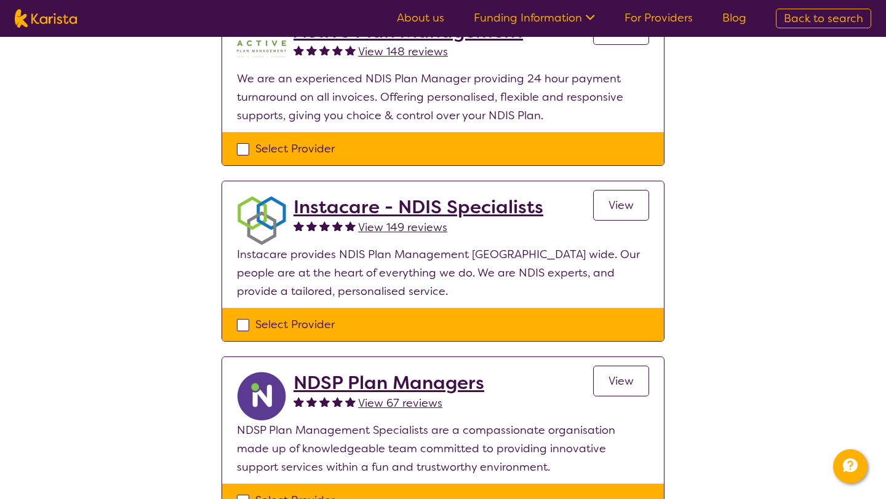
click at [632, 200] on span "View" at bounding box center [620, 205] width 25 height 15
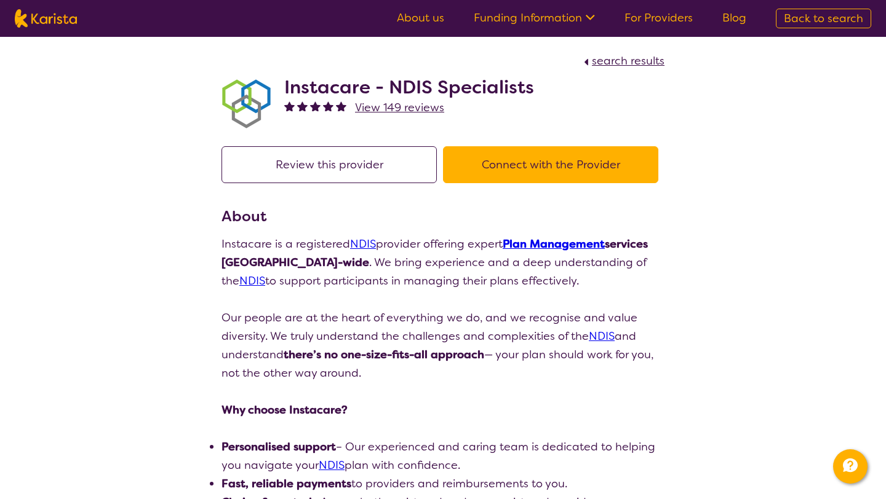
click at [576, 244] on link "Plan Management" at bounding box center [553, 244] width 102 height 15
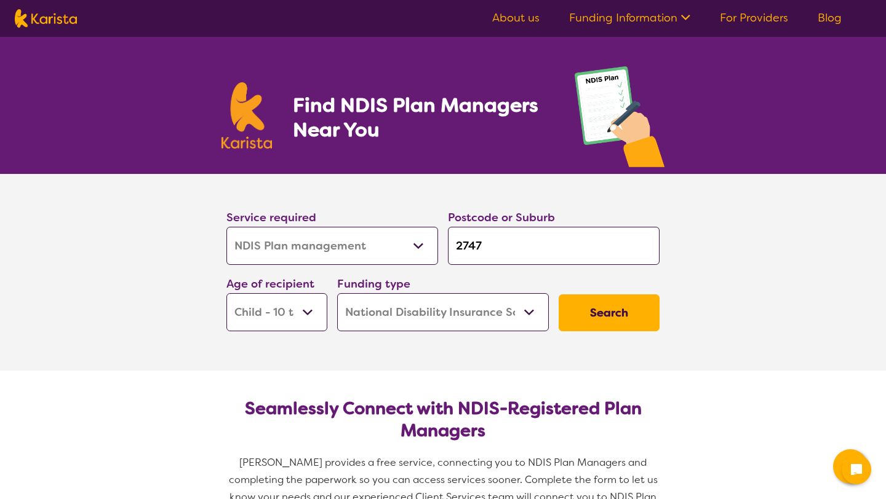
select select "NDIS Plan management"
select select "CH"
select select "NDIS"
select select "NDIS Plan management"
select select "CH"
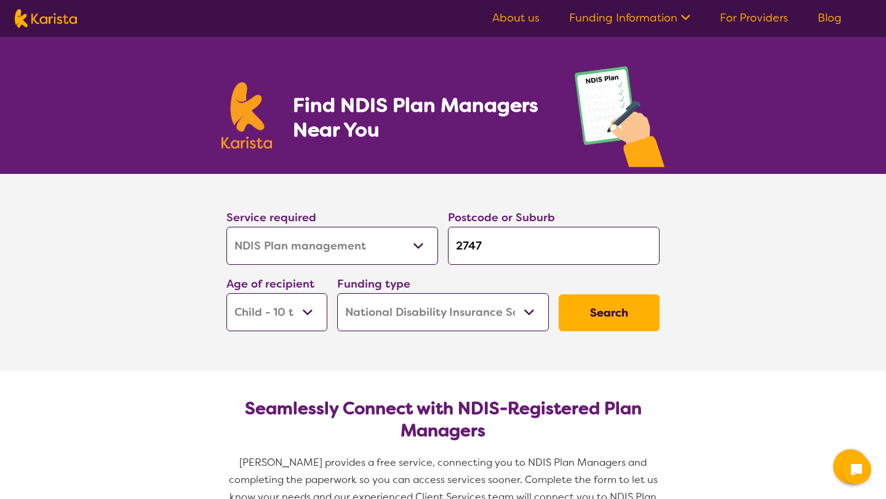
select select "NDIS"
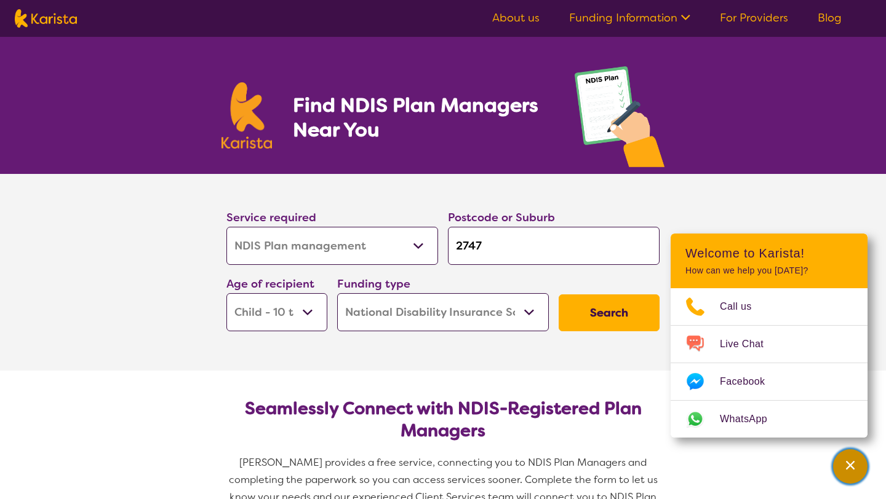
click at [849, 470] on icon "Channel Menu" at bounding box center [850, 465] width 12 height 12
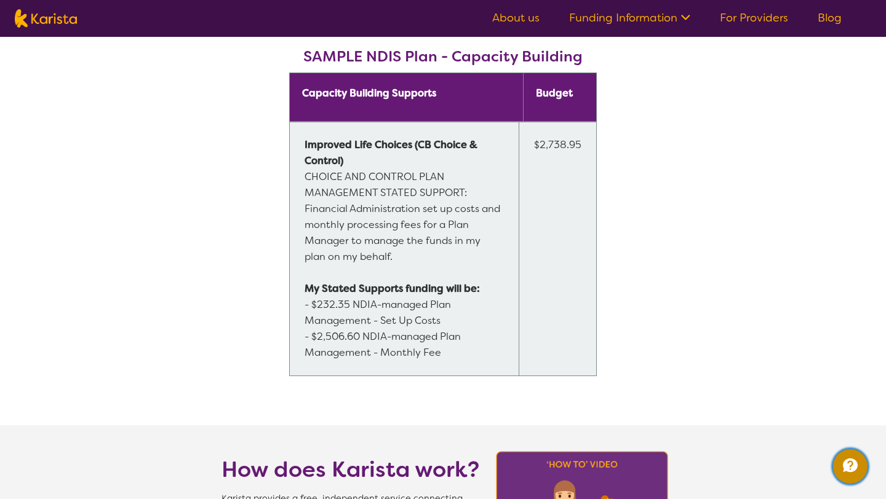
scroll to position [1008, 0]
